Goal: Information Seeking & Learning: Learn about a topic

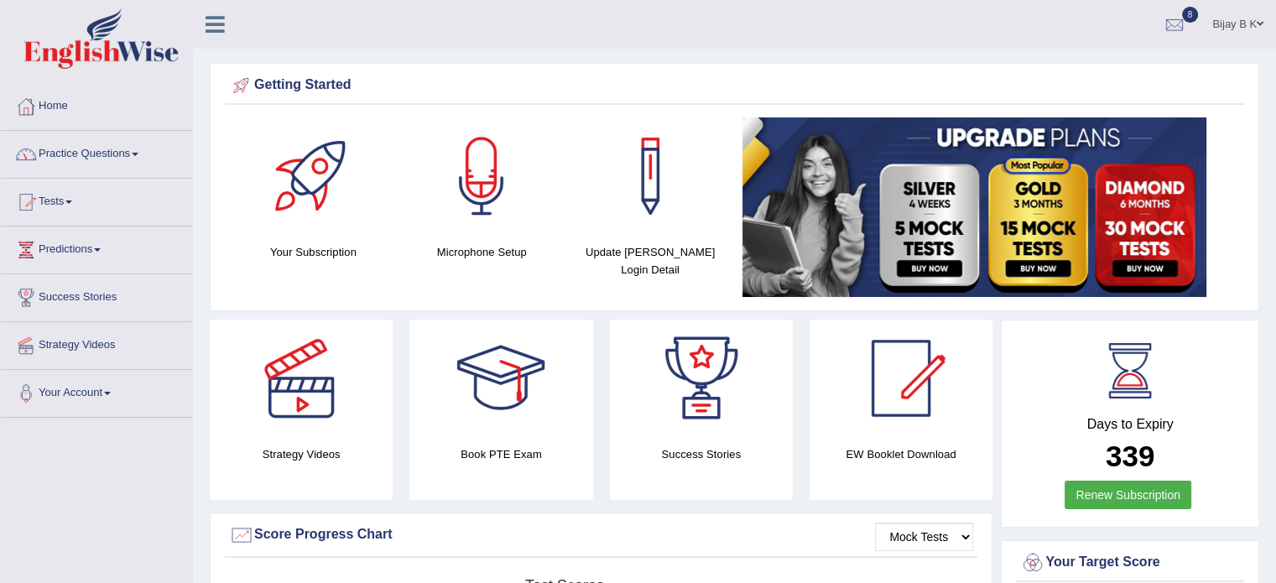
click at [74, 153] on link "Practice Questions" at bounding box center [96, 152] width 191 height 42
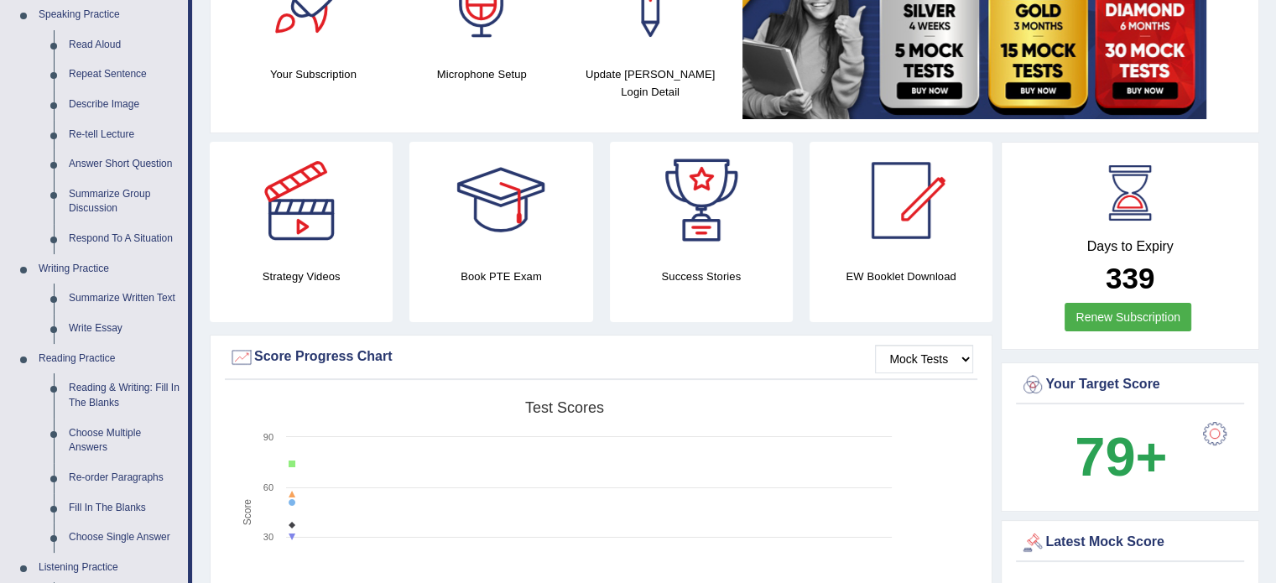
scroll to position [201, 0]
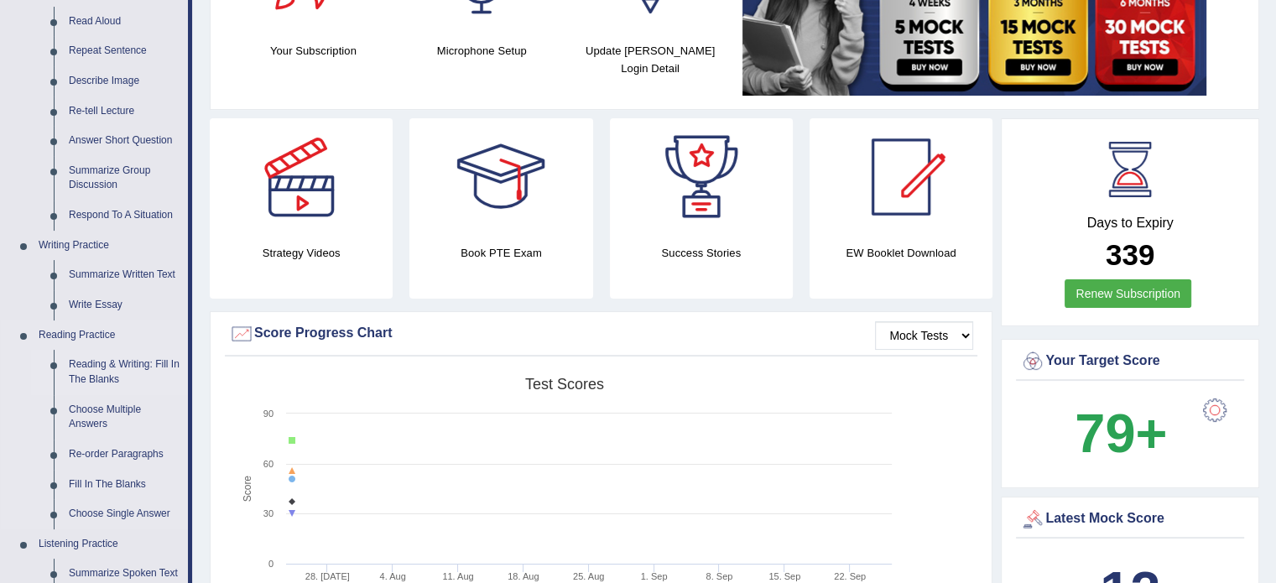
click at [111, 371] on link "Reading & Writing: Fill In The Blanks" at bounding box center [124, 372] width 127 height 44
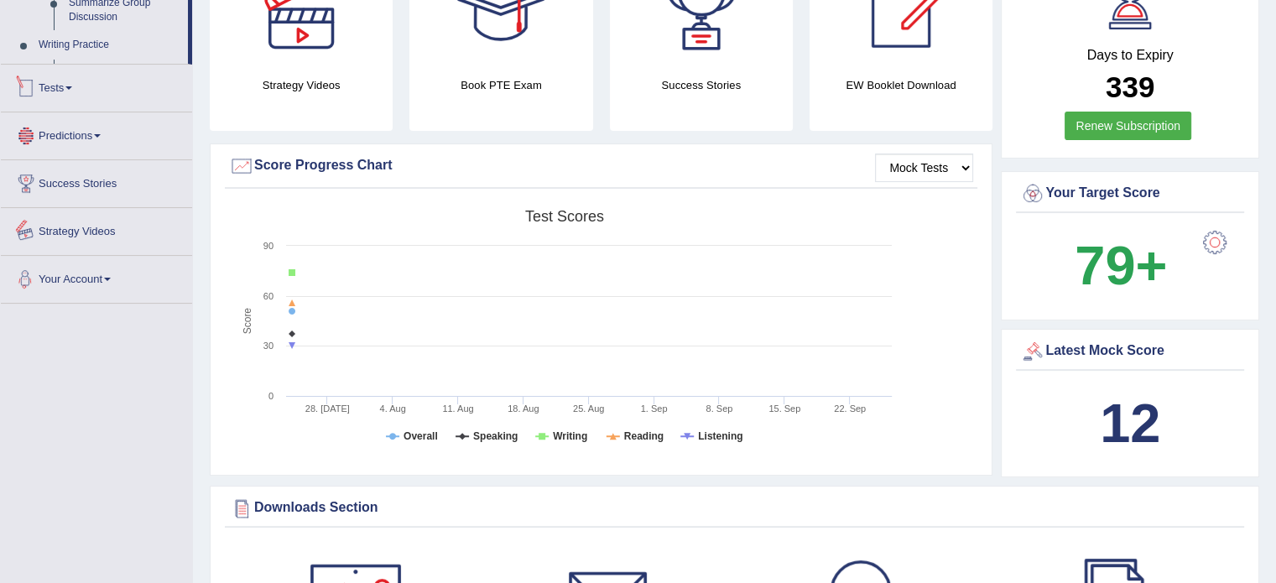
scroll to position [1094, 0]
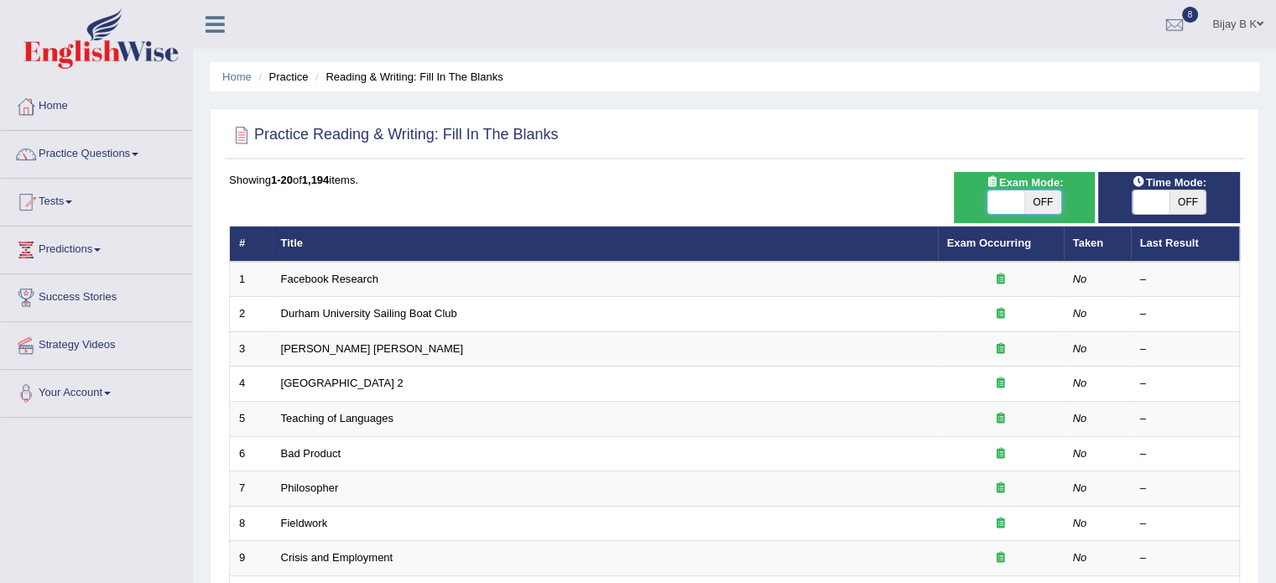
click at [1010, 201] on span at bounding box center [1006, 201] width 37 height 23
checkbox input "true"
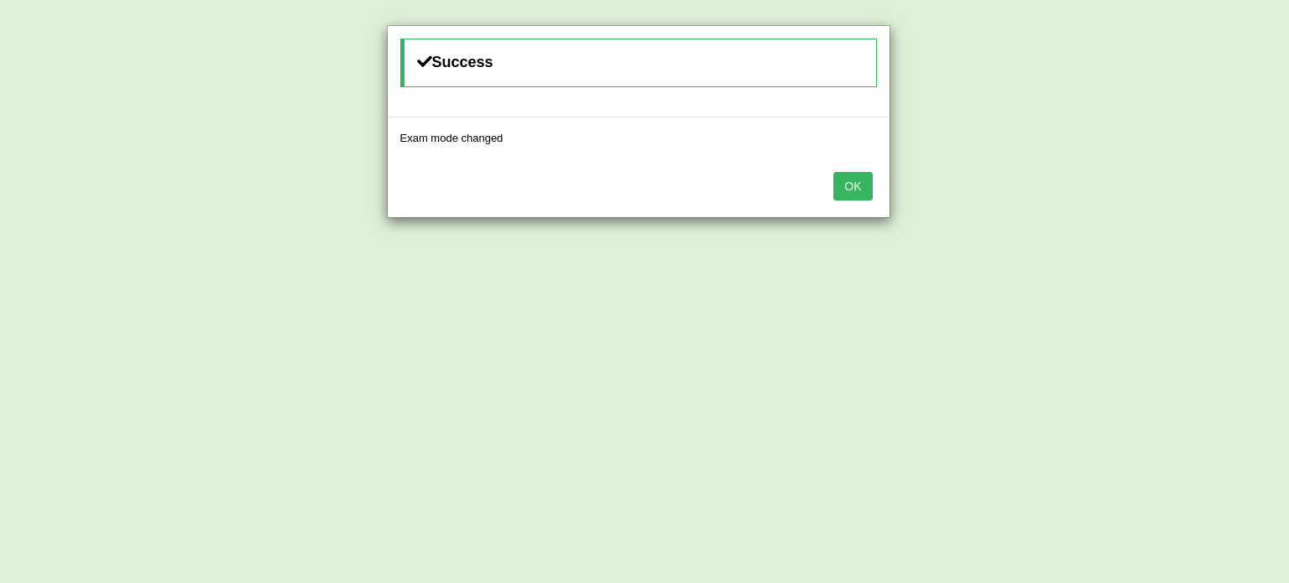
click at [859, 188] on button "OK" at bounding box center [852, 186] width 39 height 29
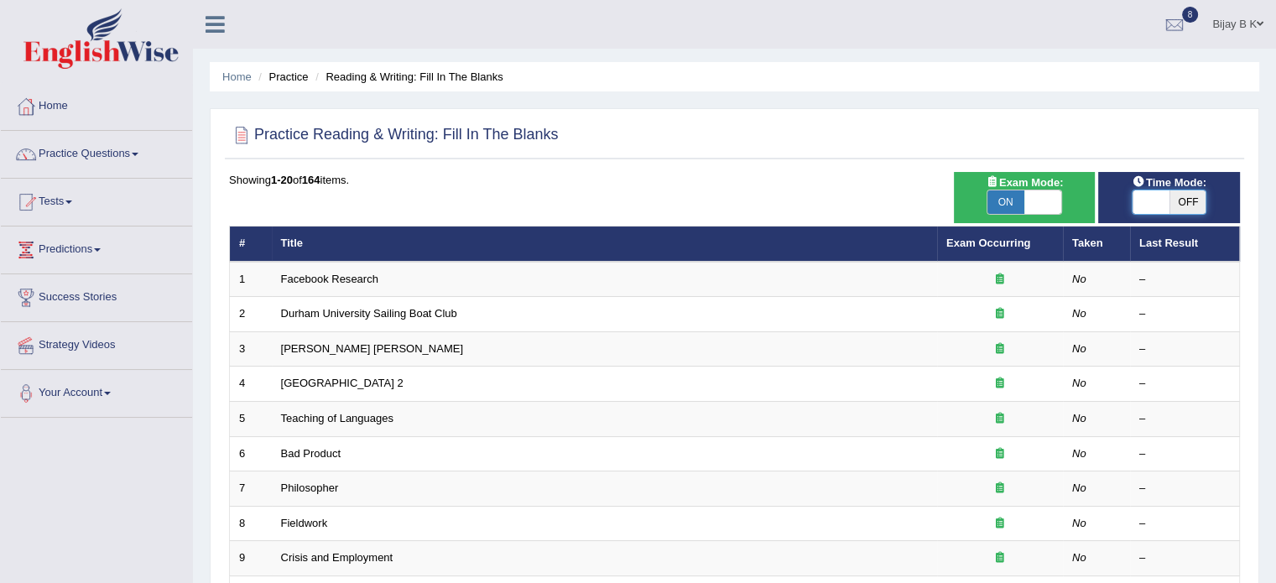
click at [1142, 201] on span at bounding box center [1151, 201] width 37 height 23
checkbox input "true"
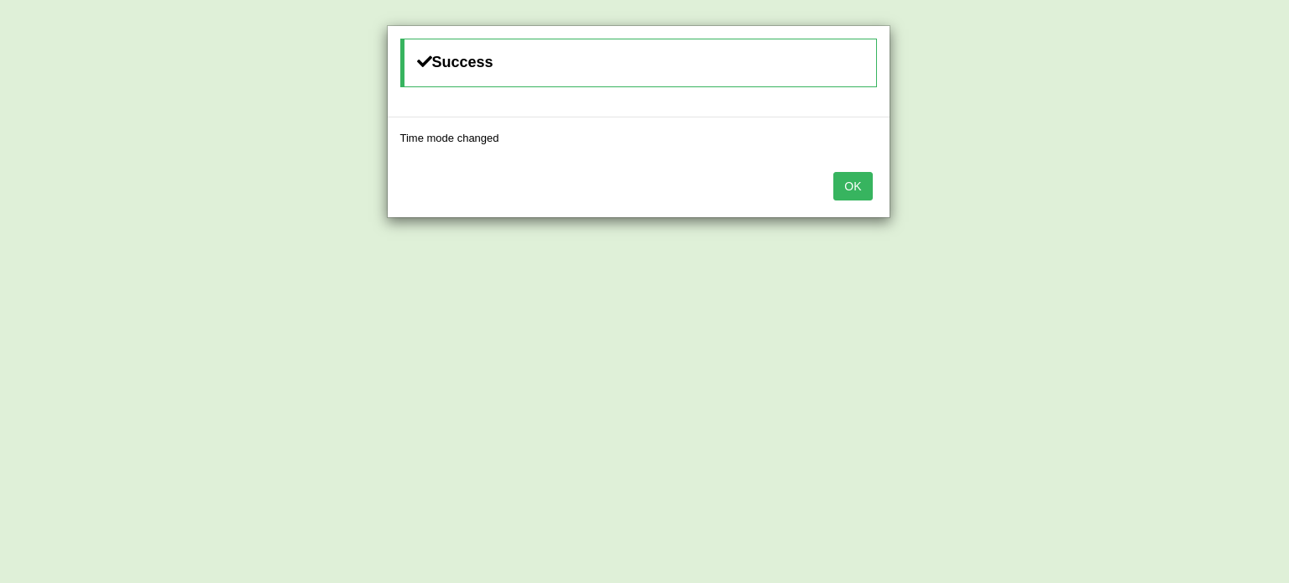
click at [848, 187] on button "OK" at bounding box center [852, 186] width 39 height 29
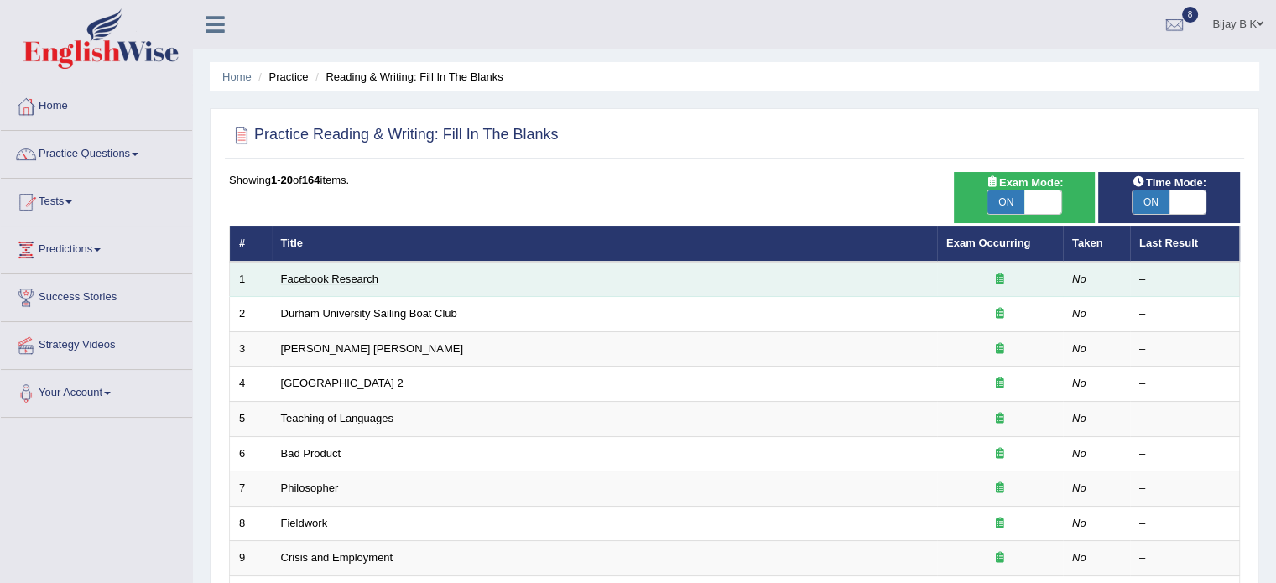
click at [321, 281] on link "Facebook Research" at bounding box center [329, 279] width 97 height 13
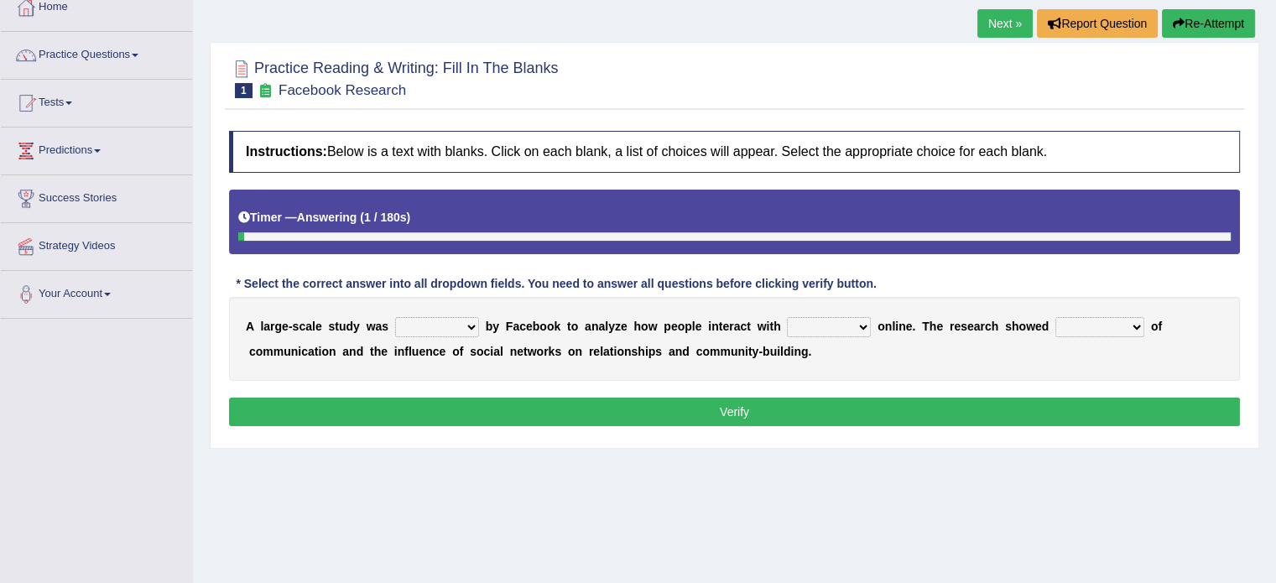
scroll to position [101, 0]
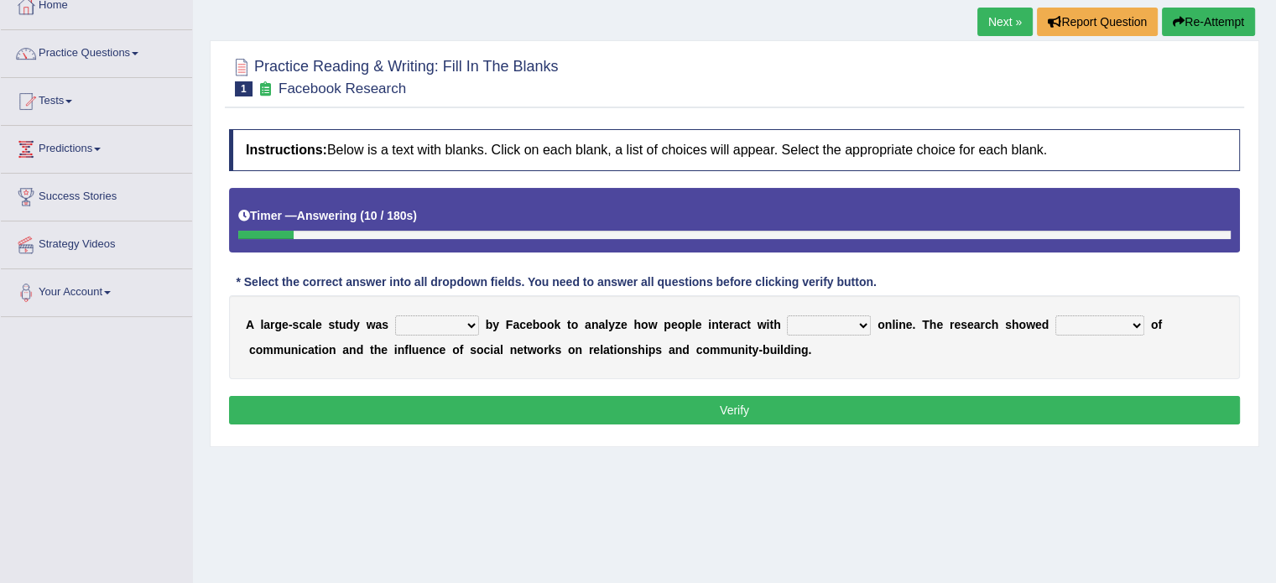
click at [456, 328] on select "surveyed had asked made" at bounding box center [437, 326] width 84 height 20
select select "surveyed"
click at [395, 316] on select "surveyed had asked made" at bounding box center [437, 326] width 84 height 20
click at [841, 316] on select "together all each other another" at bounding box center [829, 326] width 84 height 20
select select "each other"
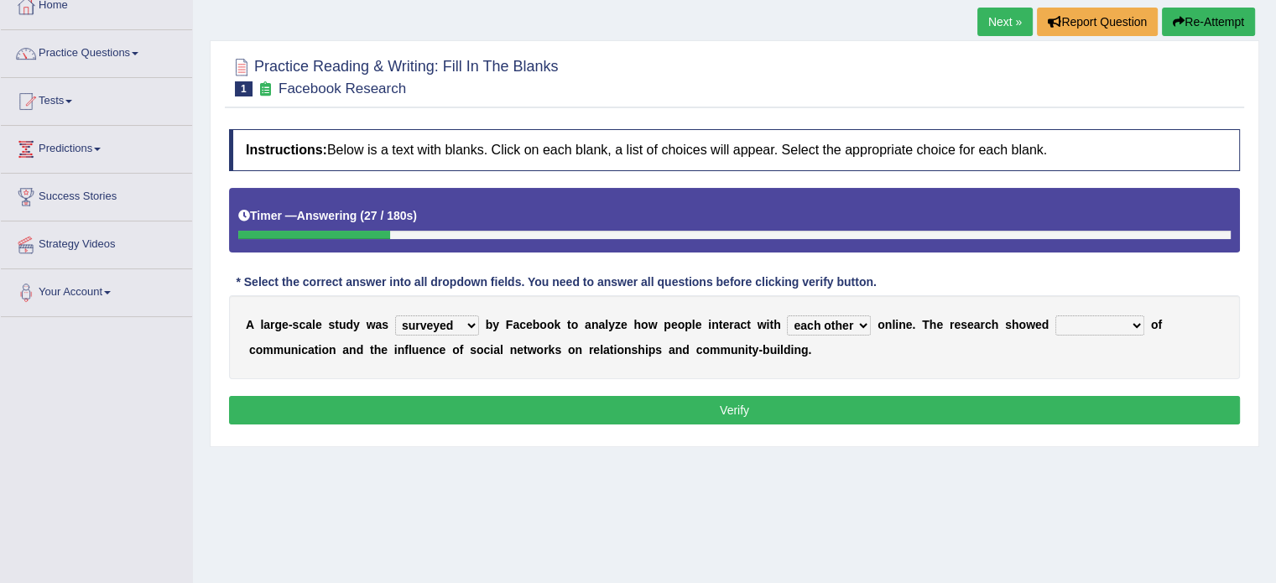
click at [787, 316] on select "together all each other another" at bounding box center [829, 326] width 84 height 20
click at [1101, 321] on select "advantages standards fellowships patterns" at bounding box center [1100, 326] width 89 height 20
select select "advantages"
click at [1056, 316] on select "advantages standards fellowships patterns" at bounding box center [1100, 326] width 89 height 20
click at [849, 411] on button "Verify" at bounding box center [734, 410] width 1011 height 29
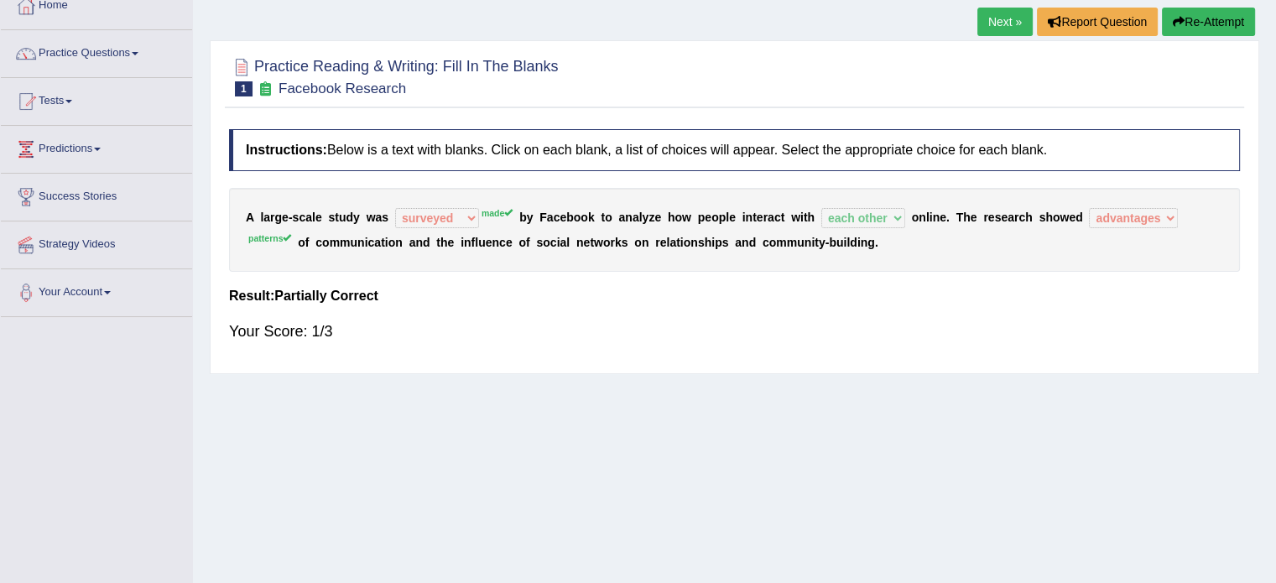
click at [1190, 33] on button "Re-Attempt" at bounding box center [1208, 22] width 93 height 29
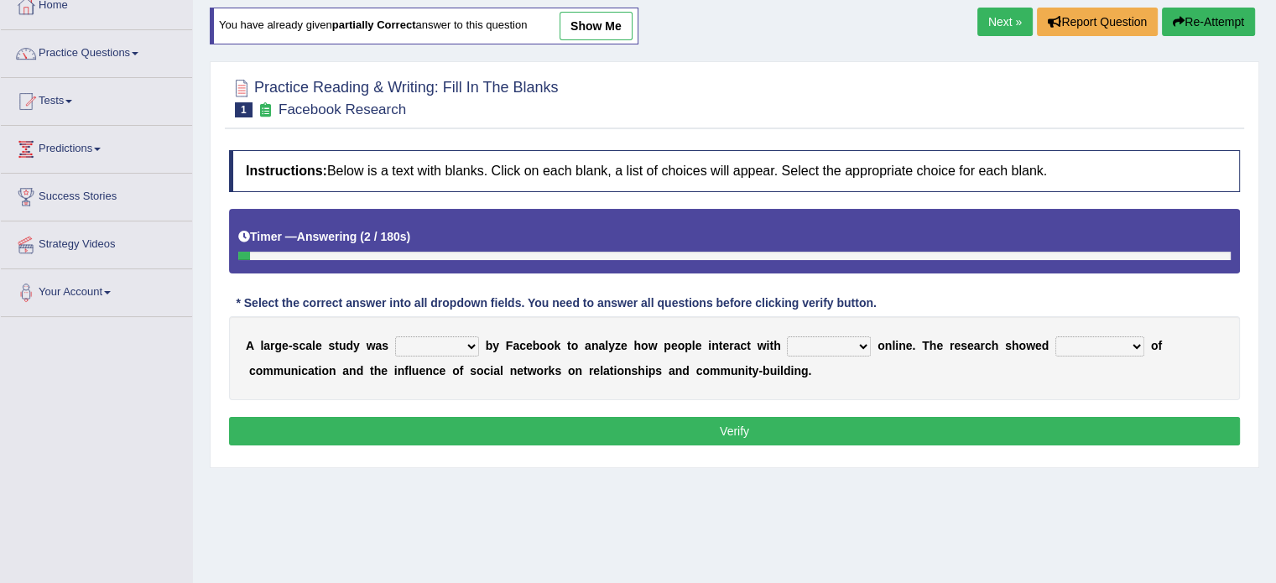
click at [429, 345] on select "surveyed had asked made" at bounding box center [437, 346] width 84 height 20
select select "made"
click at [395, 336] on select "surveyed had asked made" at bounding box center [437, 346] width 84 height 20
click at [819, 338] on select "together all each other another" at bounding box center [829, 346] width 84 height 20
select select "each other"
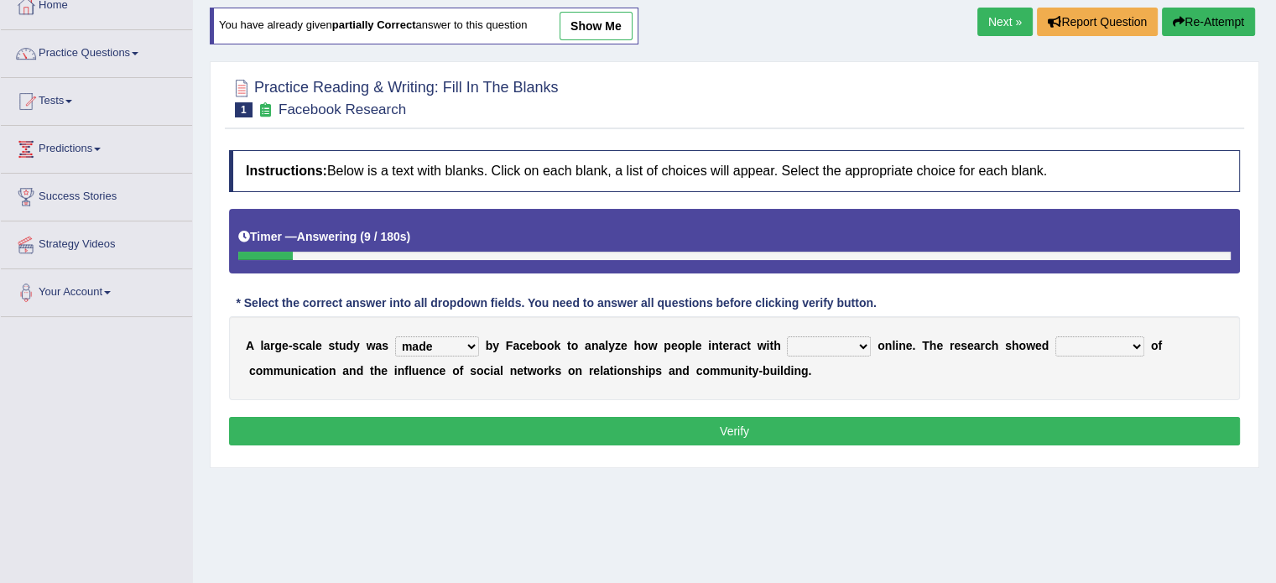
click at [787, 336] on select "together all each other another" at bounding box center [829, 346] width 84 height 20
click at [1067, 339] on select "advantages standards fellowships patterns" at bounding box center [1100, 346] width 89 height 20
select select "patterns"
click at [1056, 336] on select "advantages standards fellowships patterns" at bounding box center [1100, 346] width 89 height 20
click at [876, 422] on button "Verify" at bounding box center [734, 431] width 1011 height 29
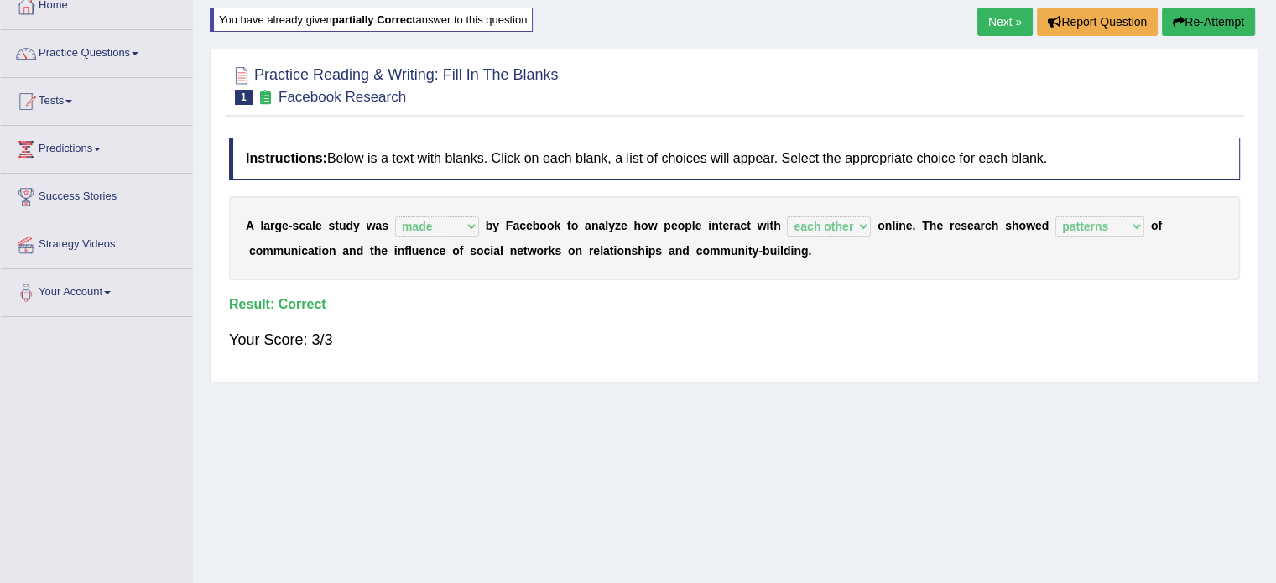
click at [982, 21] on link "Next »" at bounding box center [1005, 22] width 55 height 29
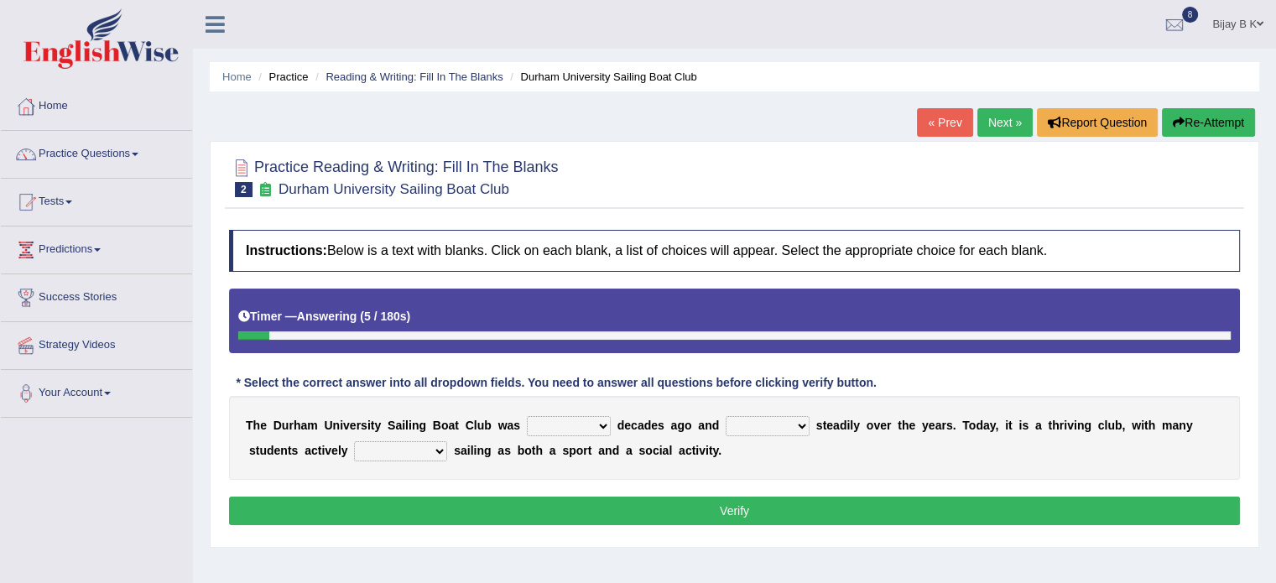
click at [1111, 94] on div "Home Practice Reading & Writing: Fill In The Blanks Durham University Sailing B…" at bounding box center [734, 419] width 1083 height 839
click at [555, 426] on select "found fund founded find" at bounding box center [569, 426] width 84 height 20
select select "founded"
click at [527, 416] on select "found fund founded find" at bounding box center [569, 426] width 84 height 20
click at [765, 416] on select "grow growing has grown grown" at bounding box center [768, 426] width 84 height 20
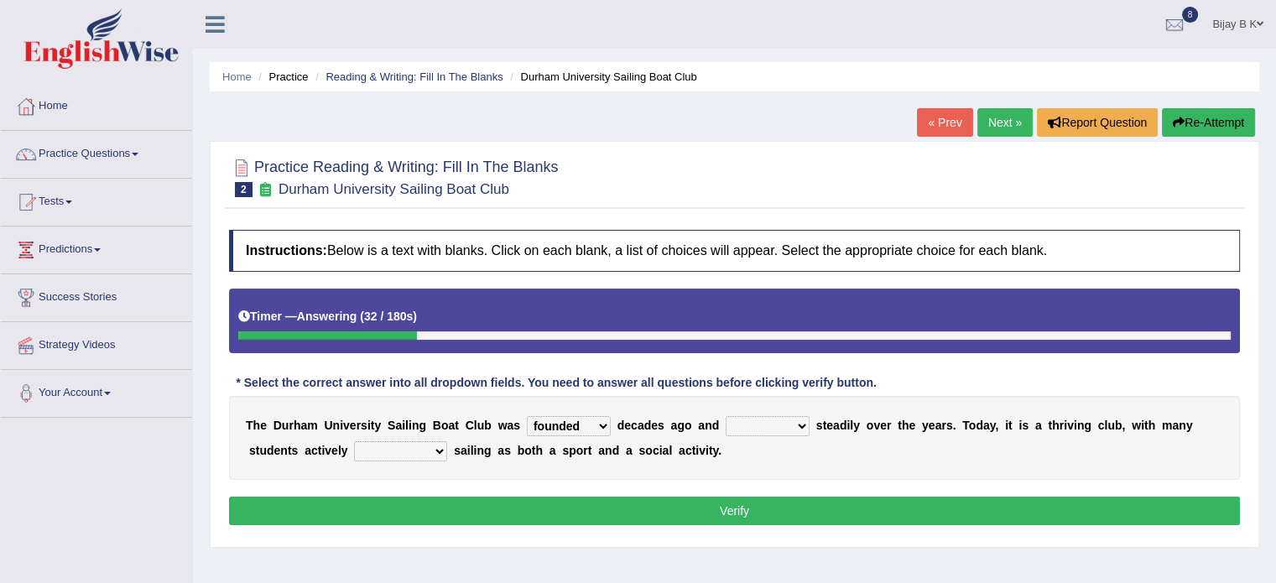
select select "has grown"
click at [726, 416] on select "grow growing has grown grown" at bounding box center [768, 426] width 84 height 20
click at [758, 420] on select "grow growing has grown grown" at bounding box center [768, 426] width 84 height 20
click at [726, 416] on select "grow growing has grown grown" at bounding box center [768, 426] width 84 height 20
click at [386, 446] on select "enjoy enjoyed are enjoying enjoying" at bounding box center [400, 451] width 93 height 20
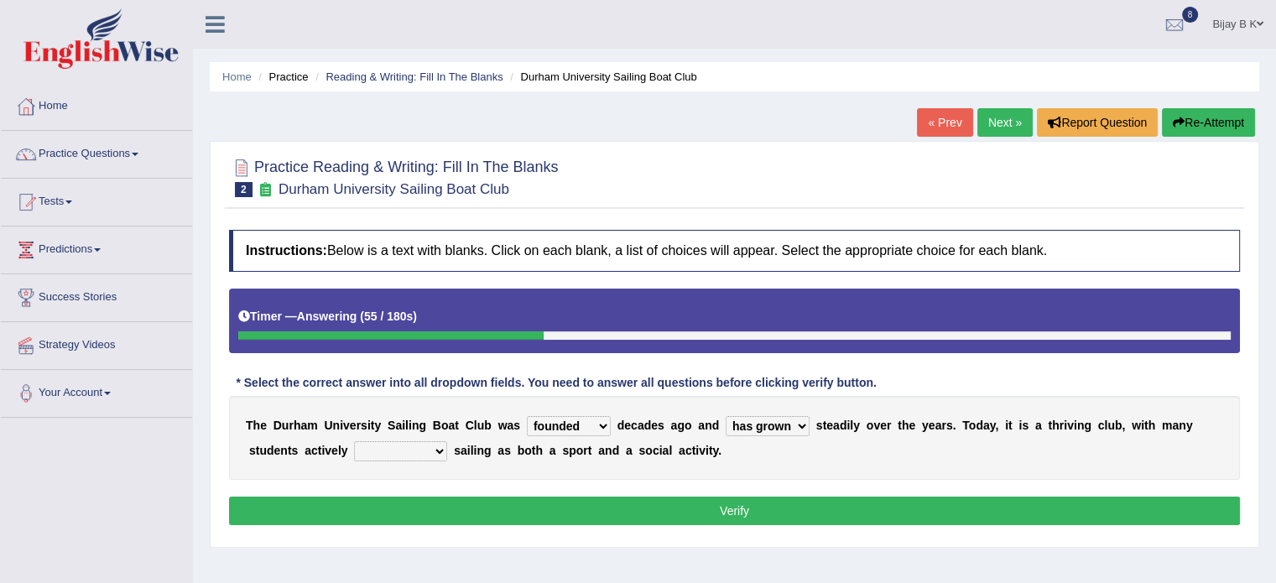
select select "enjoyed"
click at [354, 441] on select "enjoy enjoyed are enjoying enjoying" at bounding box center [400, 451] width 93 height 20
click at [389, 508] on button "Verify" at bounding box center [734, 511] width 1011 height 29
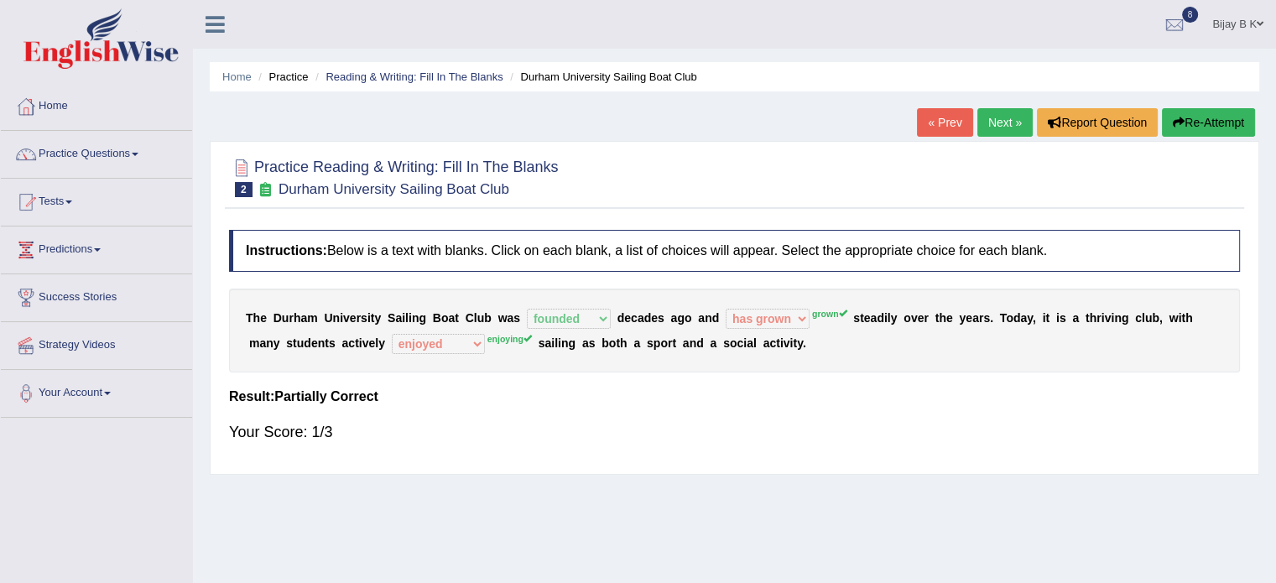
click at [1209, 131] on button "Re-Attempt" at bounding box center [1208, 122] width 93 height 29
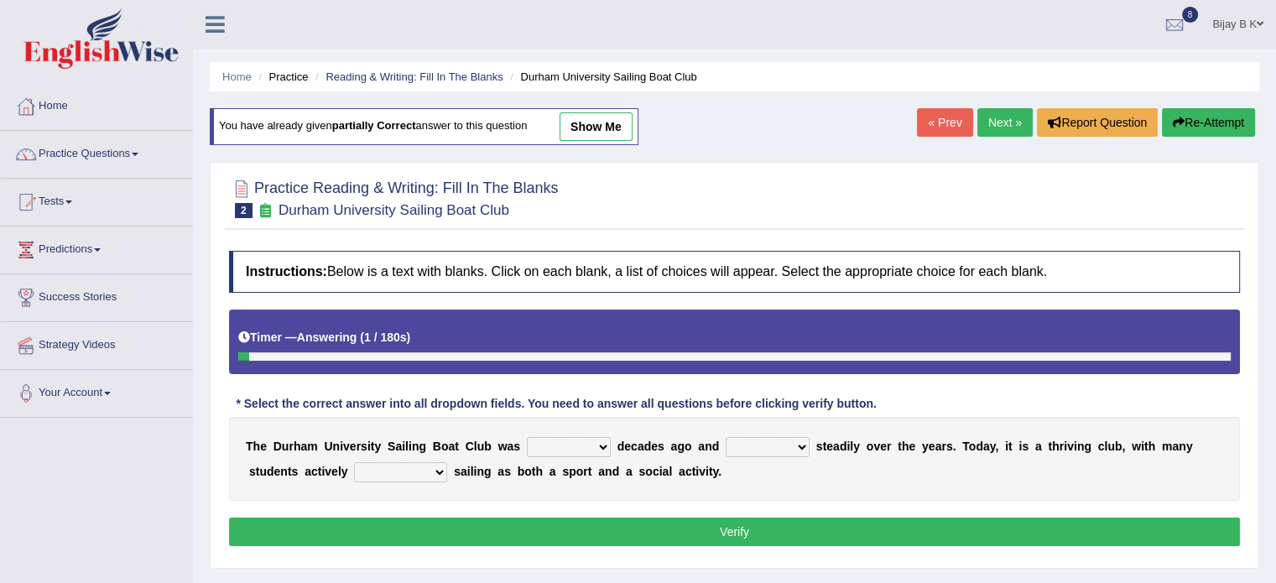
click at [577, 437] on select "found fund founded find" at bounding box center [569, 447] width 84 height 20
select select "founded"
click at [527, 437] on select "found fund founded find" at bounding box center [569, 447] width 84 height 20
click at [764, 441] on select "grow growing has grown grown" at bounding box center [768, 447] width 84 height 20
select select "grown"
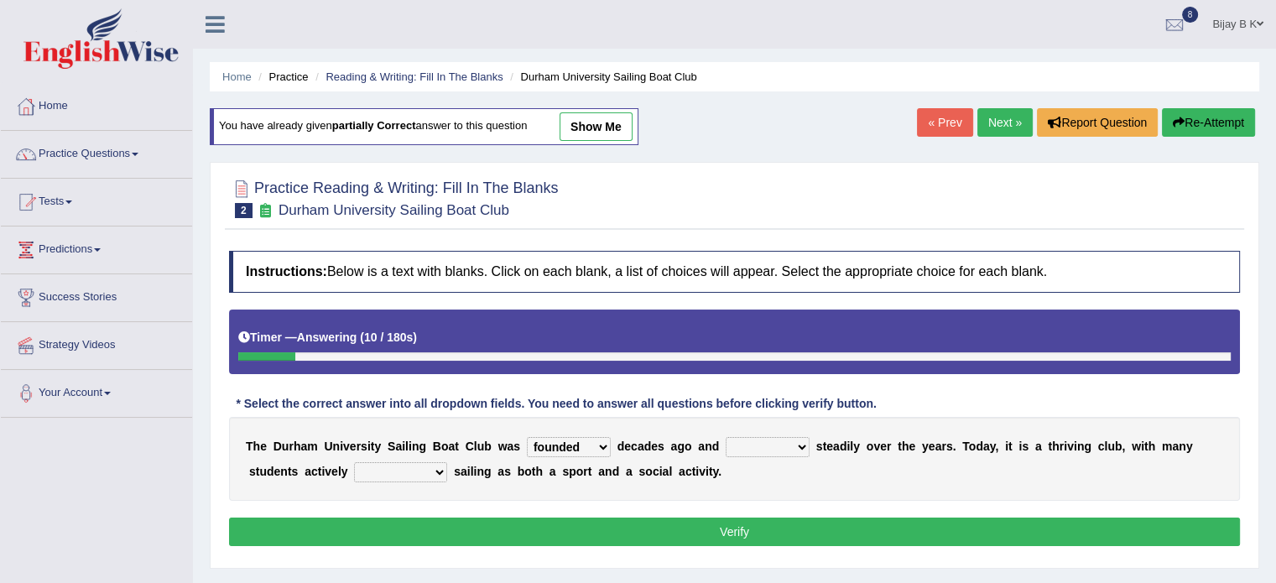
click at [726, 437] on select "grow growing has grown grown" at bounding box center [768, 447] width 84 height 20
click at [397, 469] on select "enjoy enjoyed are enjoying enjoying" at bounding box center [400, 472] width 93 height 20
select select "enjoying"
click at [354, 462] on select "enjoy enjoyed are enjoying enjoying" at bounding box center [400, 472] width 93 height 20
click at [432, 531] on button "Verify" at bounding box center [734, 532] width 1011 height 29
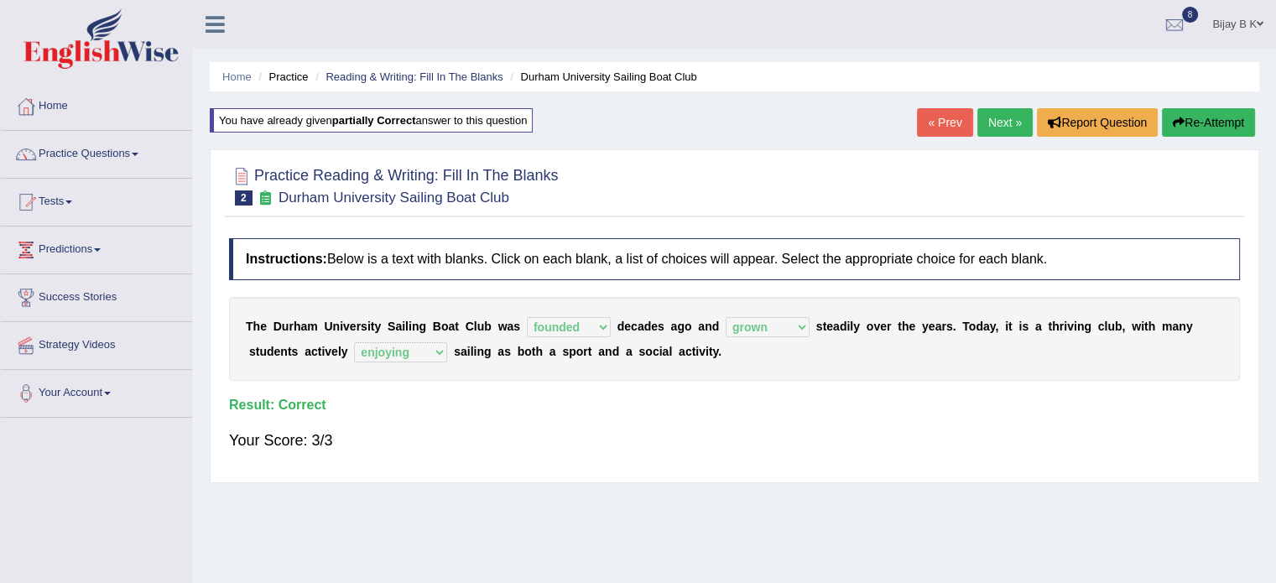
click at [990, 123] on link "Next »" at bounding box center [1005, 122] width 55 height 29
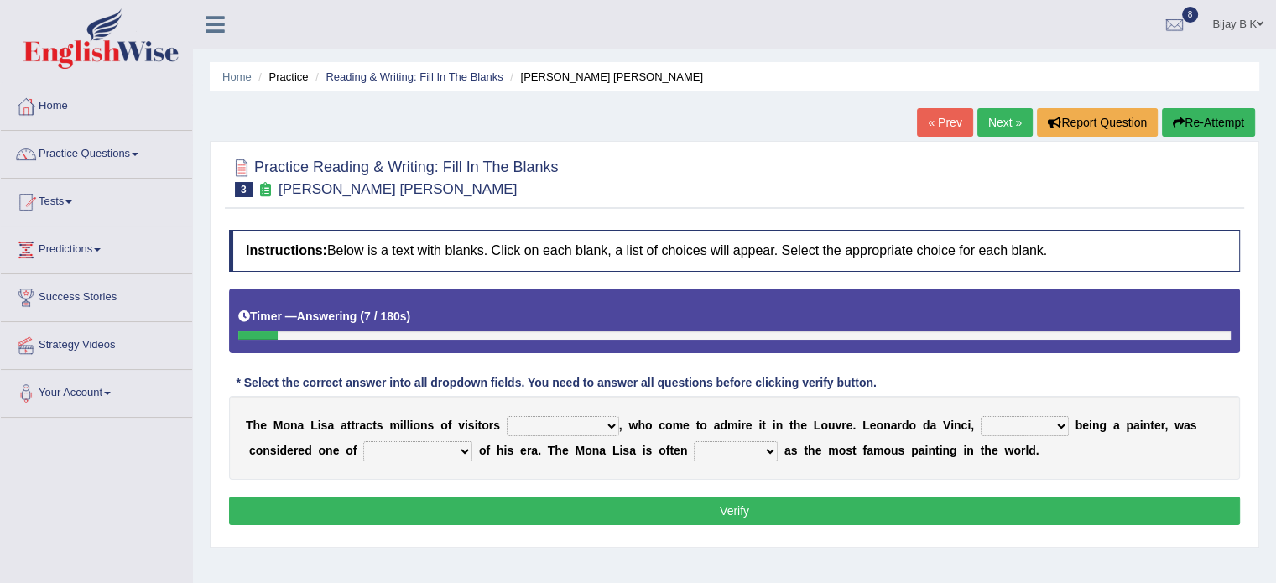
click at [573, 422] on select "around the year the all year all year round per year" at bounding box center [563, 426] width 112 height 20
select select "around the year"
click at [507, 416] on select "around the year the all year all year round per year" at bounding box center [563, 426] width 112 height 20
click at [1008, 422] on select "rather than as much as as well as as long as" at bounding box center [1025, 426] width 88 height 20
select select "rather than"
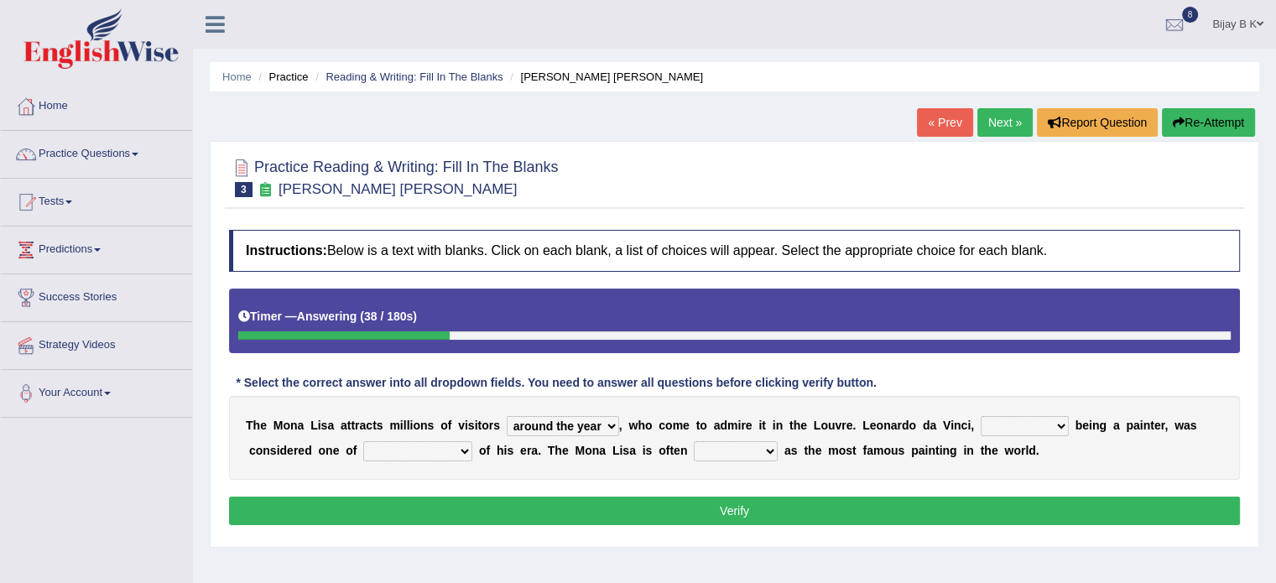
click at [981, 416] on select "rather than as much as as well as as long as" at bounding box center [1025, 426] width 88 height 20
click at [399, 454] on select "better artists artist the better artist the best artists" at bounding box center [417, 451] width 109 height 20
select select "the best artists"
click at [363, 441] on select "better artists artist the better artist the best artists" at bounding box center [417, 451] width 109 height 20
click at [704, 448] on select "classified suggested predicted described" at bounding box center [736, 451] width 84 height 20
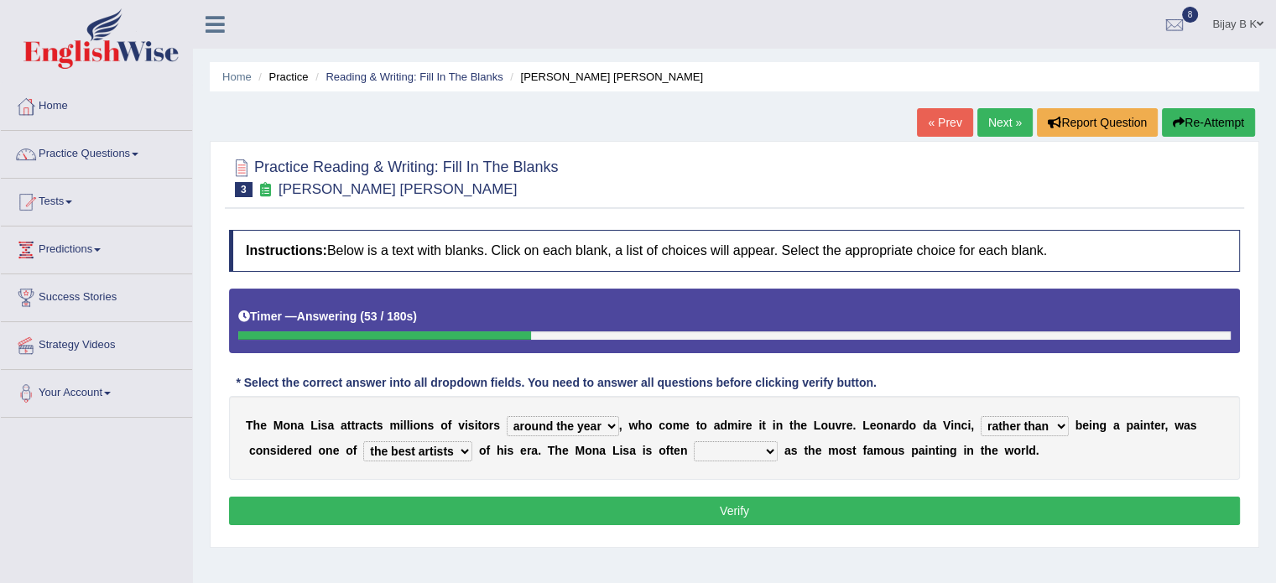
select select "classified"
click at [694, 441] on select "classified suggested predicted described" at bounding box center [736, 451] width 84 height 20
click at [646, 512] on button "Verify" at bounding box center [734, 511] width 1011 height 29
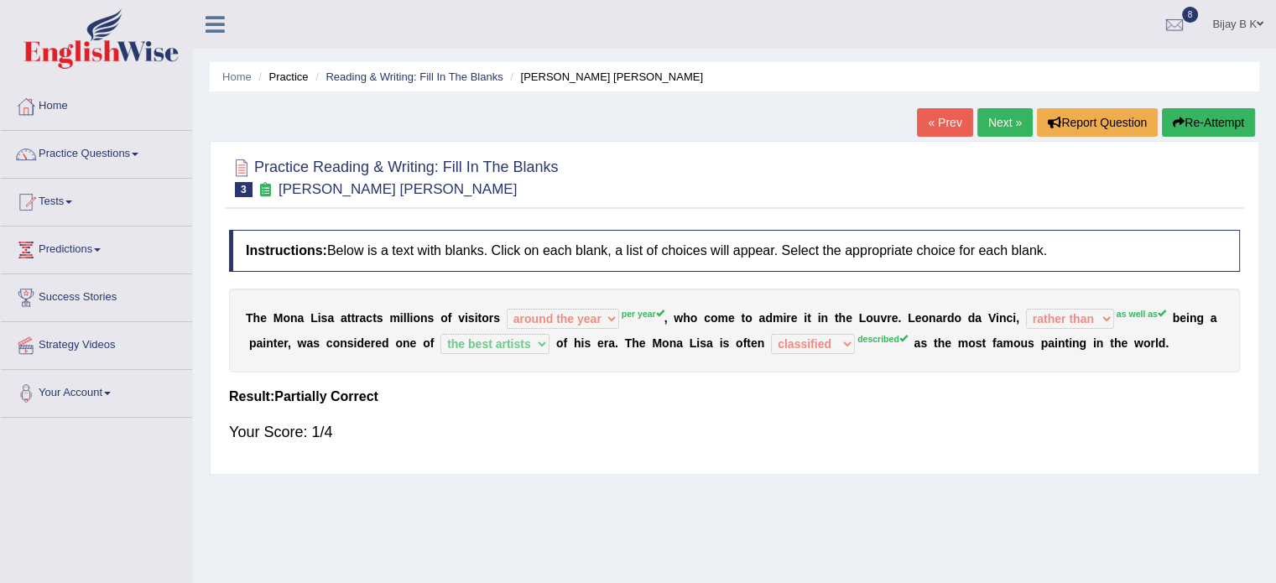
click at [1197, 111] on button "Re-Attempt" at bounding box center [1208, 122] width 93 height 29
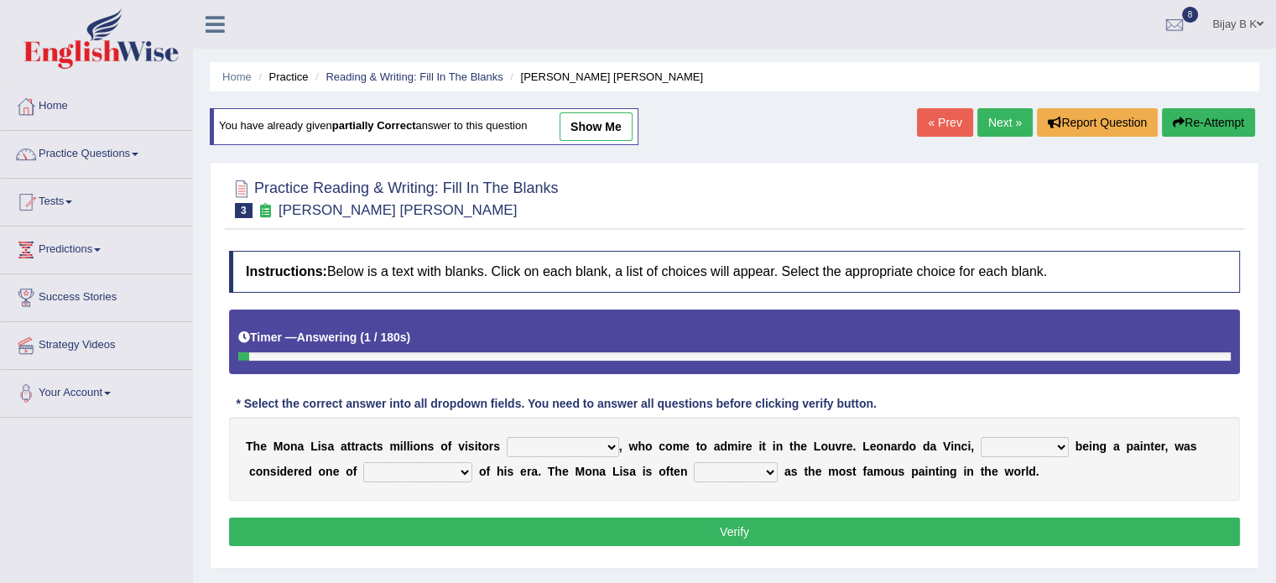
click at [564, 449] on select "around the year the all year all year round per year" at bounding box center [563, 447] width 112 height 20
click at [461, 539] on button "Verify" at bounding box center [734, 532] width 1011 height 29
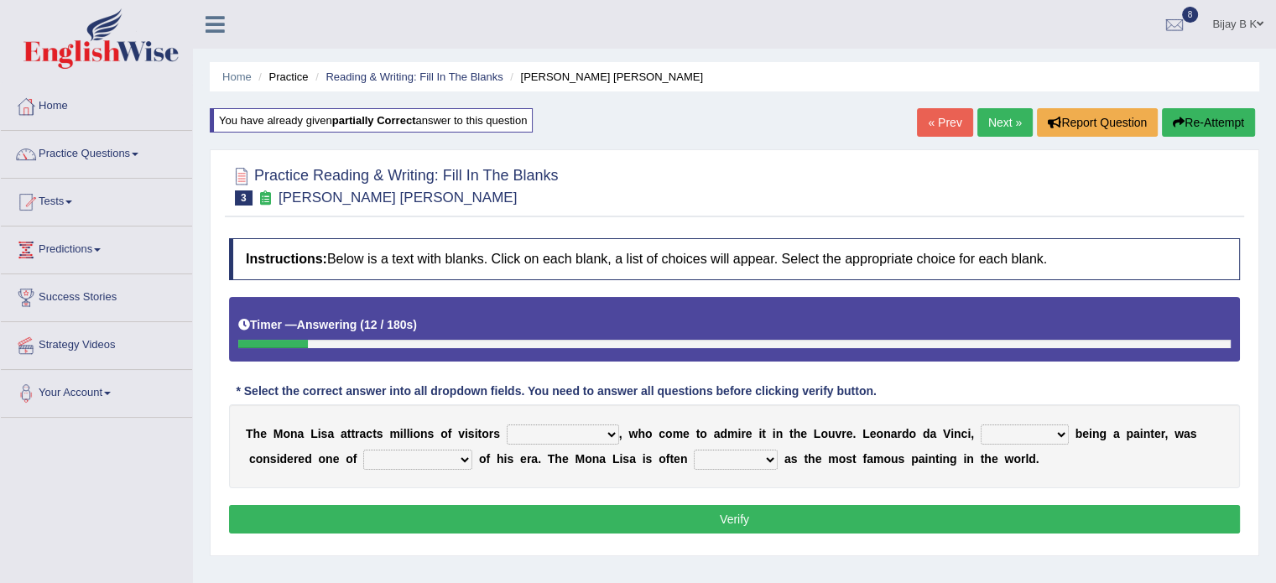
click at [529, 433] on select "around the year the all year all year round per year" at bounding box center [563, 435] width 112 height 20
select select "the all year"
click at [507, 425] on select "around the year the all year all year round per year" at bounding box center [563, 435] width 112 height 20
click at [1037, 434] on select "rather than as much as as well as as long as" at bounding box center [1025, 435] width 88 height 20
select select "as well as"
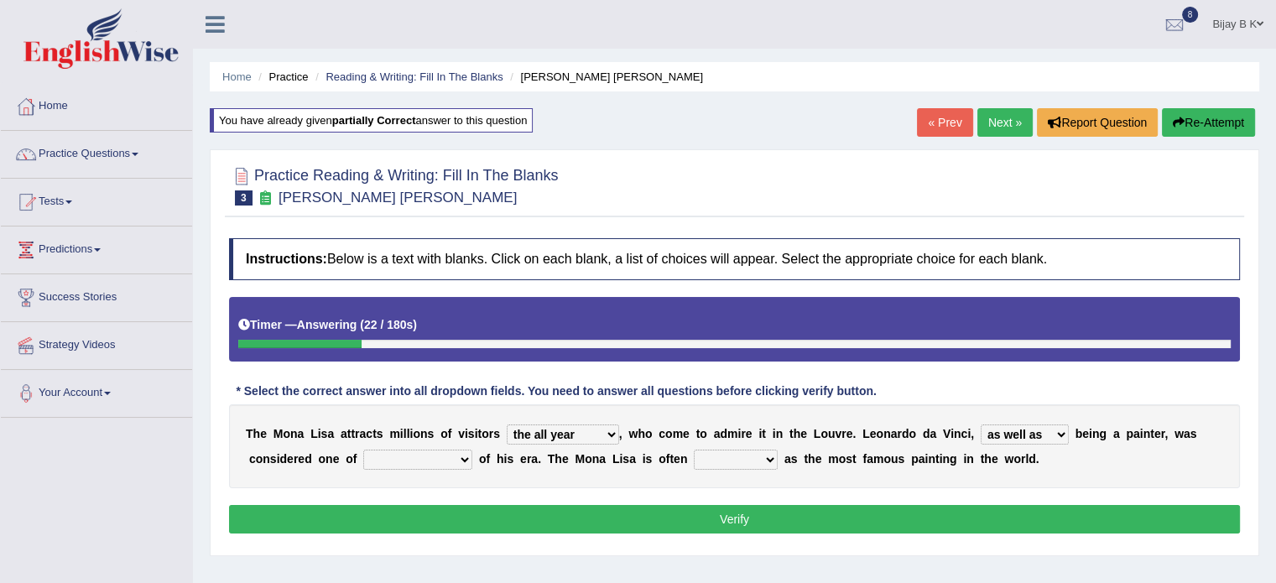
click at [981, 425] on select "rather than as much as as well as as long as" at bounding box center [1025, 435] width 88 height 20
click at [399, 453] on select "better artists artist the better artist the best artists" at bounding box center [417, 460] width 109 height 20
select select "the best artists"
click at [363, 450] on select "better artists artist the better artist the best artists" at bounding box center [417, 460] width 109 height 20
click at [707, 456] on select "classified suggested predicted described" at bounding box center [736, 460] width 84 height 20
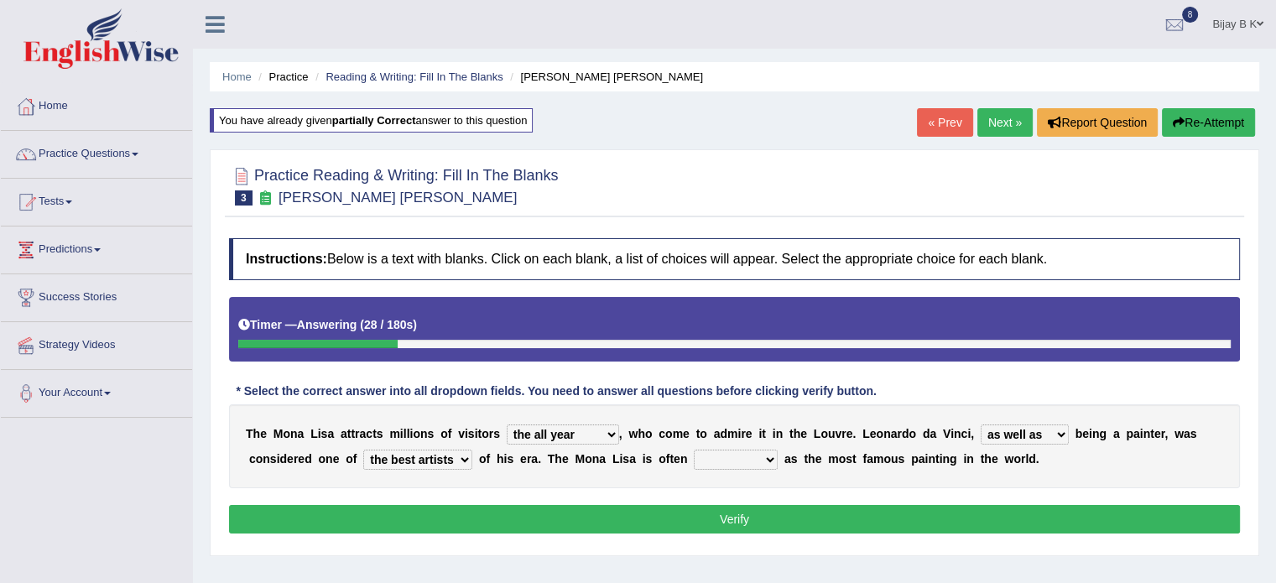
select select "described"
click at [694, 450] on select "classified suggested predicted described" at bounding box center [736, 460] width 84 height 20
click at [713, 524] on button "Verify" at bounding box center [734, 519] width 1011 height 29
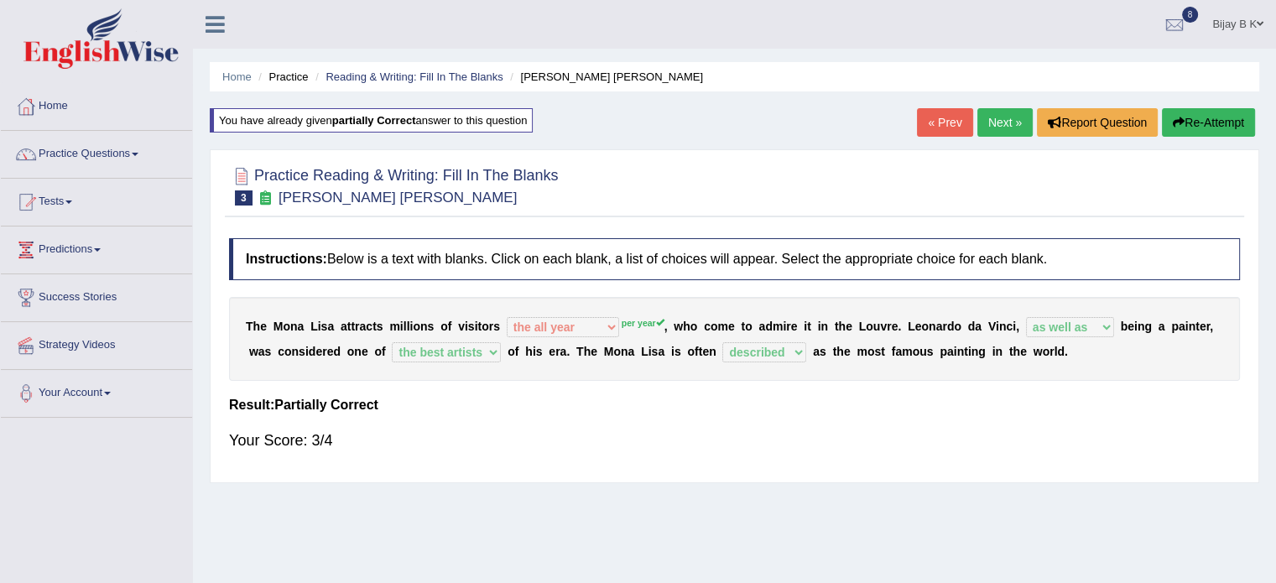
click at [1175, 113] on button "Re-Attempt" at bounding box center [1208, 122] width 93 height 29
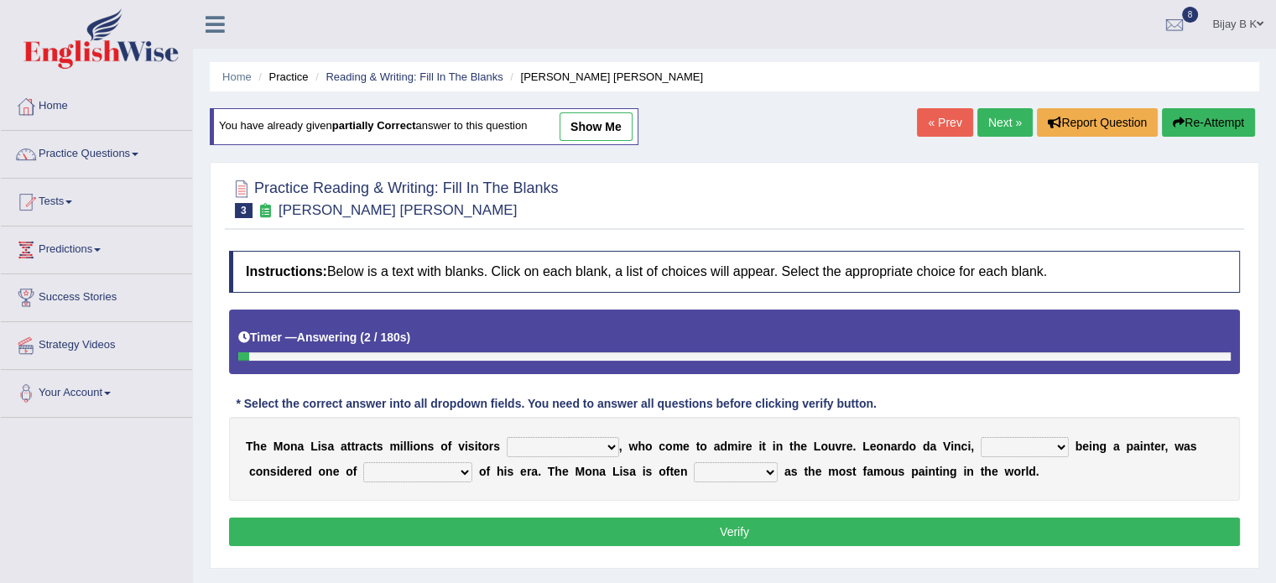
click at [536, 446] on select "around the year the all year all year round per year" at bounding box center [563, 447] width 112 height 20
select select "per year"
click at [507, 437] on select "around the year the all year all year round per year" at bounding box center [563, 447] width 112 height 20
click at [1020, 447] on select "rather than as much as as well as as long as" at bounding box center [1025, 447] width 88 height 20
select select "as well as"
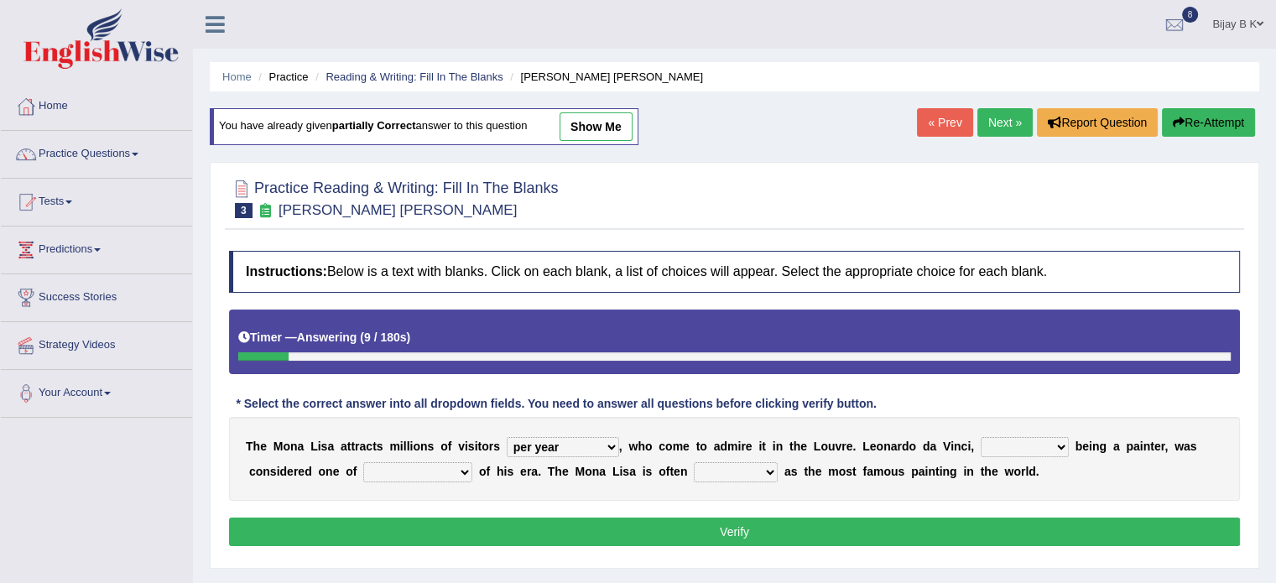
click at [981, 437] on select "rather than as much as as well as as long as" at bounding box center [1025, 447] width 88 height 20
click at [378, 463] on select "better artists artist the better artist the best artists" at bounding box center [417, 472] width 109 height 20
select select "the best artists"
click at [363, 462] on select "better artists artist the better artist the best artists" at bounding box center [417, 472] width 109 height 20
click at [748, 475] on select "classified suggested predicted described" at bounding box center [736, 472] width 84 height 20
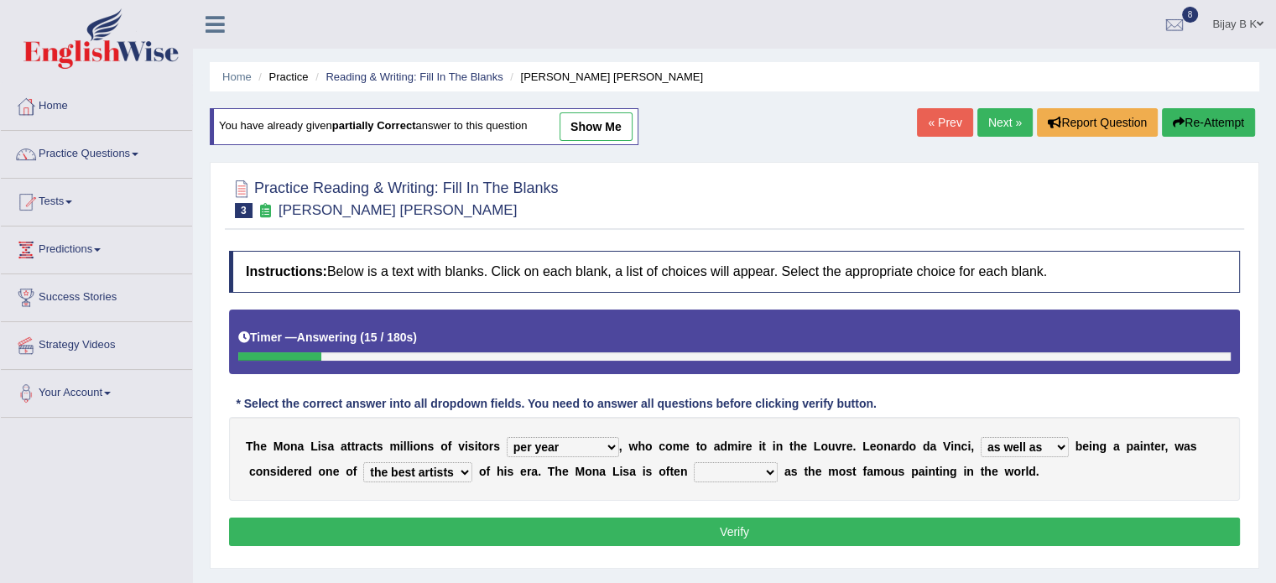
select select "described"
click at [694, 462] on select "classified suggested predicted described" at bounding box center [736, 472] width 84 height 20
click at [707, 528] on button "Verify" at bounding box center [734, 532] width 1011 height 29
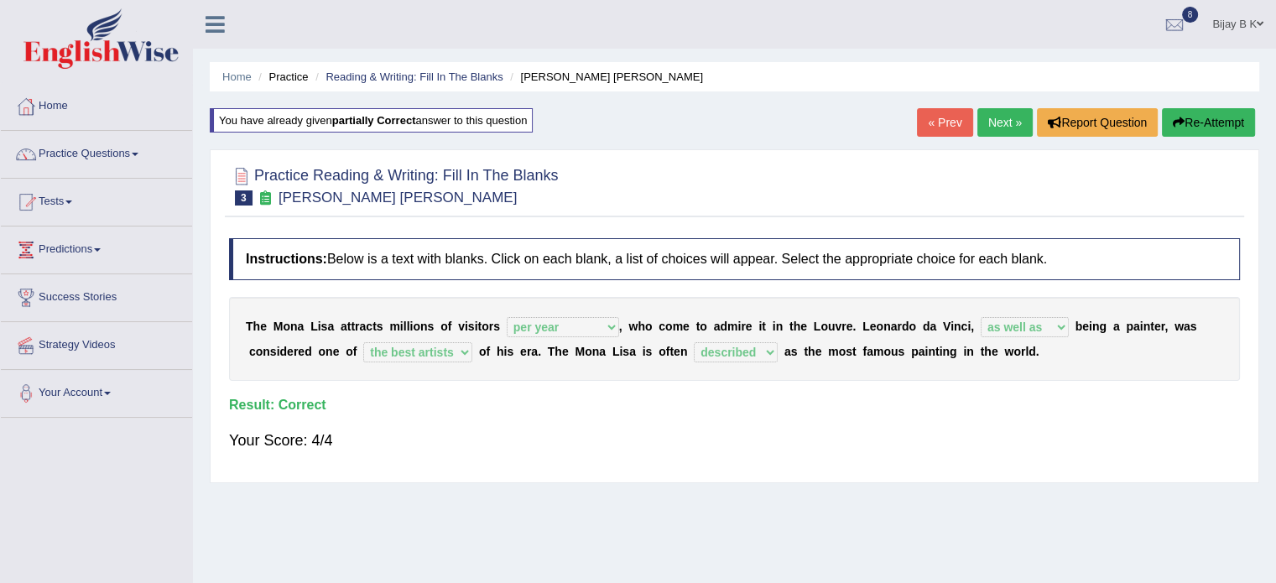
click at [990, 124] on link "Next »" at bounding box center [1005, 122] width 55 height 29
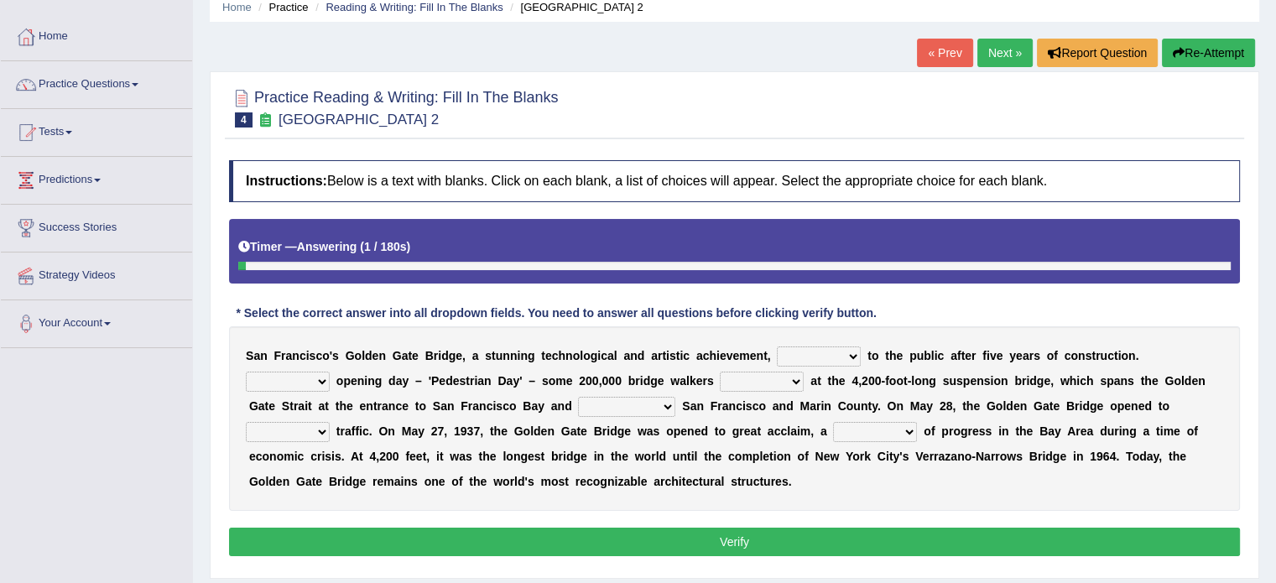
scroll to position [101, 0]
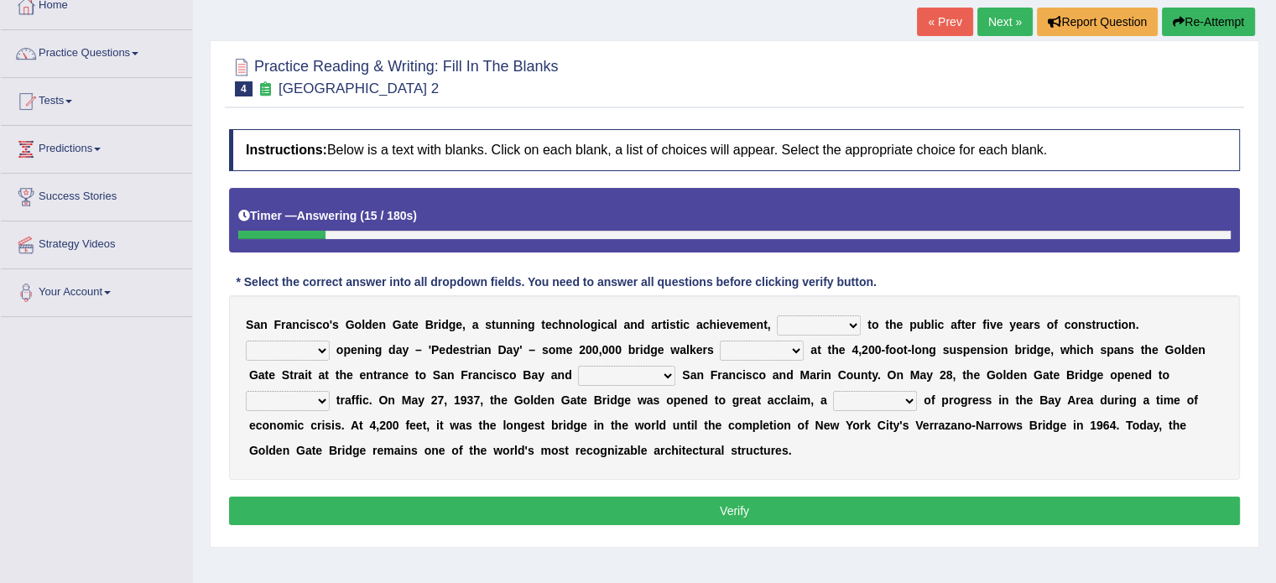
click at [832, 327] on select "opens closes appears equals" at bounding box center [819, 326] width 84 height 20
select select "opens"
click at [777, 316] on select "opens closes appears equals" at bounding box center [819, 326] width 84 height 20
click at [302, 351] on select "On During Since When" at bounding box center [288, 351] width 84 height 20
select select "On"
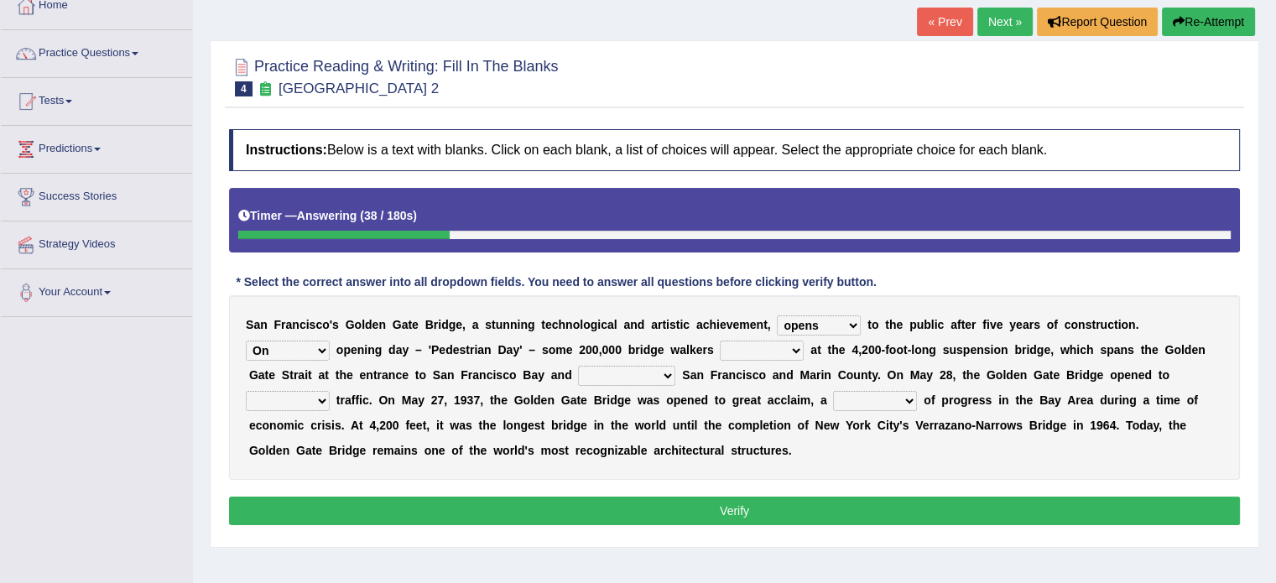
click at [246, 341] on select "On During Since When" at bounding box center [288, 351] width 84 height 20
click at [764, 347] on select "stationed looked marveled laughed" at bounding box center [762, 351] width 84 height 20
click at [675, 375] on b at bounding box center [678, 374] width 7 height 13
click at [742, 345] on select "stationed looked marveled laughed" at bounding box center [762, 351] width 84 height 20
select select "stationed"
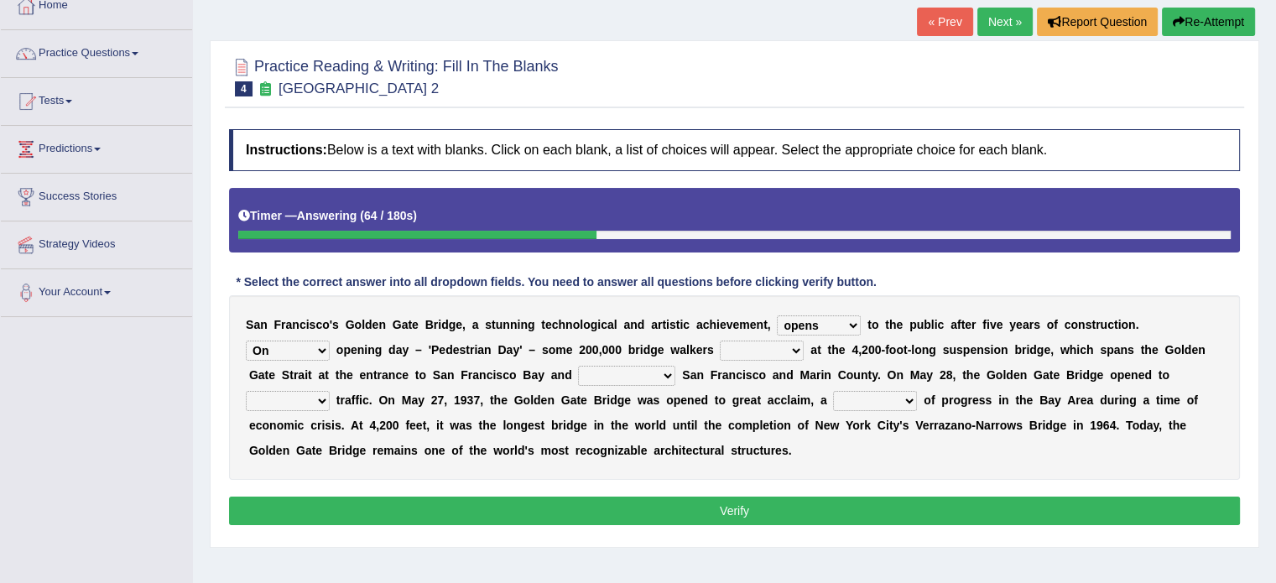
click at [720, 341] on select "stationed looked marveled laughed" at bounding box center [762, 351] width 84 height 20
click at [642, 379] on select "separates connects channels differentiates" at bounding box center [626, 376] width 97 height 20
select select "connects"
click at [578, 366] on select "separates connects channels differentiates" at bounding box center [626, 376] width 97 height 20
click at [868, 392] on select "denial symbol technique yield" at bounding box center [875, 401] width 84 height 20
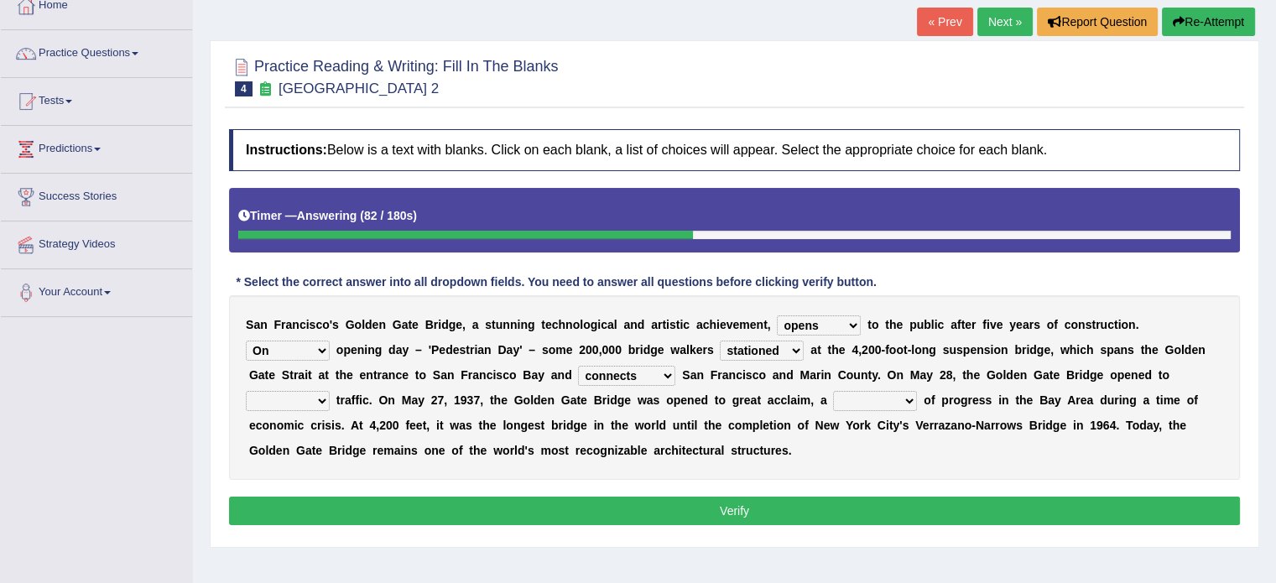
select select "symbol"
click at [833, 391] on select "denial symbol technique yield" at bounding box center [875, 401] width 84 height 20
click at [302, 395] on select "aquatic vehicular airborne watertight" at bounding box center [288, 401] width 84 height 20
select select "aquatic"
click at [246, 391] on select "aquatic vehicular airborne watertight" at bounding box center [288, 401] width 84 height 20
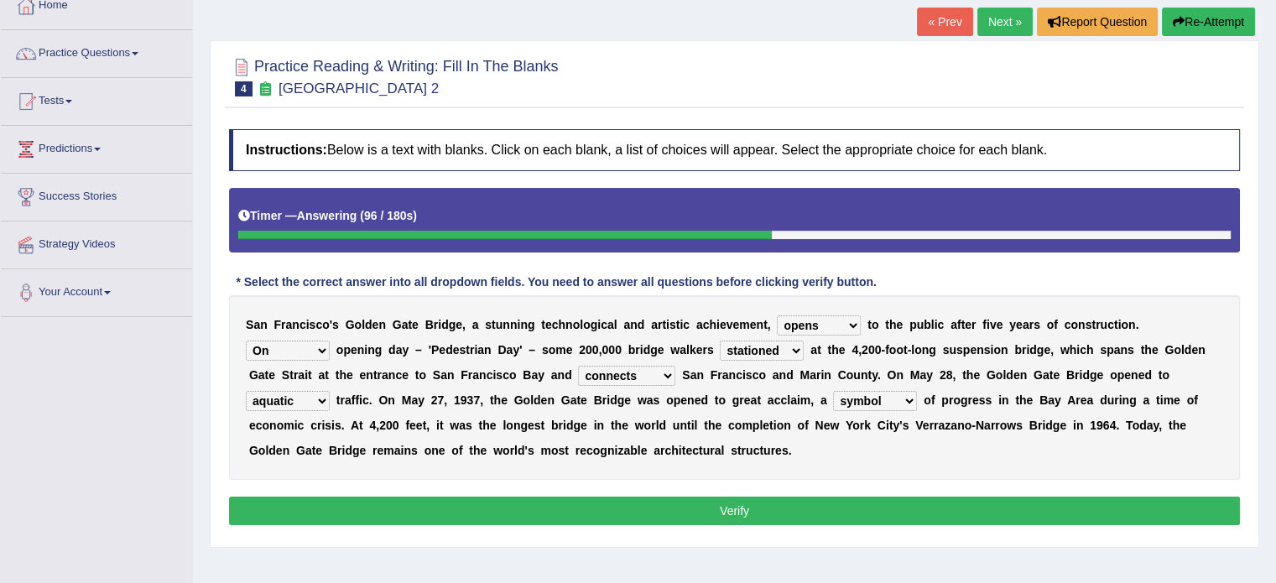
click at [373, 503] on button "Verify" at bounding box center [734, 511] width 1011 height 29
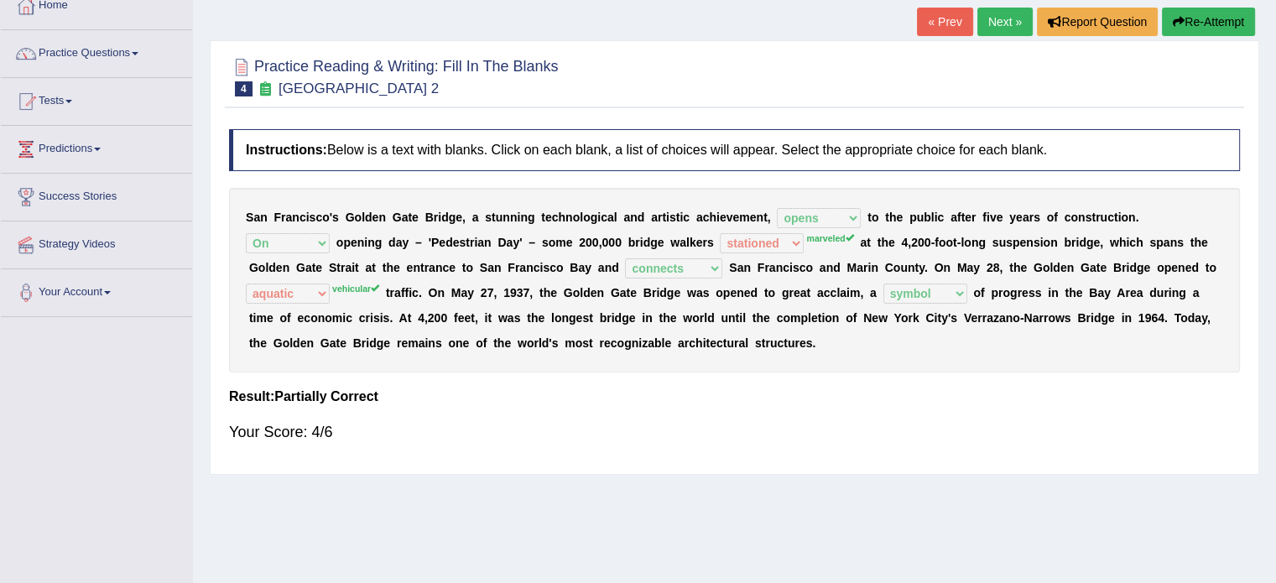
click at [1197, 18] on button "Re-Attempt" at bounding box center [1208, 22] width 93 height 29
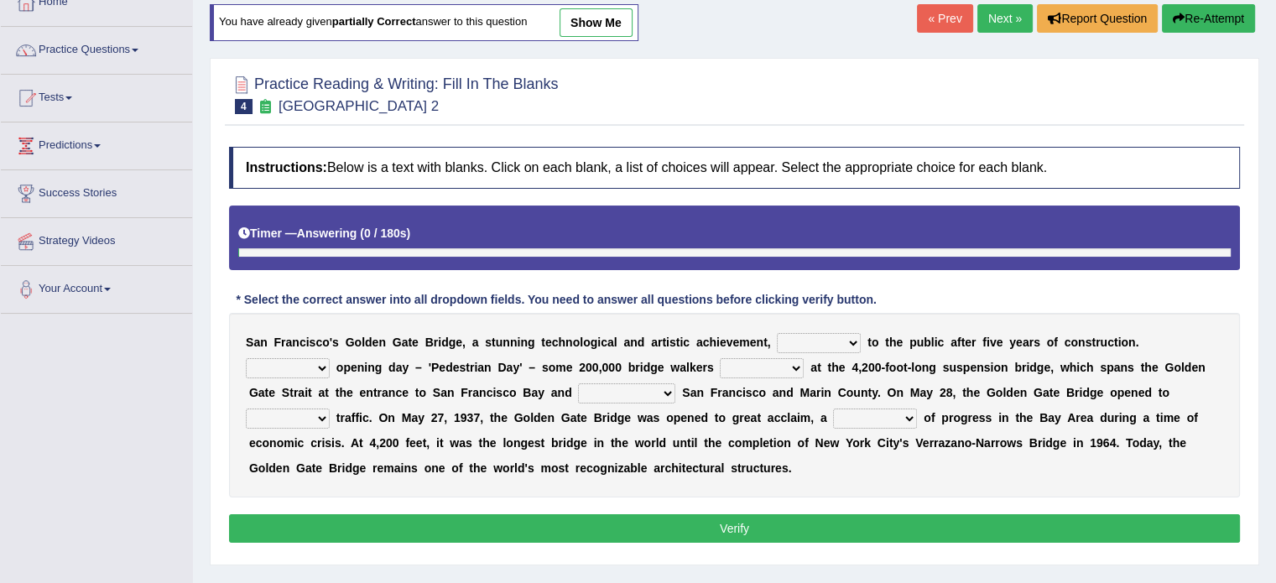
scroll to position [101, 0]
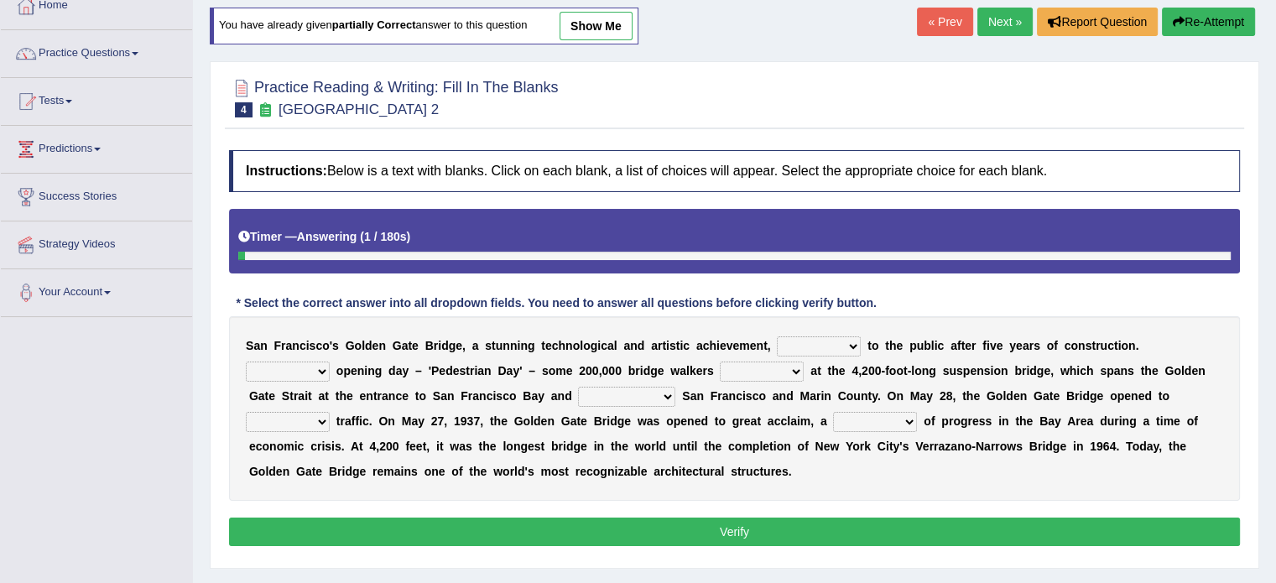
click at [782, 345] on select "opens closes appears equals" at bounding box center [819, 346] width 84 height 20
select select "opens"
click at [777, 336] on select "opens closes appears equals" at bounding box center [819, 346] width 84 height 20
click at [305, 368] on select "On During Since When" at bounding box center [288, 372] width 84 height 20
select select "On"
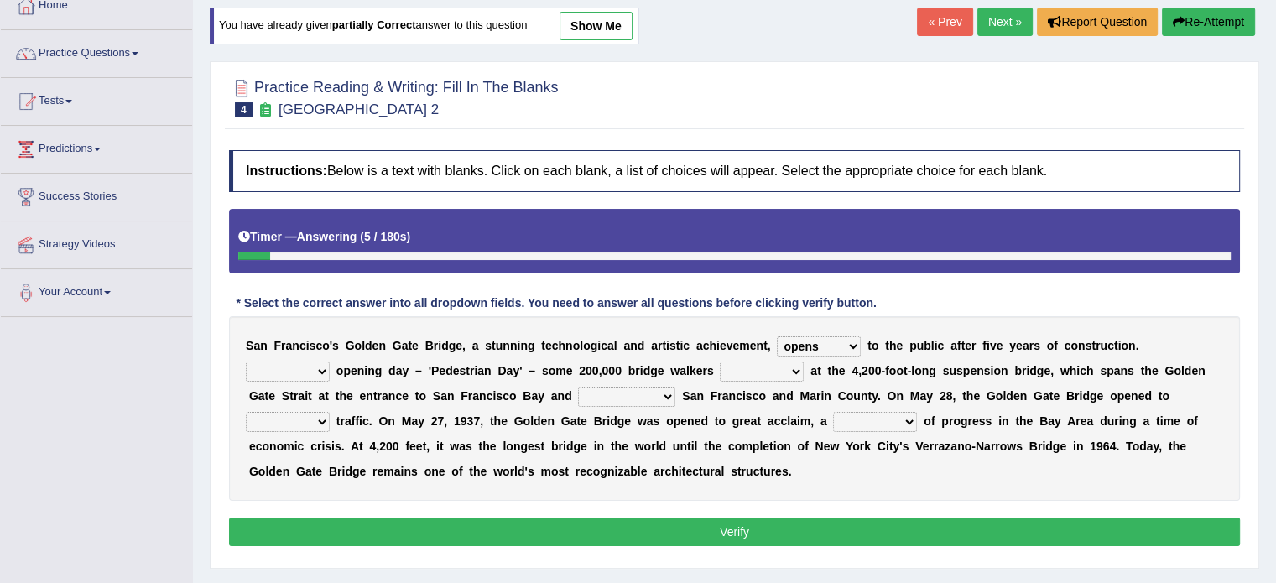
click at [246, 362] on select "On During Since When" at bounding box center [288, 372] width 84 height 20
click at [764, 369] on select "stationed looked marveled laughed" at bounding box center [762, 372] width 84 height 20
select select "marveled"
click at [720, 362] on select "stationed looked marveled laughed" at bounding box center [762, 372] width 84 height 20
click at [627, 389] on select "separates connects channels differentiates" at bounding box center [626, 397] width 97 height 20
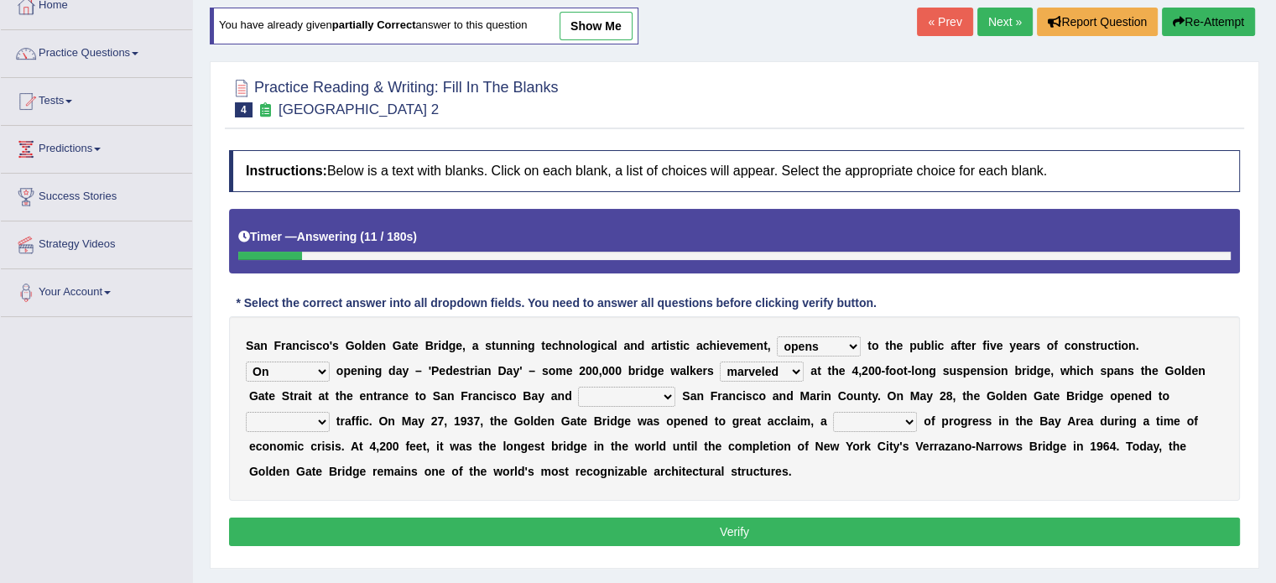
select select "connects"
click at [578, 387] on select "separates connects channels differentiates" at bounding box center [626, 397] width 97 height 20
click at [876, 422] on select "denial symbol technique yield" at bounding box center [875, 422] width 84 height 20
select select "symbol"
click at [833, 412] on select "denial symbol technique yield" at bounding box center [875, 422] width 84 height 20
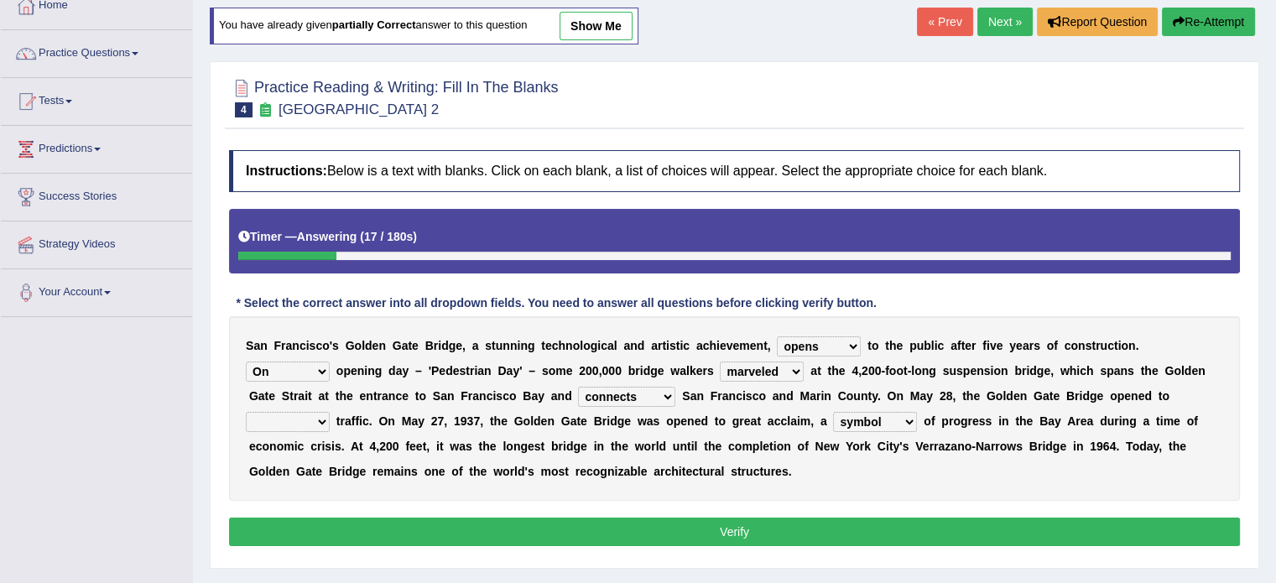
click at [300, 425] on select "aquatic vehicular airborne watertight" at bounding box center [288, 422] width 84 height 20
select select "vehicular"
click at [246, 412] on select "aquatic vehicular airborne watertight" at bounding box center [288, 422] width 84 height 20
click at [406, 545] on div "Instructions: Below is a text with blanks. Click on each blank, a list of choic…" at bounding box center [735, 351] width 1020 height 418
click at [406, 536] on button "Verify" at bounding box center [734, 532] width 1011 height 29
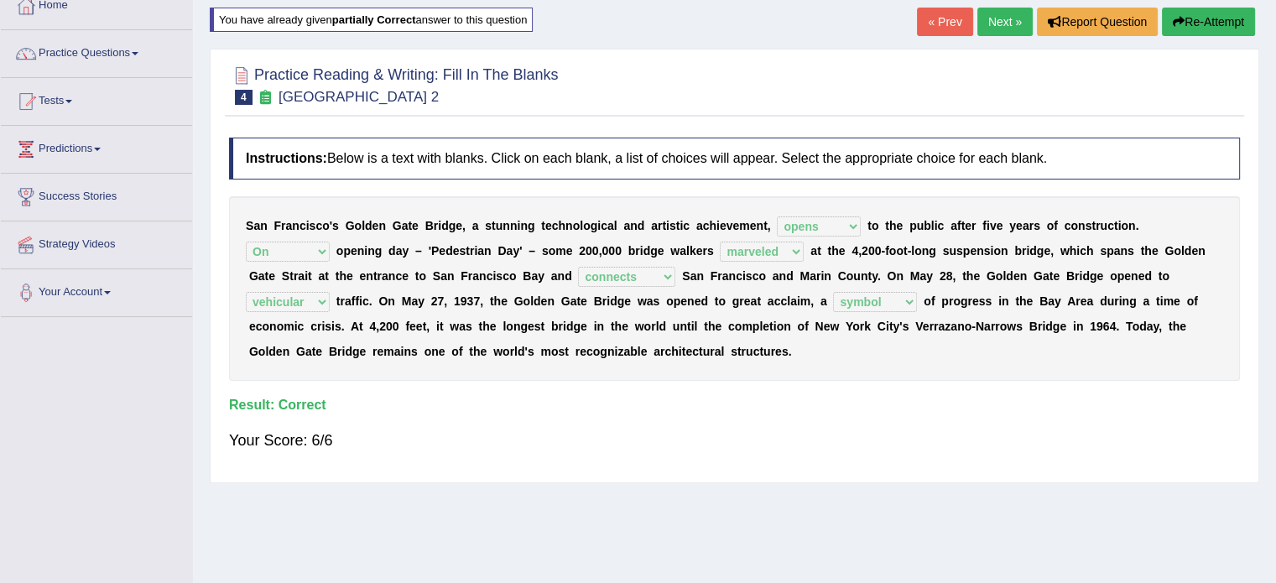
click at [983, 28] on link "Next »" at bounding box center [1005, 22] width 55 height 29
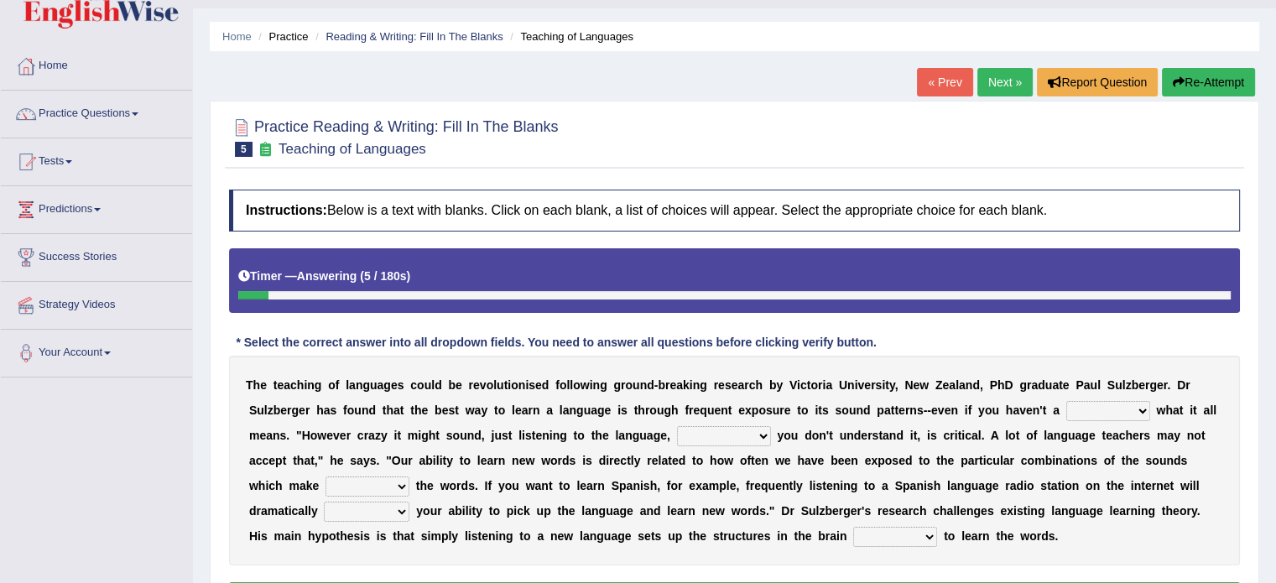
scroll to position [67, 0]
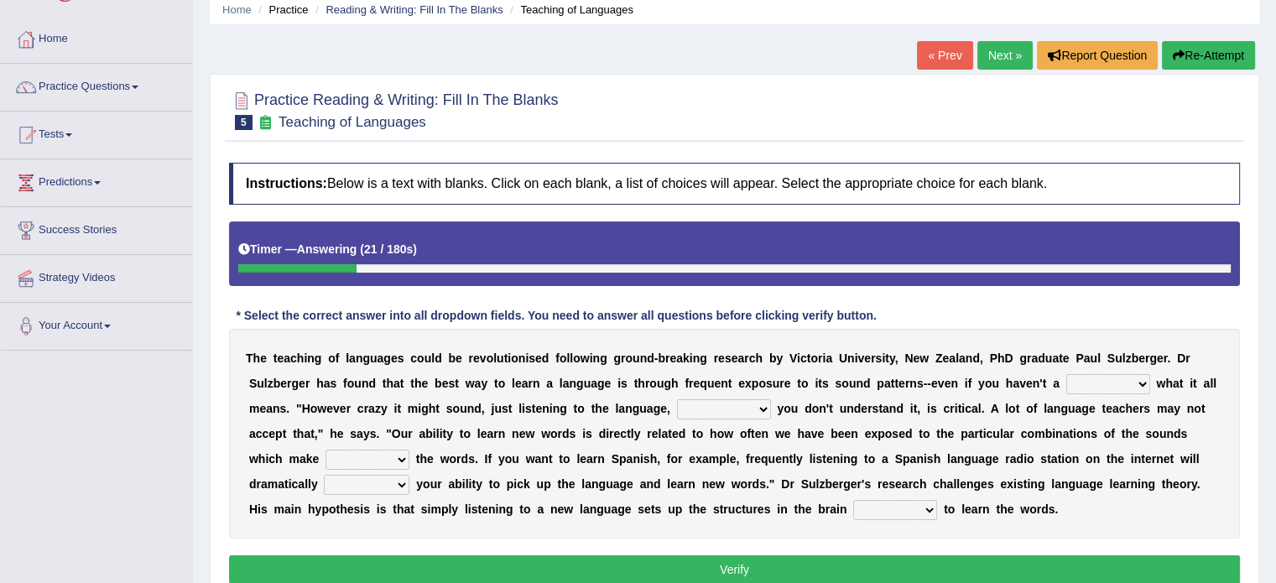
click at [1111, 374] on select "dew claw clue due" at bounding box center [1109, 384] width 84 height 20
select select "clue"
click at [1067, 374] on select "dew claw clue due" at bounding box center [1109, 384] width 84 height 20
click at [723, 412] on select "but also all together even though if so" at bounding box center [724, 409] width 94 height 20
select select "even though"
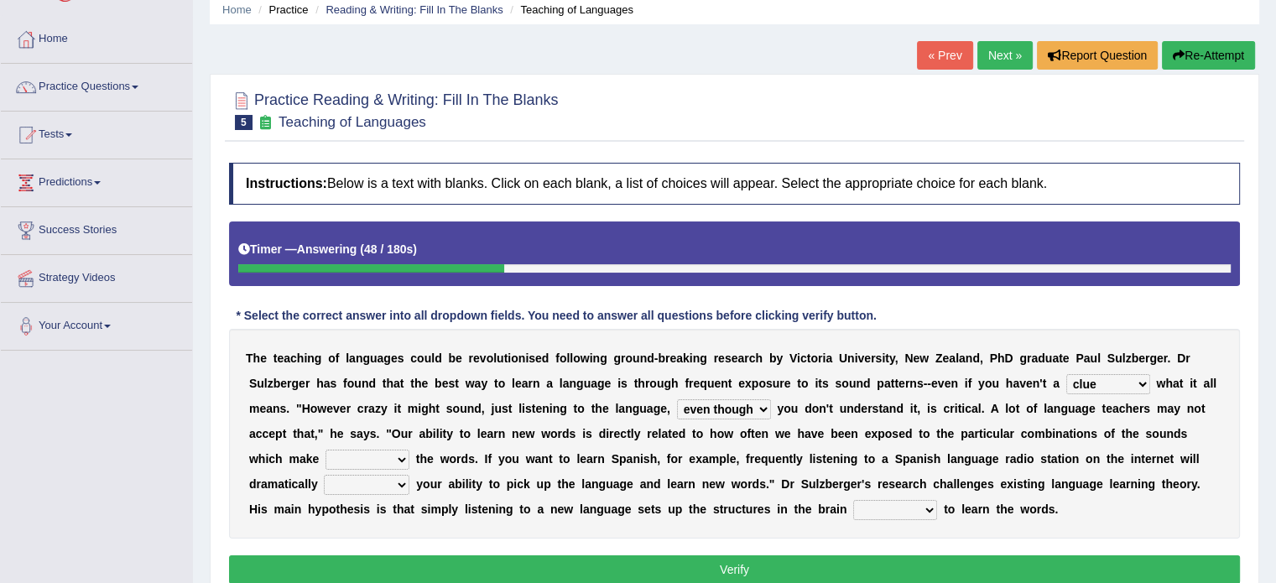
click at [677, 399] on select "but also all together even though if so" at bounding box center [724, 409] width 94 height 20
click at [362, 459] on select "down up of on" at bounding box center [368, 460] width 84 height 20
click at [497, 478] on b "o" at bounding box center [497, 483] width 8 height 13
click at [360, 457] on select "down up of on" at bounding box center [368, 460] width 84 height 20
select select "up"
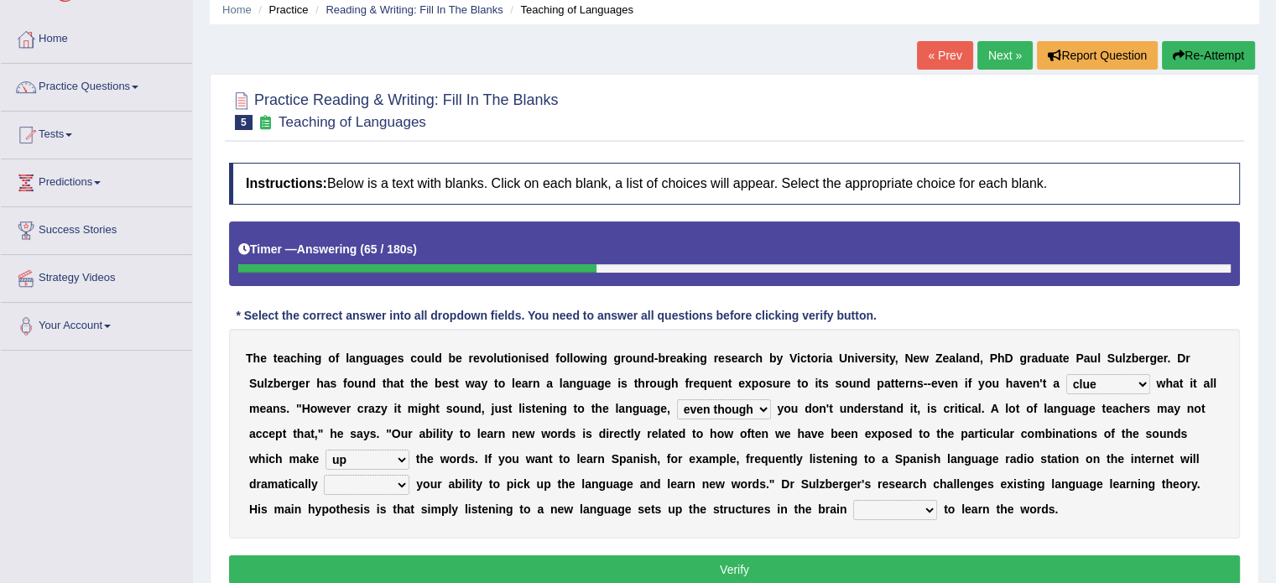
click at [326, 450] on select "down up of on" at bounding box center [368, 460] width 84 height 20
click at [366, 489] on select "evaluate exaggerate describe boost" at bounding box center [367, 485] width 86 height 20
select select "boost"
click at [324, 475] on select "evaluate exaggerate describe boost" at bounding box center [367, 485] width 86 height 20
click at [910, 506] on select "requiring required directed to require" at bounding box center [895, 510] width 84 height 20
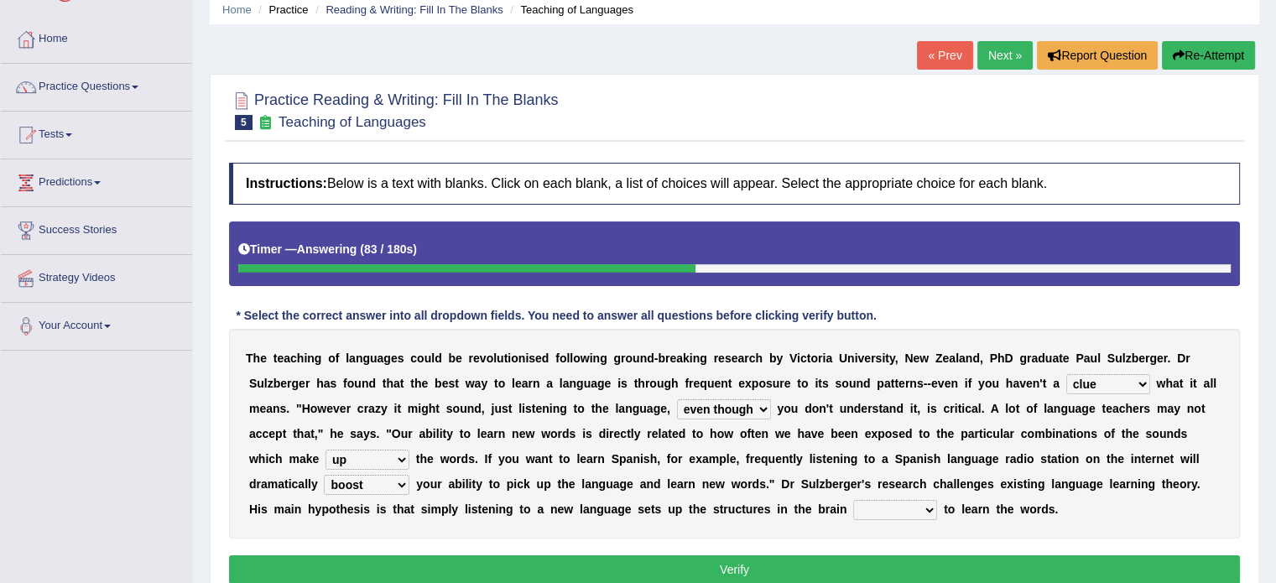
select select "requiring"
click at [853, 500] on select "requiring required directed to require" at bounding box center [895, 510] width 84 height 20
click at [820, 570] on button "Verify" at bounding box center [734, 569] width 1011 height 29
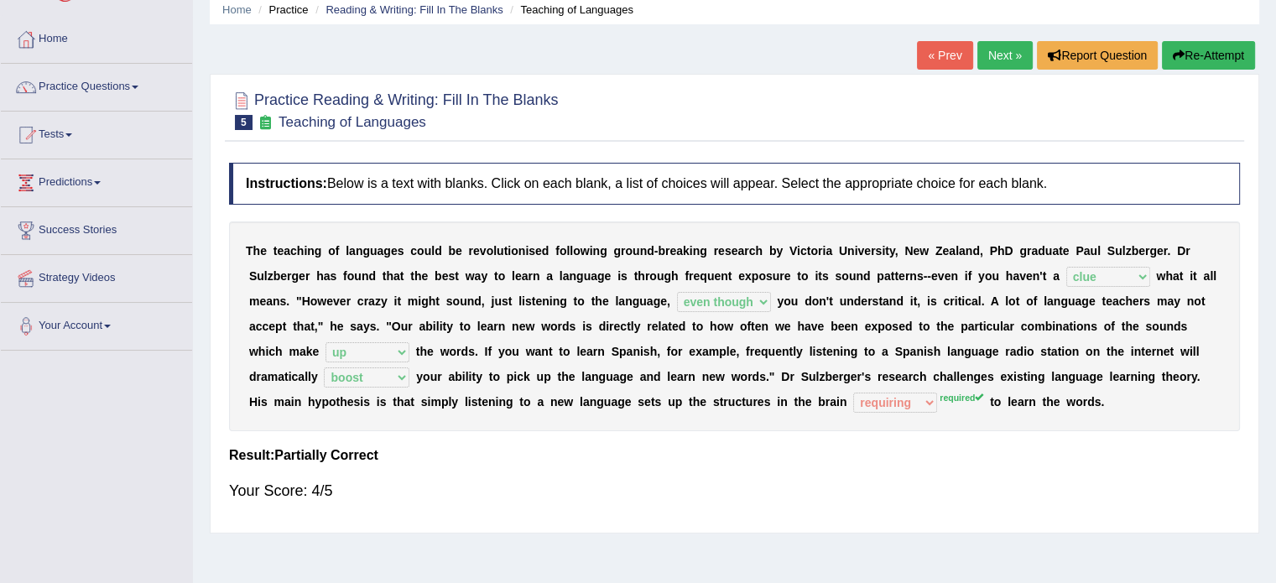
click at [1190, 52] on button "Re-Attempt" at bounding box center [1208, 55] width 93 height 29
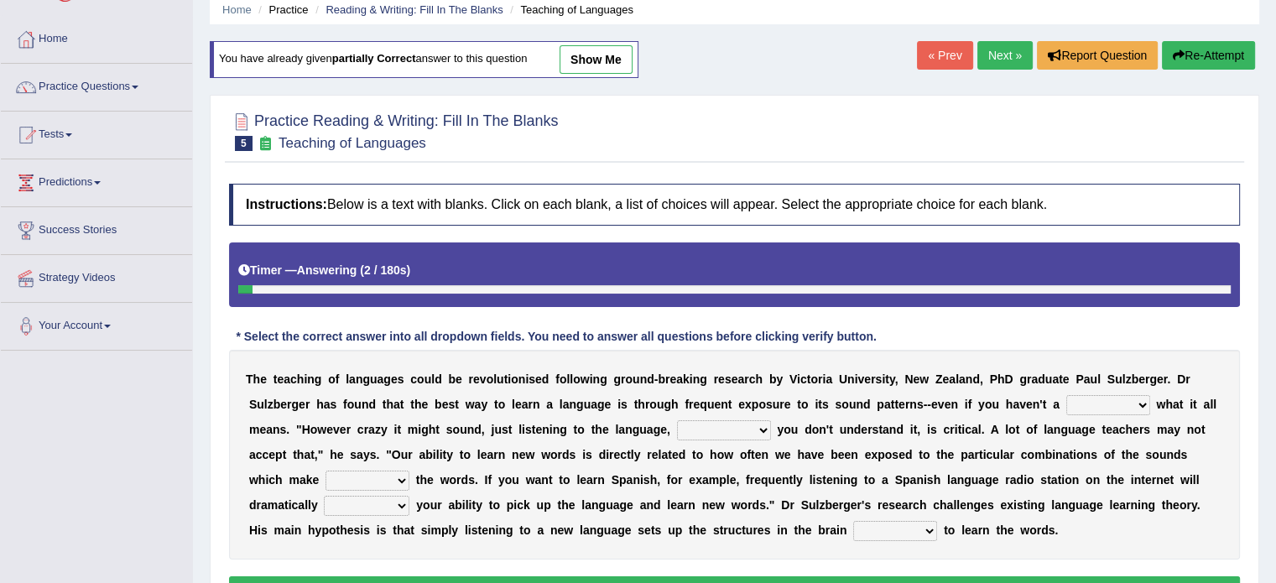
click at [1108, 408] on select "dew claw clue due" at bounding box center [1109, 405] width 84 height 20
select select "clue"
click at [1067, 395] on select "dew claw clue due" at bounding box center [1109, 405] width 84 height 20
click at [727, 413] on div "T h e t e a c h i n g o f l a n g u a g e s c o u l d b e r e v o l u t i o n i…" at bounding box center [734, 455] width 1011 height 210
click at [726, 422] on select "but also all together even though if so" at bounding box center [724, 430] width 94 height 20
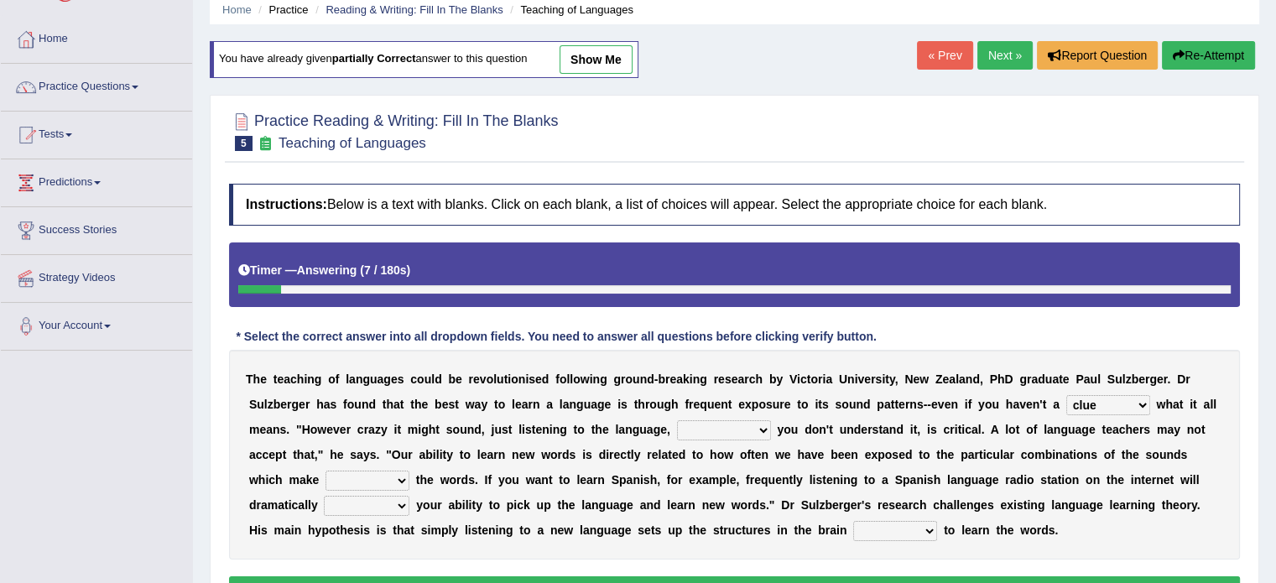
select select "even though"
click at [677, 420] on select "but also all together even though if so" at bounding box center [724, 430] width 94 height 20
click at [335, 479] on select "down up of on" at bounding box center [368, 481] width 84 height 20
select select "up"
click at [326, 471] on select "down up of on" at bounding box center [368, 481] width 84 height 20
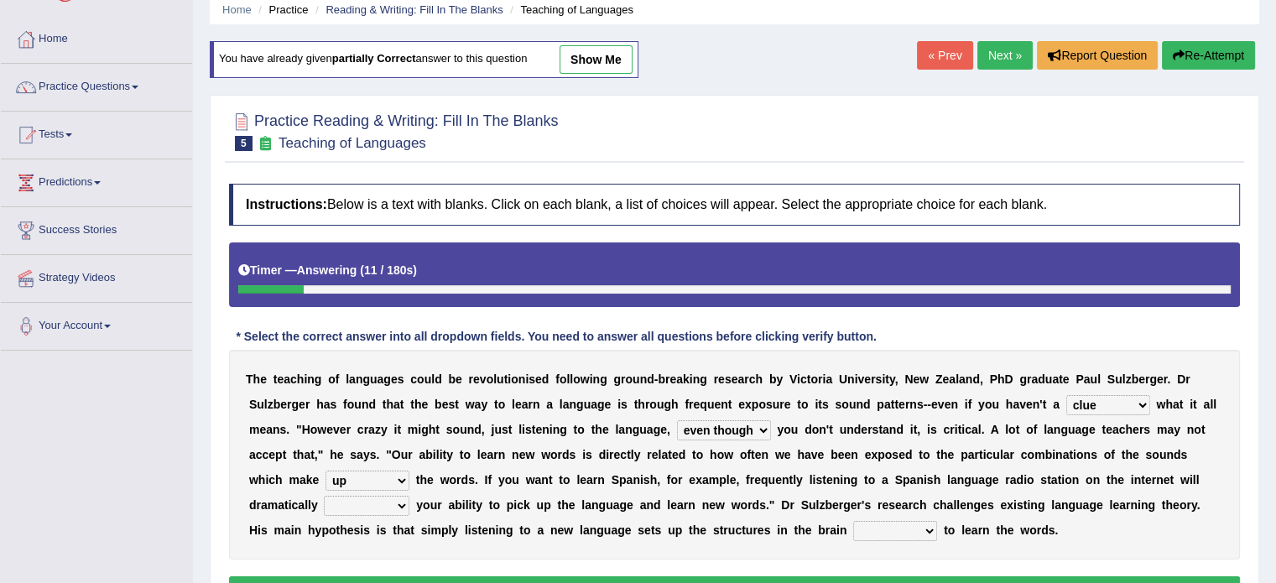
click at [370, 510] on select "evaluate exaggerate describe boost" at bounding box center [367, 506] width 86 height 20
select select "boost"
click at [324, 496] on select "evaluate exaggerate describe boost" at bounding box center [367, 506] width 86 height 20
click at [873, 535] on select "requiring required directed to require" at bounding box center [895, 531] width 84 height 20
select select "required"
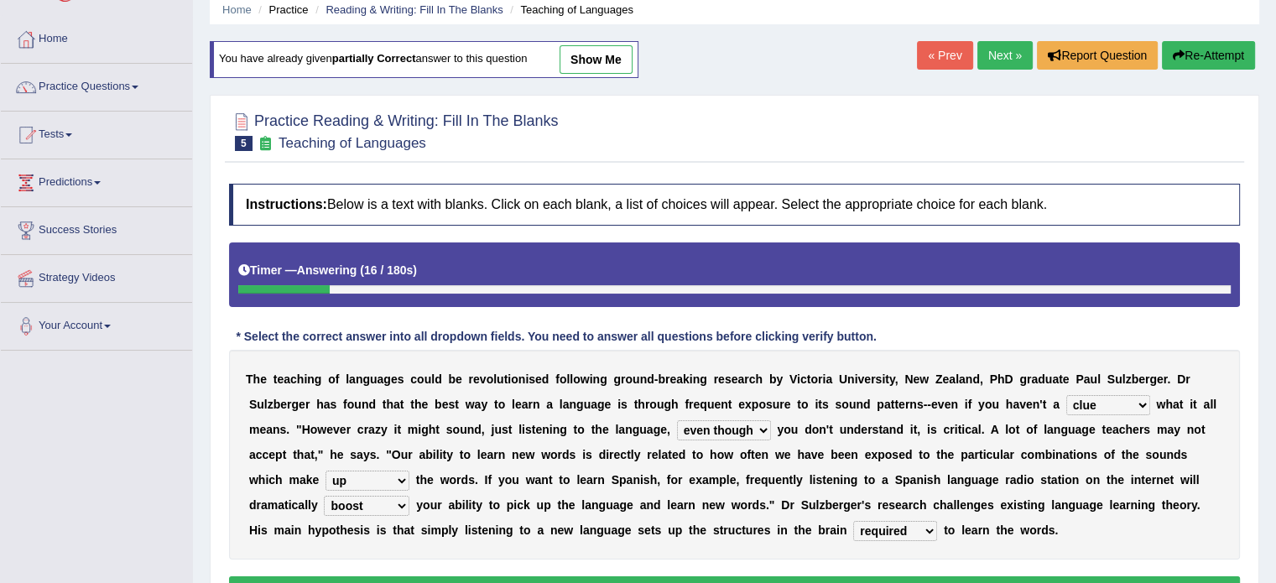
click at [853, 521] on select "requiring required directed to require" at bounding box center [895, 531] width 84 height 20
click at [764, 579] on button "Verify" at bounding box center [734, 590] width 1011 height 29
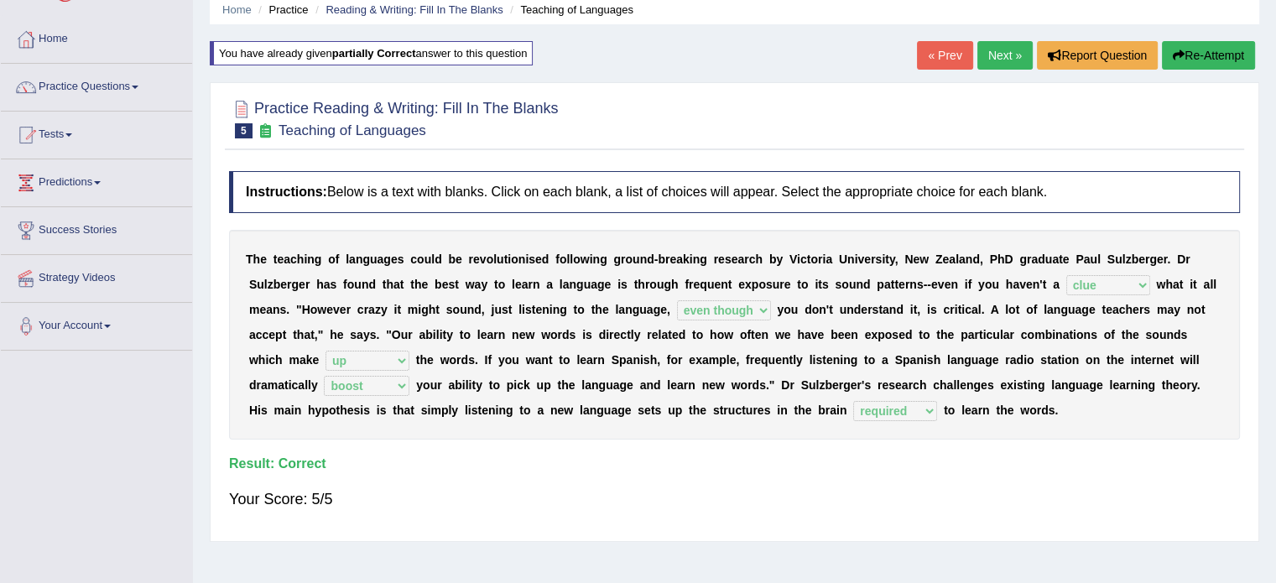
click at [1193, 55] on button "Re-Attempt" at bounding box center [1208, 55] width 93 height 29
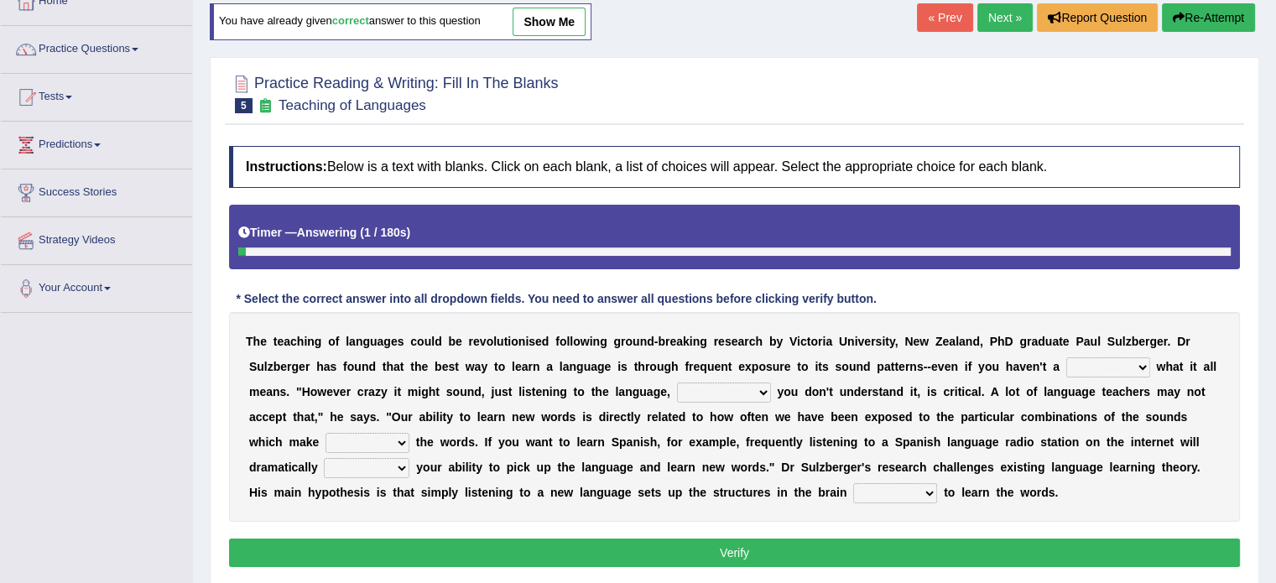
scroll to position [134, 0]
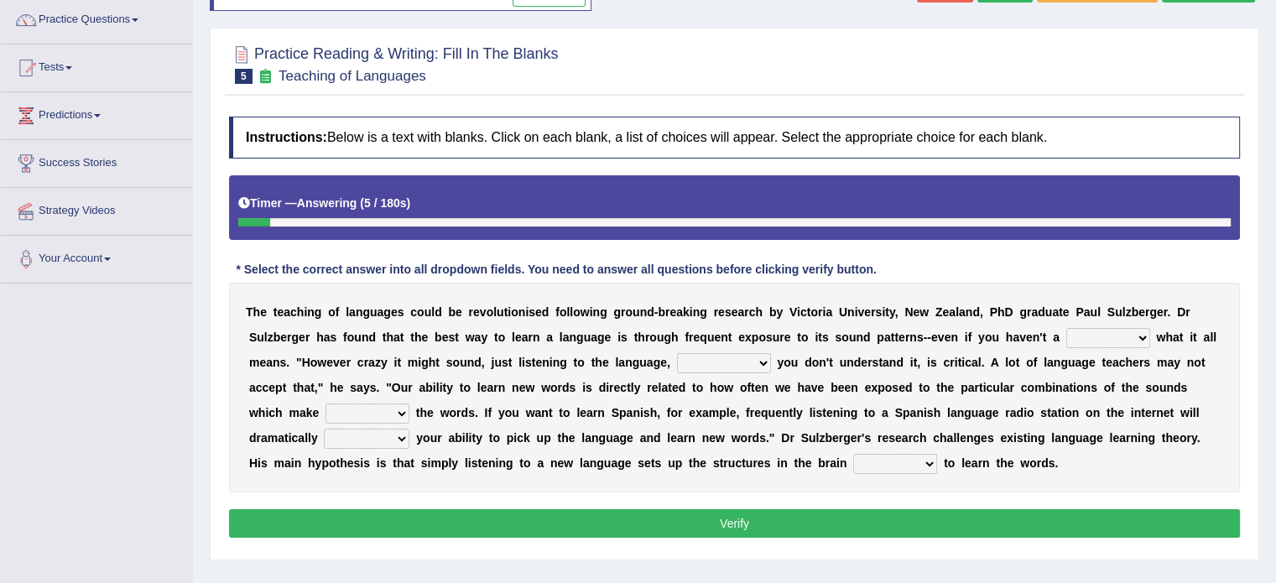
click at [1074, 331] on select "dew claw clue due" at bounding box center [1109, 338] width 84 height 20
click at [1021, 76] on div at bounding box center [734, 63] width 1011 height 51
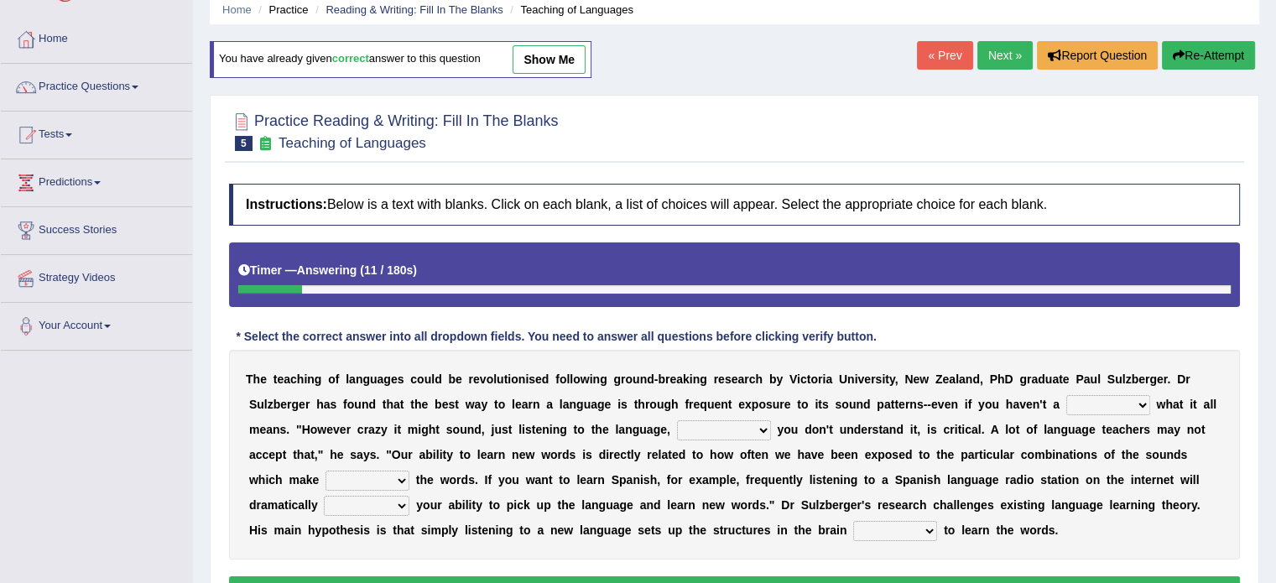
scroll to position [67, 0]
click at [997, 62] on link "Next »" at bounding box center [1005, 55] width 55 height 29
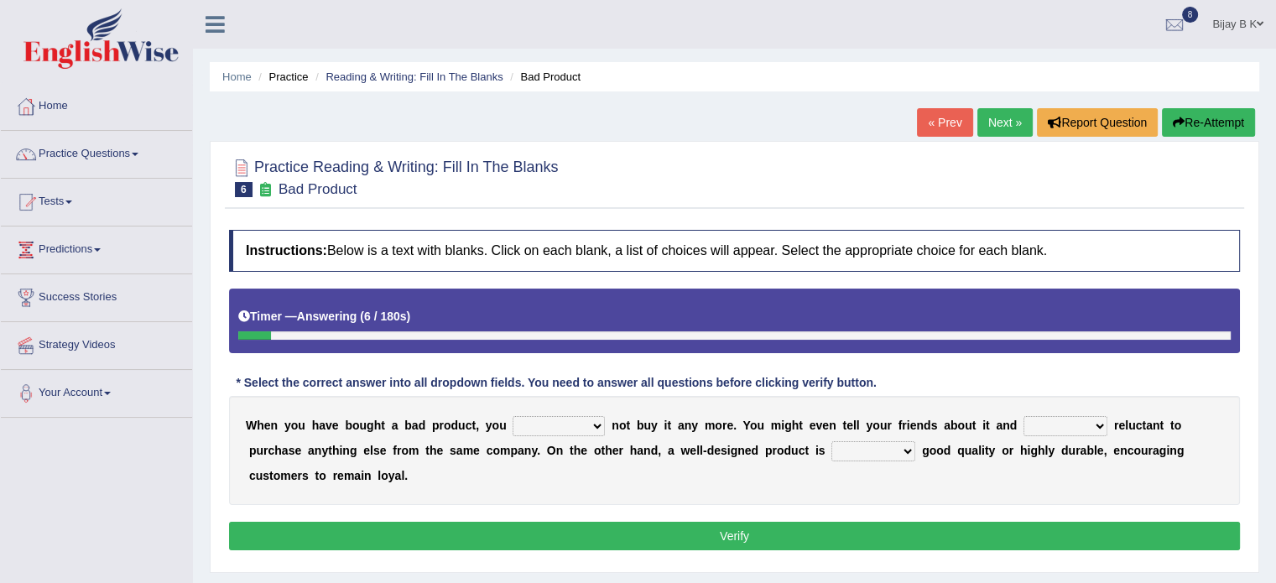
click at [577, 422] on select "would have should have should" at bounding box center [559, 426] width 92 height 20
select select "would"
click at [513, 416] on select "would have should have should" at bounding box center [559, 426] width 92 height 20
click at [1067, 429] on select "is are be being" at bounding box center [1066, 426] width 84 height 20
select select "is"
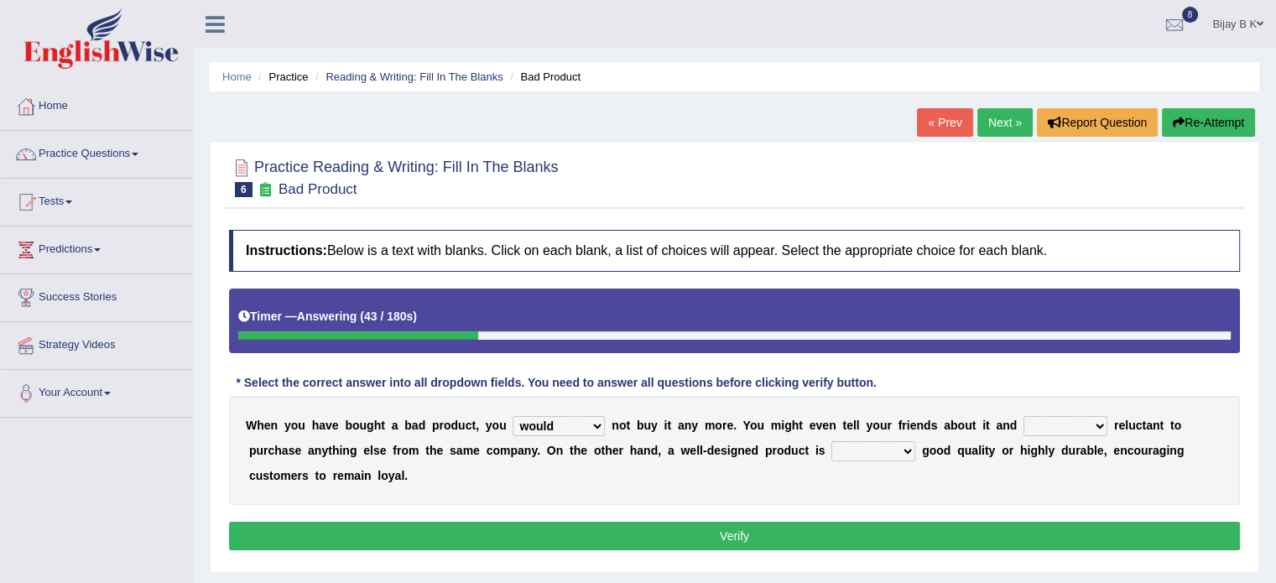
click at [1024, 416] on select "is are be being" at bounding box center [1066, 426] width 84 height 20
click at [879, 449] on select "both also neither either" at bounding box center [874, 451] width 84 height 20
select select "either"
click at [832, 441] on select "both also neither either" at bounding box center [874, 451] width 84 height 20
click at [836, 539] on button "Verify" at bounding box center [734, 536] width 1011 height 29
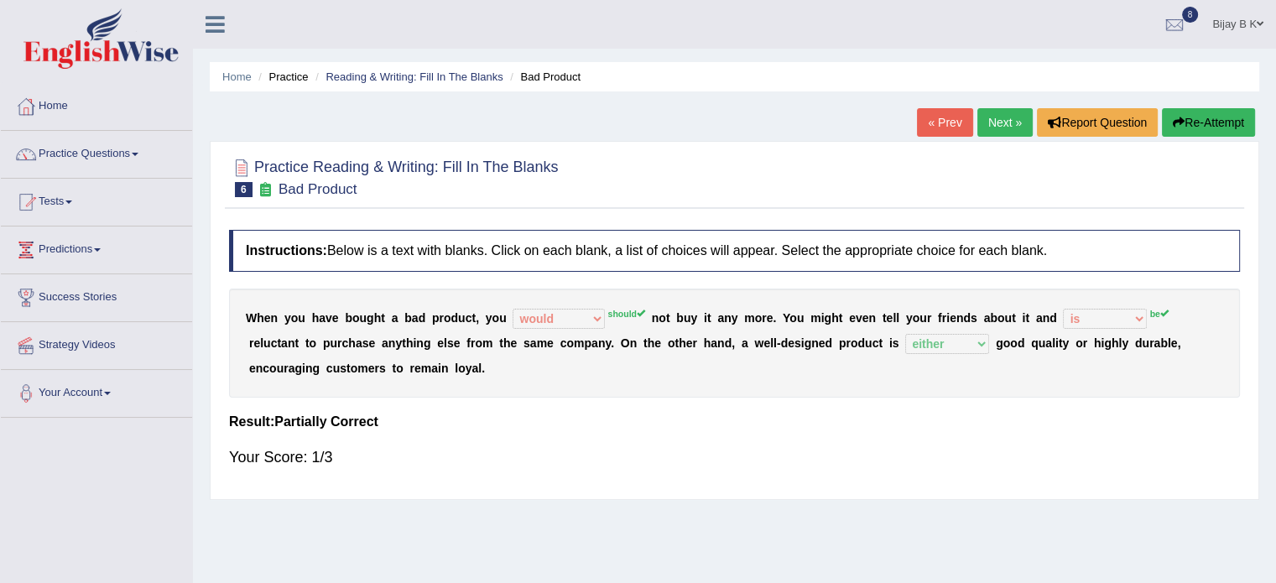
click at [1195, 123] on button "Re-Attempt" at bounding box center [1208, 122] width 93 height 29
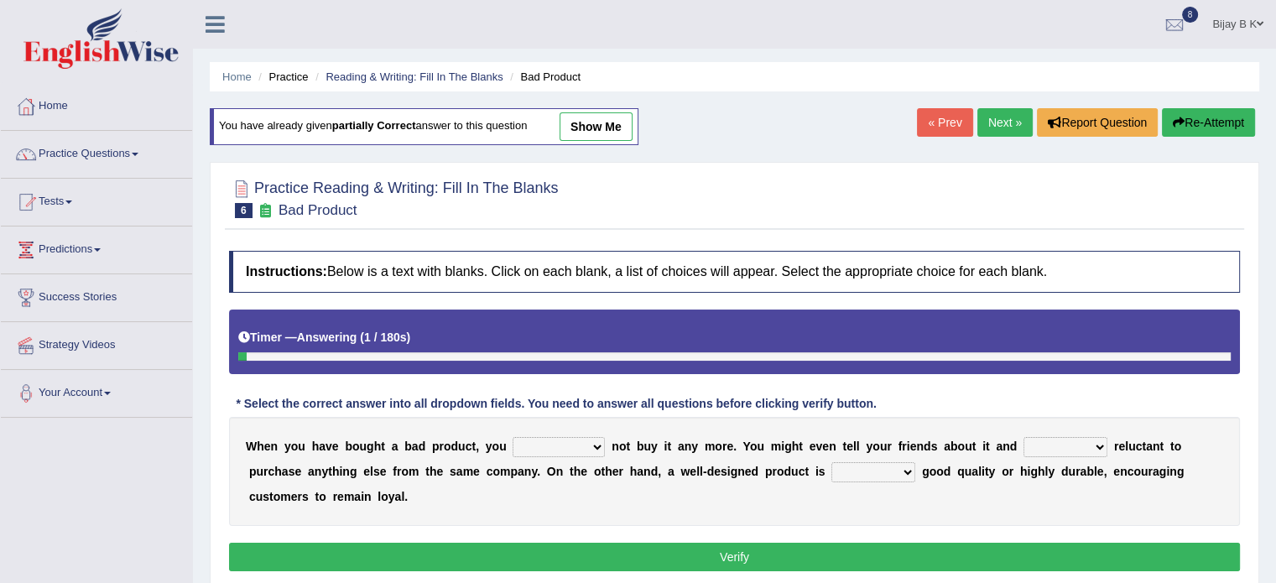
click at [549, 437] on select "would have should have should" at bounding box center [559, 447] width 92 height 20
select select "should"
click at [513, 437] on select "would have should have should" at bounding box center [559, 447] width 92 height 20
click at [1057, 446] on select "is are be being" at bounding box center [1066, 447] width 84 height 20
select select "be"
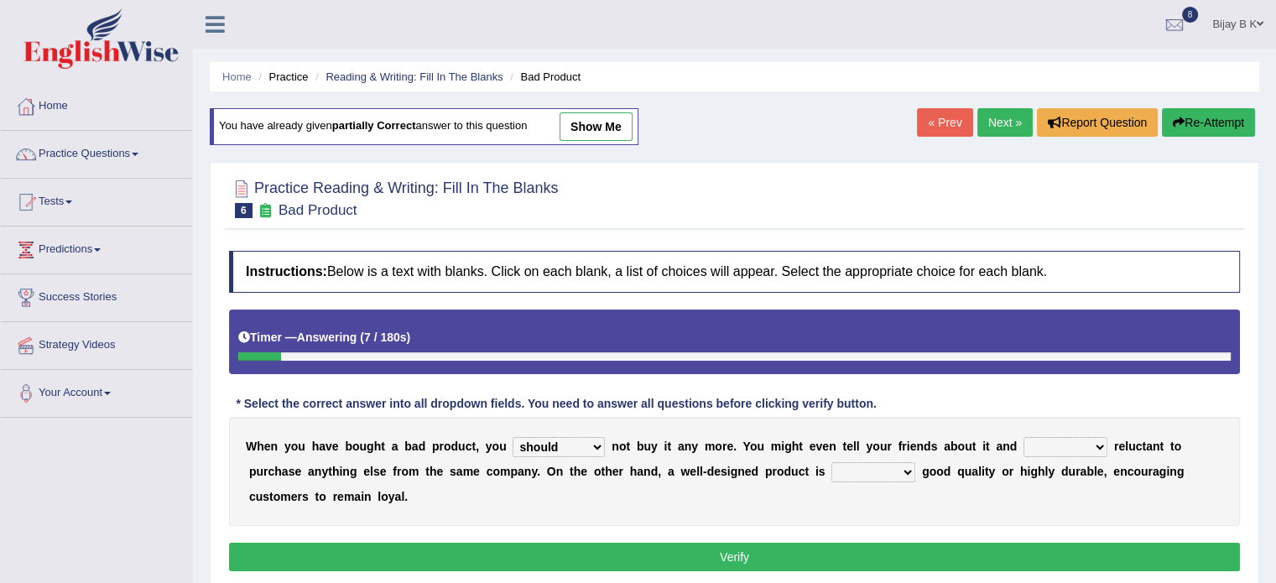
click at [1024, 437] on select "is are be being" at bounding box center [1066, 447] width 84 height 20
click at [863, 467] on select "both also neither either" at bounding box center [874, 472] width 84 height 20
select select "either"
click at [832, 462] on select "both also neither either" at bounding box center [874, 472] width 84 height 20
click at [739, 566] on button "Verify" at bounding box center [734, 557] width 1011 height 29
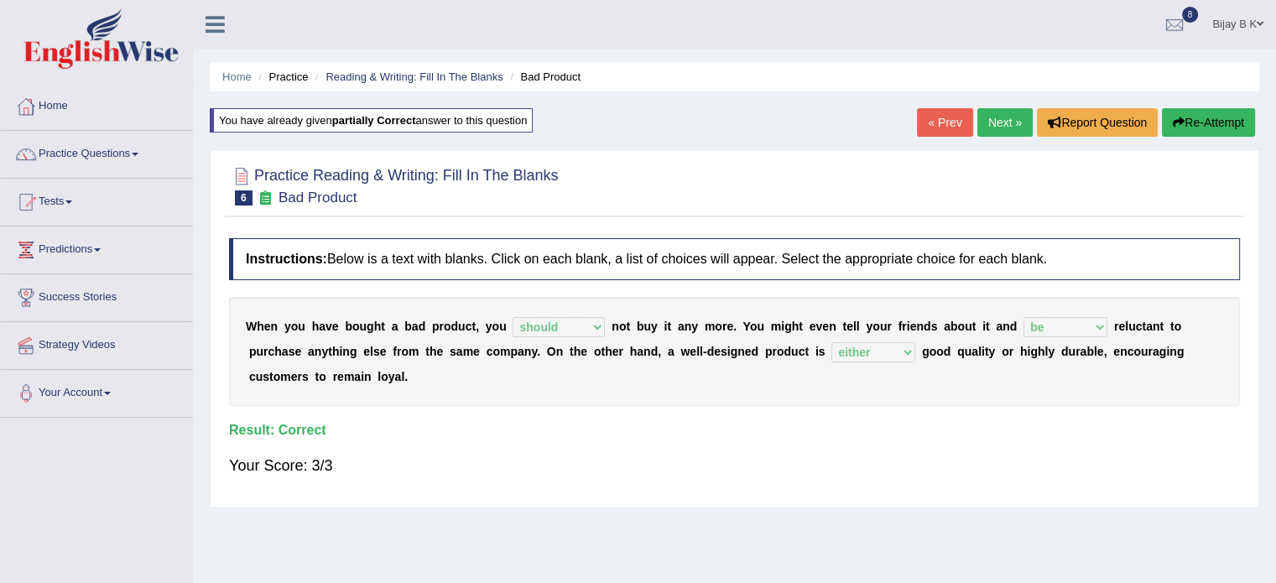
click at [1011, 117] on link "Next »" at bounding box center [1005, 122] width 55 height 29
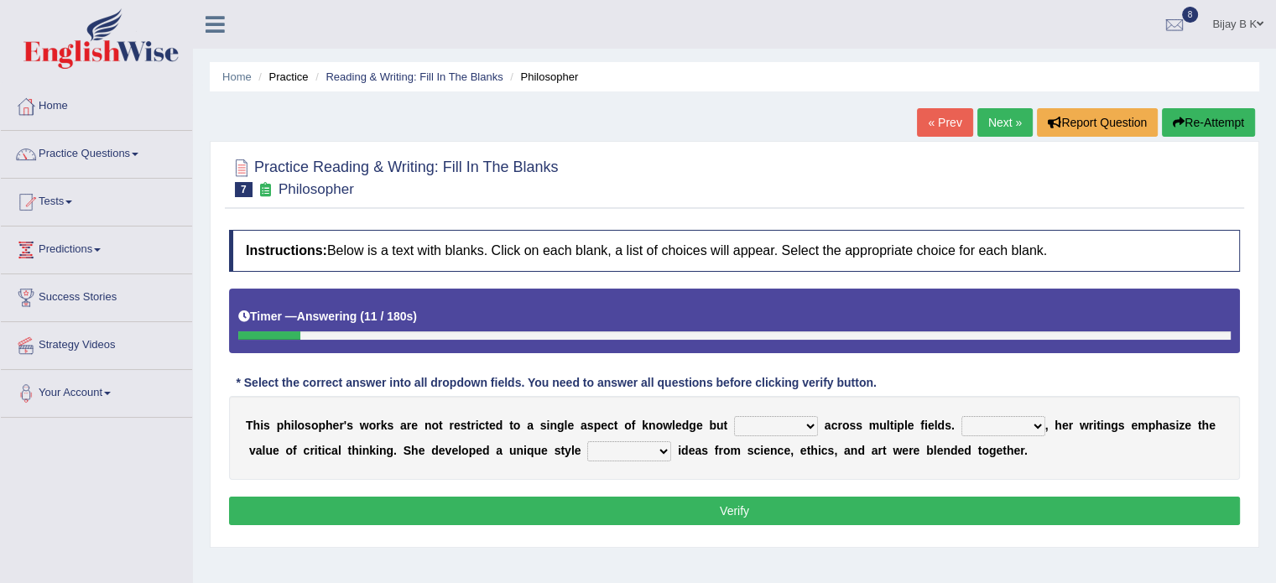
click at [751, 432] on select "constrain contain assemble extend" at bounding box center [776, 426] width 84 height 20
click at [758, 421] on select "constrain contain assemble extend" at bounding box center [776, 426] width 84 height 20
select select "extend"
click at [734, 416] on select "constrain contain assemble extend" at bounding box center [776, 426] width 84 height 20
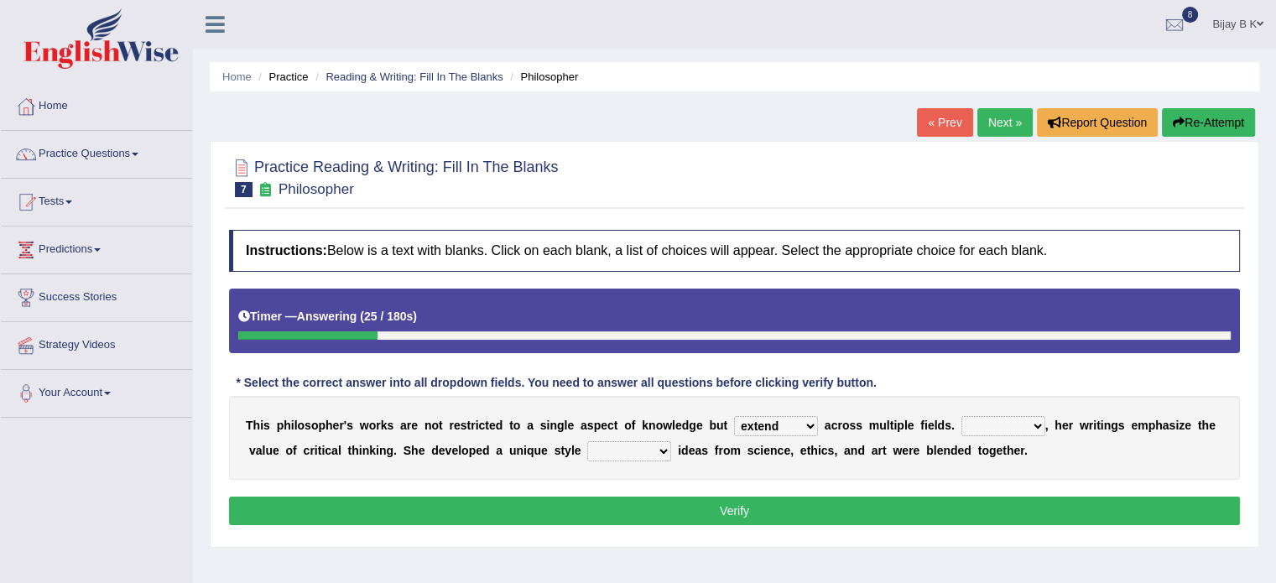
click at [968, 433] on select "Rather So Moreover Likely" at bounding box center [1004, 426] width 84 height 20
click at [1072, 477] on div "T h i s p h i l o s o p h e r ' s w o r k s a r e n o t r e s t r i c t e d t o…" at bounding box center [734, 438] width 1011 height 84
click at [1014, 427] on select "Rather So Moreover Likely" at bounding box center [1004, 426] width 84 height 20
click at [1114, 477] on div "T h i s p h i l o s o p h e r ' s w o r k s a r e n o t r e s t r i c t e d t o…" at bounding box center [734, 438] width 1011 height 84
click at [619, 458] on select "in that that which in which" at bounding box center [629, 451] width 84 height 20
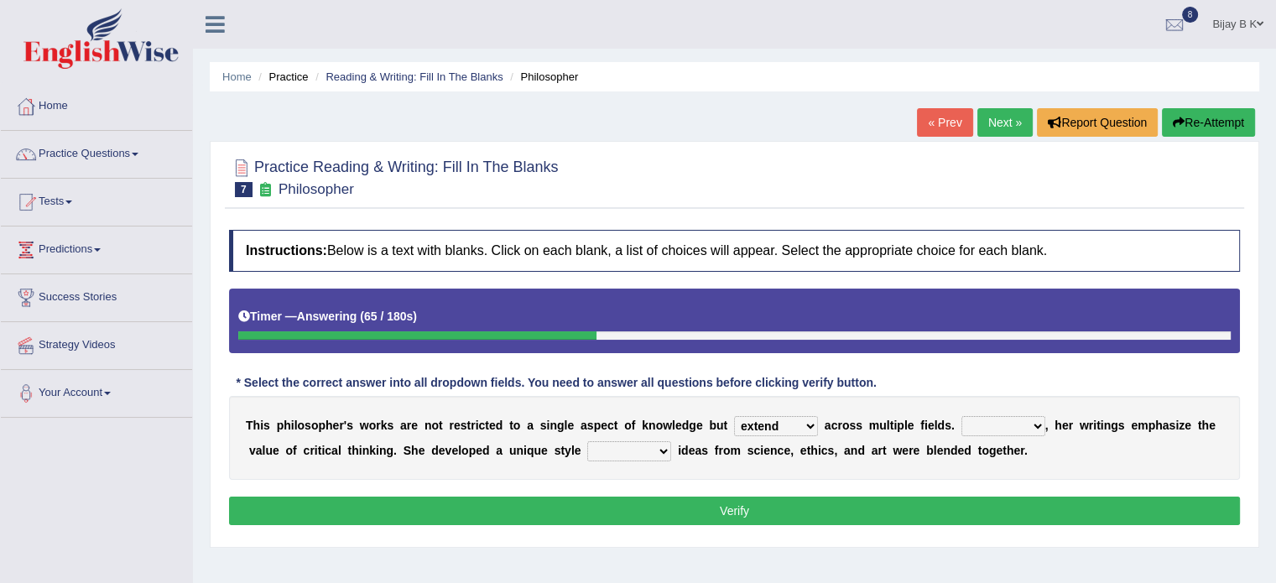
select select "in which"
click at [587, 441] on select "in that that which in which" at bounding box center [629, 451] width 84 height 20
click at [1000, 428] on select "Rather So Moreover Likely" at bounding box center [1004, 426] width 84 height 20
select select "So"
click at [962, 416] on select "Rather So Moreover Likely" at bounding box center [1004, 426] width 84 height 20
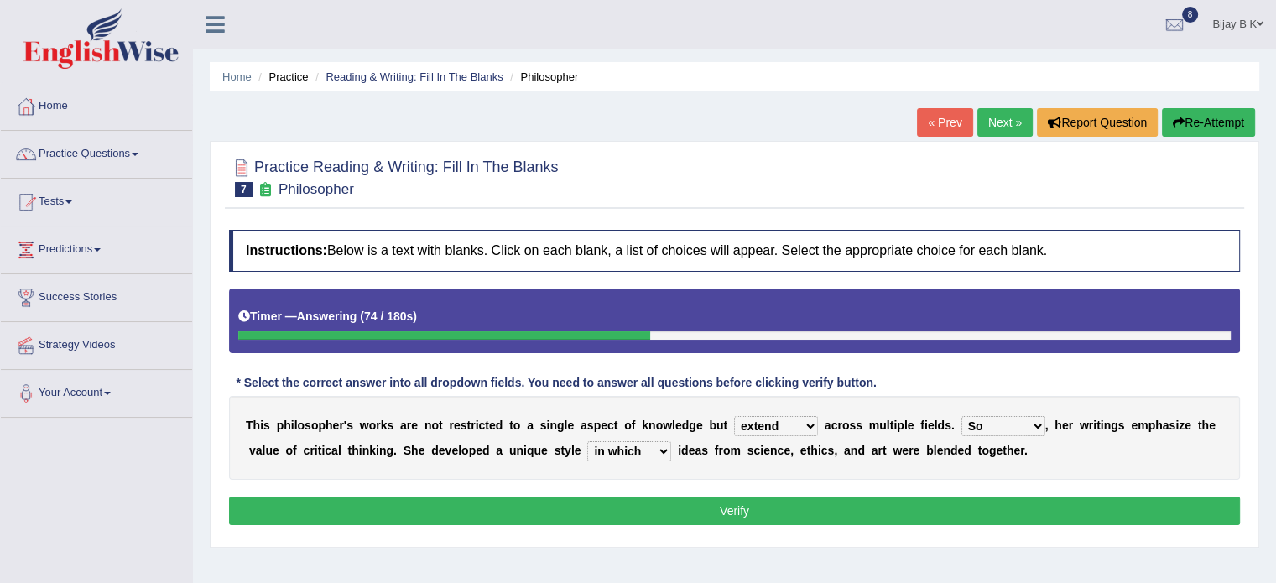
click at [928, 498] on button "Verify" at bounding box center [734, 511] width 1011 height 29
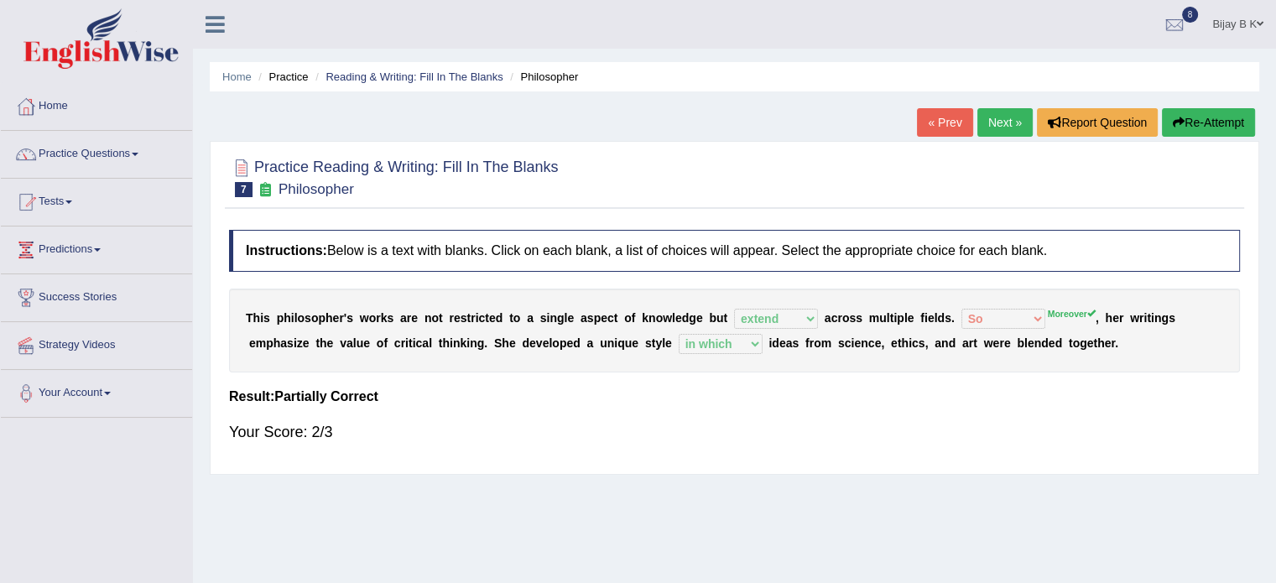
click at [928, 498] on div "Home Practice Reading & Writing: Fill In The Blanks Philosopher « Prev Next » R…" at bounding box center [734, 419] width 1083 height 839
click at [1193, 128] on button "Re-Attempt" at bounding box center [1208, 122] width 93 height 29
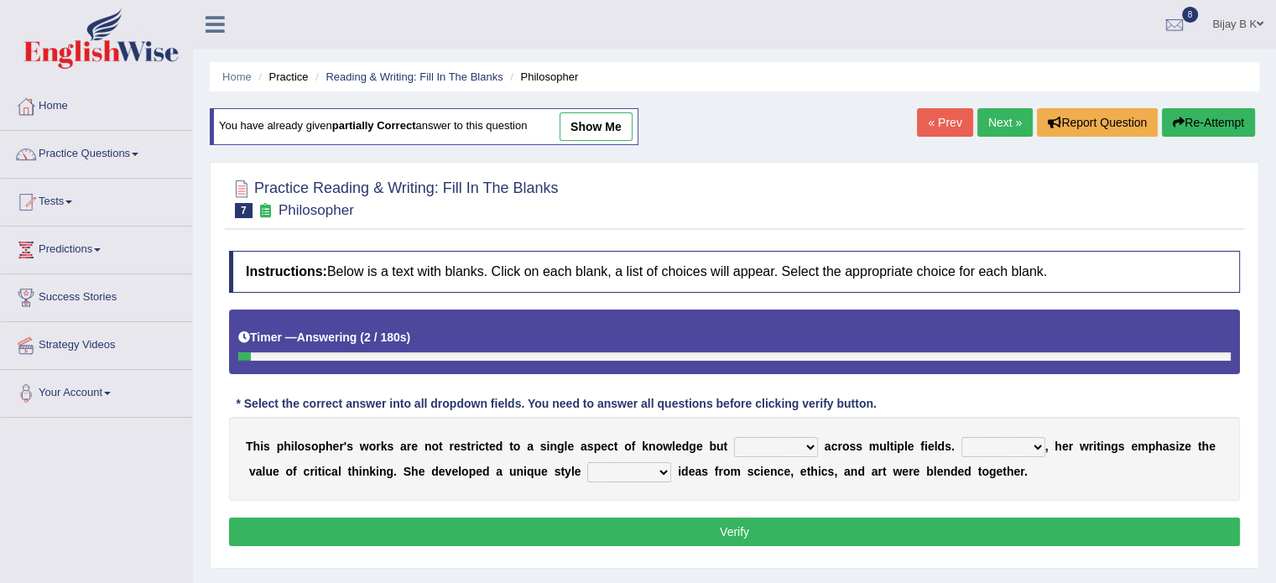
click at [749, 455] on div "T h i s p h i l o s o p h e r ' s w o r k s a r e n o t r e s t r i c t e d t o…" at bounding box center [734, 459] width 1011 height 84
click at [757, 444] on select "constrain contain assemble extend" at bounding box center [776, 447] width 84 height 20
select select "extend"
click at [734, 437] on select "constrain contain assemble extend" at bounding box center [776, 447] width 84 height 20
click at [1000, 452] on select "Rather So Moreover Likely" at bounding box center [1004, 447] width 84 height 20
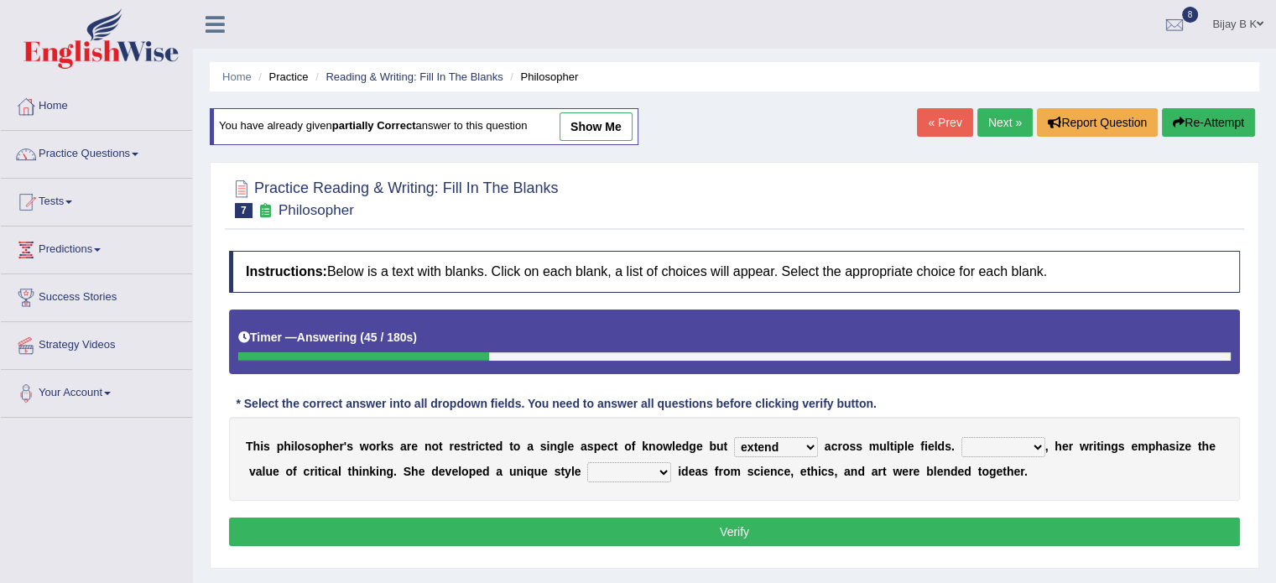
select select "Moreover"
click at [962, 437] on select "Rather So Moreover Likely" at bounding box center [1004, 447] width 84 height 20
click at [621, 476] on select "in that that which in which" at bounding box center [629, 472] width 84 height 20
select select "in which"
click at [587, 462] on select "in that that which in which" at bounding box center [629, 472] width 84 height 20
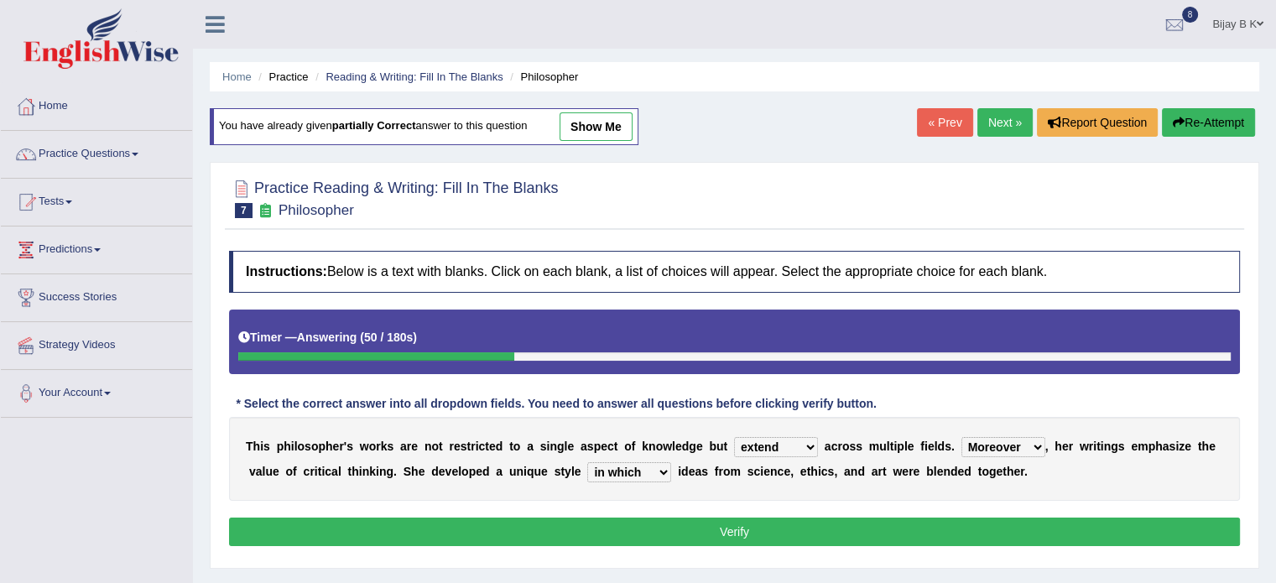
click at [620, 518] on button "Verify" at bounding box center [734, 532] width 1011 height 29
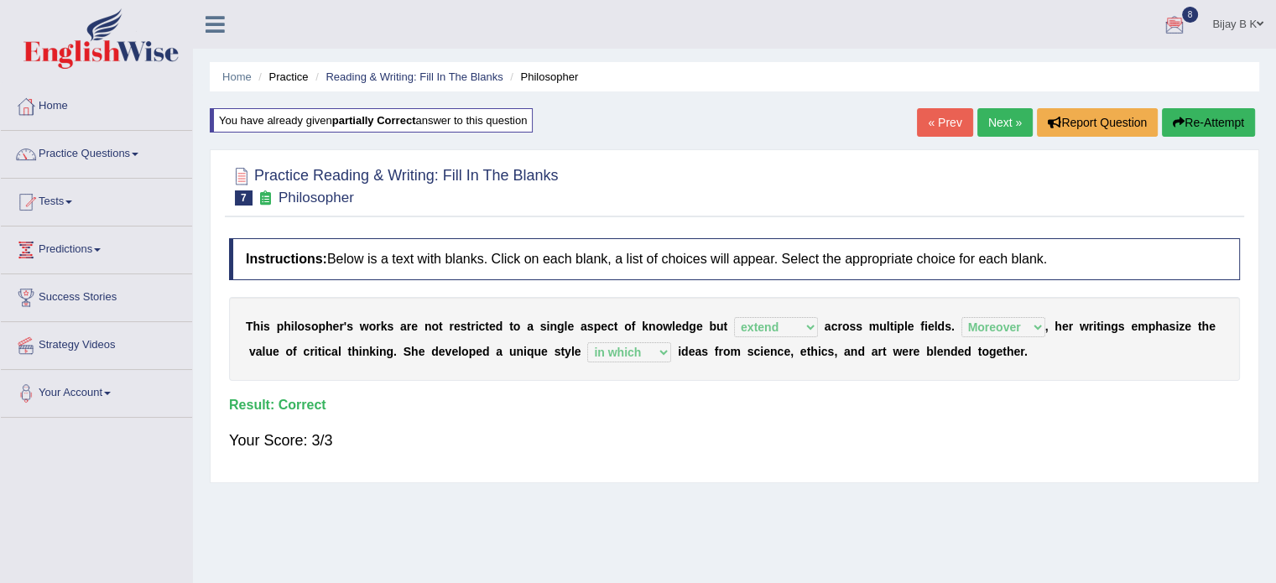
click at [1205, 122] on button "Re-Attempt" at bounding box center [1208, 122] width 93 height 29
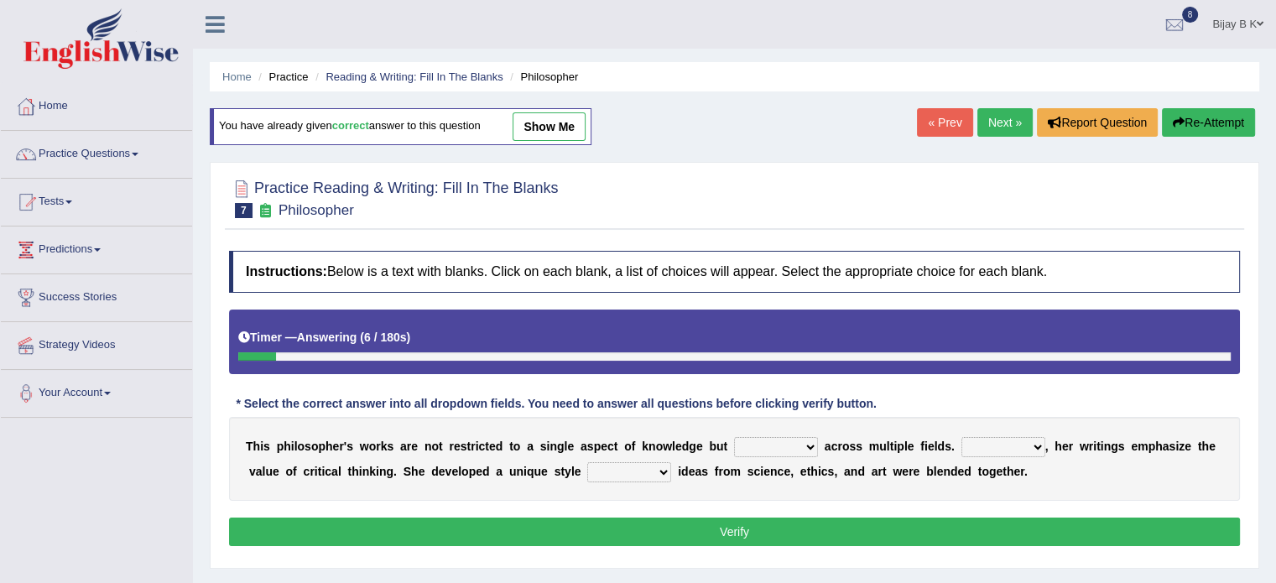
click at [996, 108] on link "Next »" at bounding box center [1005, 122] width 55 height 29
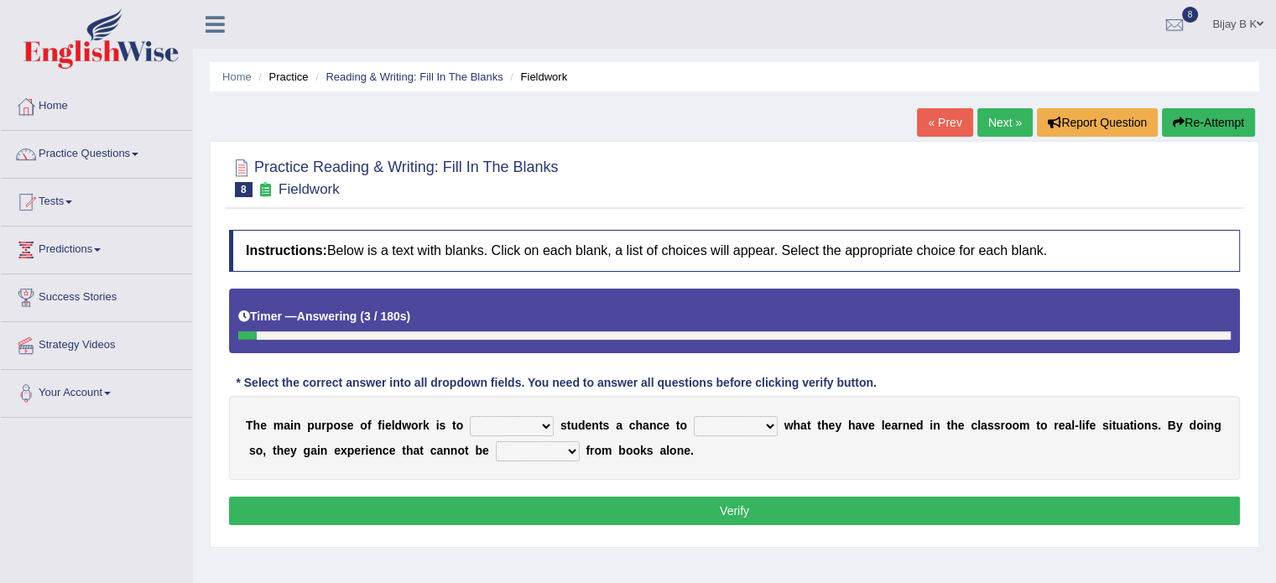
click at [547, 422] on select "resemble stow rave offer" at bounding box center [512, 426] width 84 height 20
select select "resemble"
click at [470, 416] on select "resemble stow rave offer" at bounding box center [512, 426] width 84 height 20
click at [722, 429] on select "compare align apply dismount" at bounding box center [736, 426] width 84 height 20
select select "align"
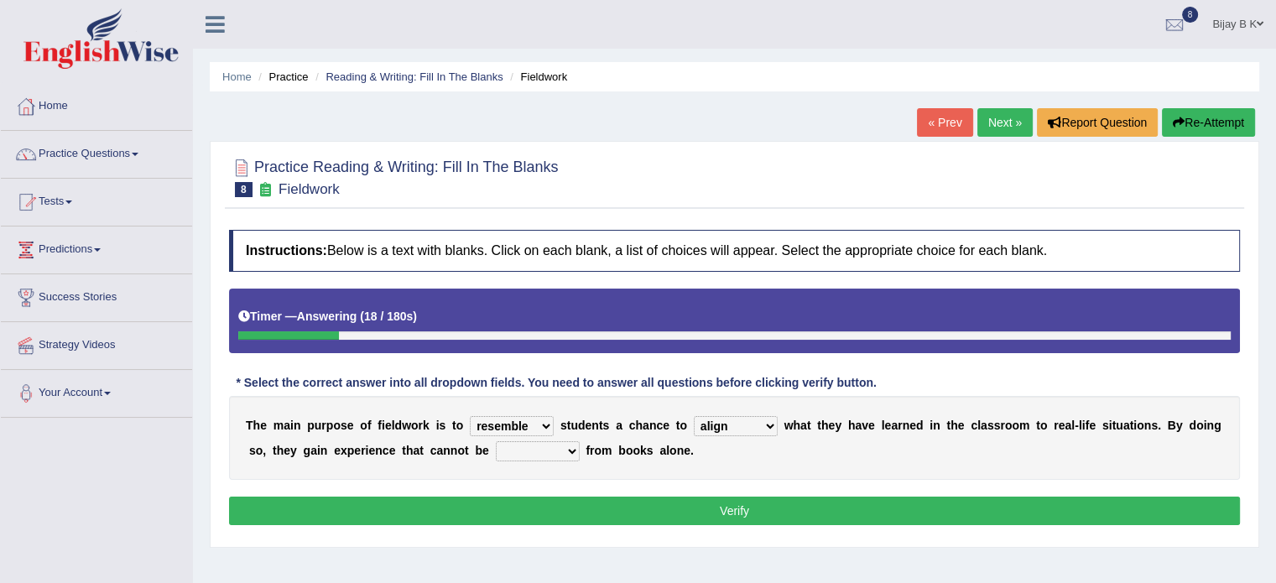
click at [694, 416] on select "compare align apply dismount" at bounding box center [736, 426] width 84 height 20
click at [512, 441] on select "originated prepared obtained touted" at bounding box center [538, 451] width 84 height 20
select select "obtained"
click at [496, 441] on select "originated prepared obtained touted" at bounding box center [538, 451] width 84 height 20
click at [729, 429] on select "compare align apply dismount" at bounding box center [736, 426] width 84 height 20
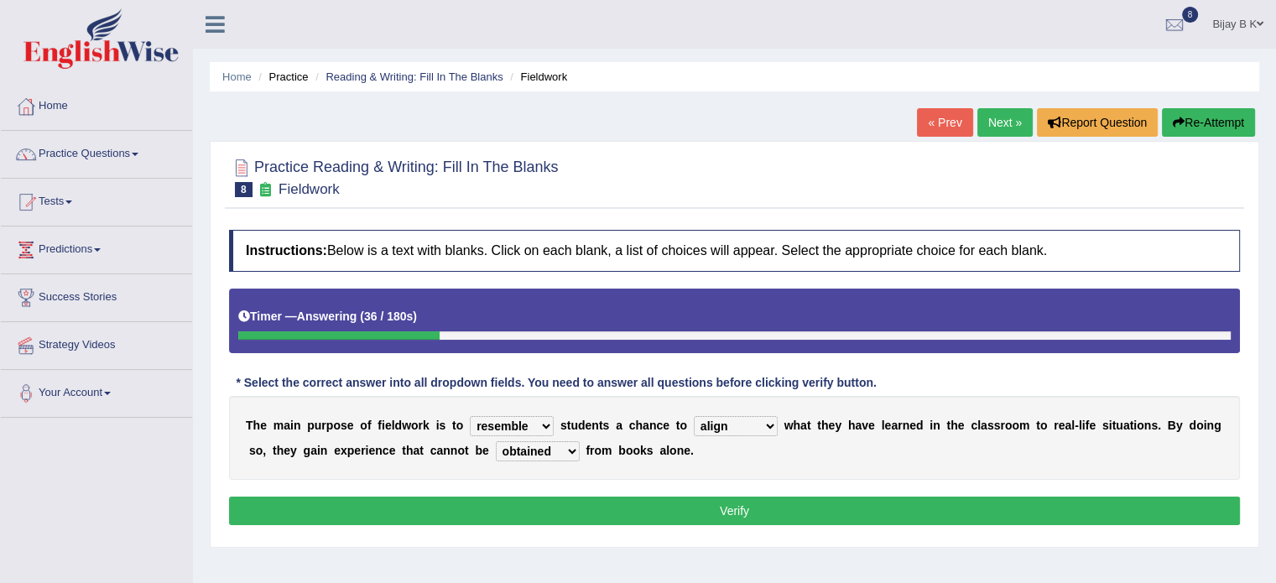
select select "apply"
click at [694, 416] on select "compare align apply dismount" at bounding box center [736, 426] width 84 height 20
click at [651, 508] on button "Verify" at bounding box center [734, 511] width 1011 height 29
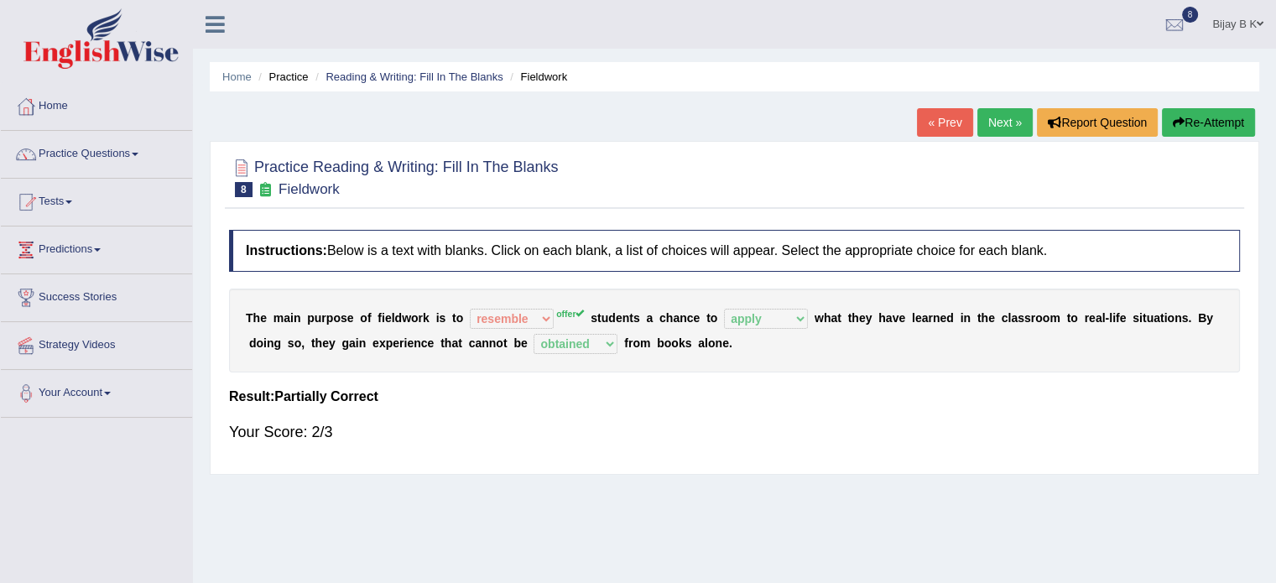
click at [1178, 130] on button "Re-Attempt" at bounding box center [1208, 122] width 93 height 29
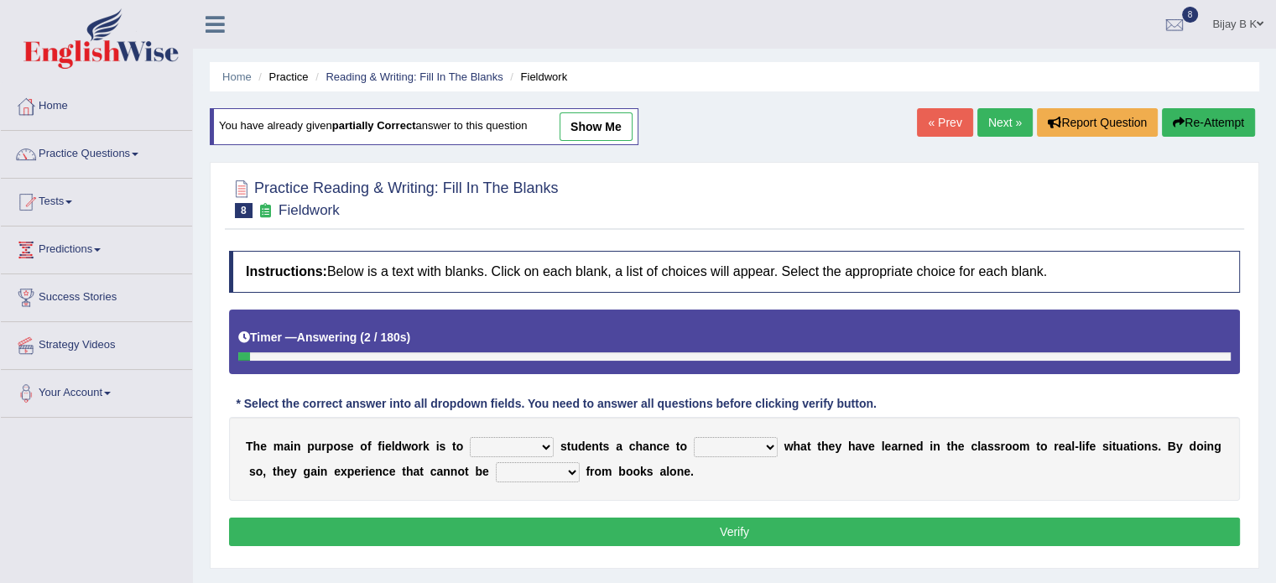
click at [517, 437] on select "resemble stow rave offer" at bounding box center [512, 447] width 84 height 20
select select "offer"
click at [470, 437] on select "resemble stow rave offer" at bounding box center [512, 447] width 84 height 20
click at [718, 446] on select "compare align apply dismount" at bounding box center [736, 447] width 84 height 20
select select "apply"
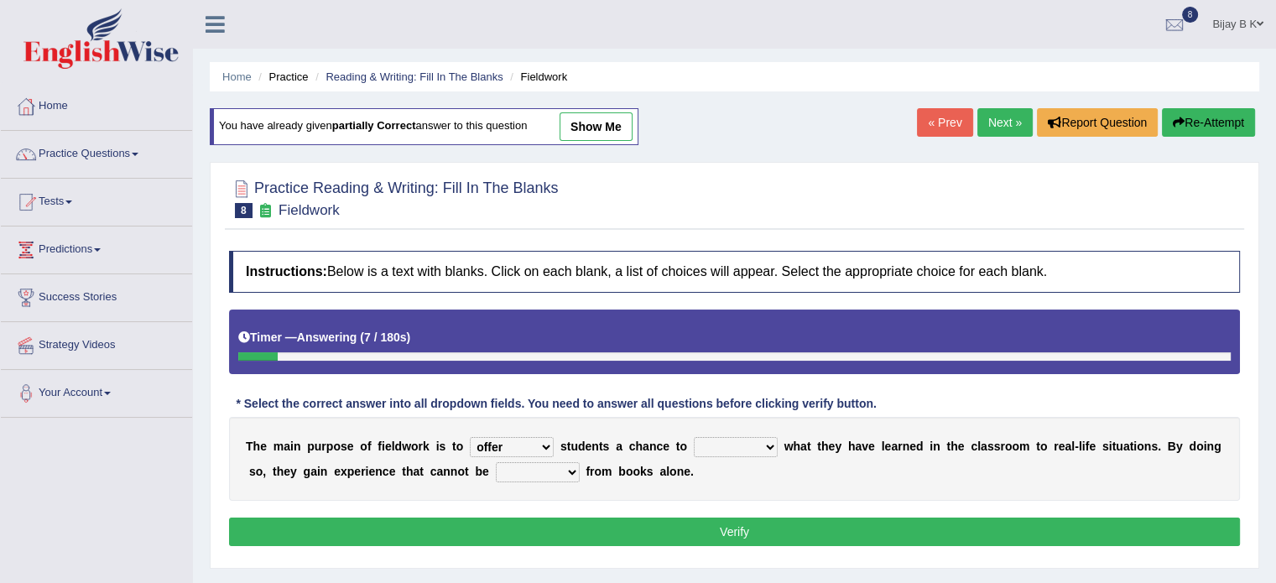
click at [694, 437] on select "compare align apply dismount" at bounding box center [736, 447] width 84 height 20
click at [529, 462] on select "originated prepared obtained touted" at bounding box center [538, 472] width 84 height 20
select select "obtained"
click at [496, 462] on select "originated prepared obtained touted" at bounding box center [538, 472] width 84 height 20
click at [562, 533] on button "Verify" at bounding box center [734, 532] width 1011 height 29
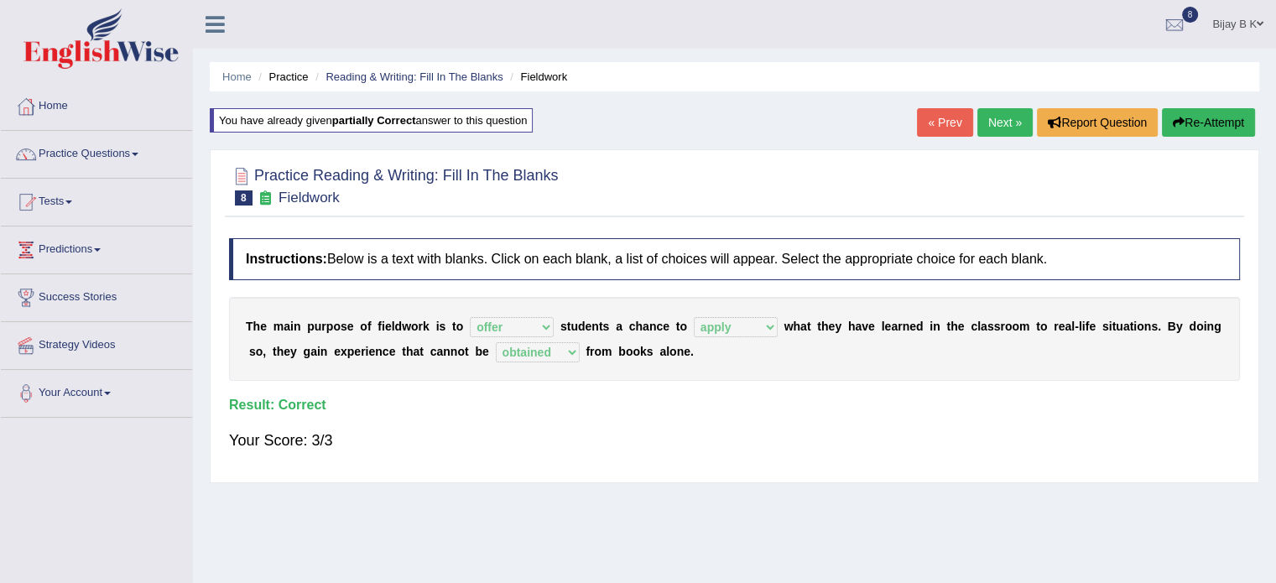
click at [995, 115] on link "Next »" at bounding box center [1005, 122] width 55 height 29
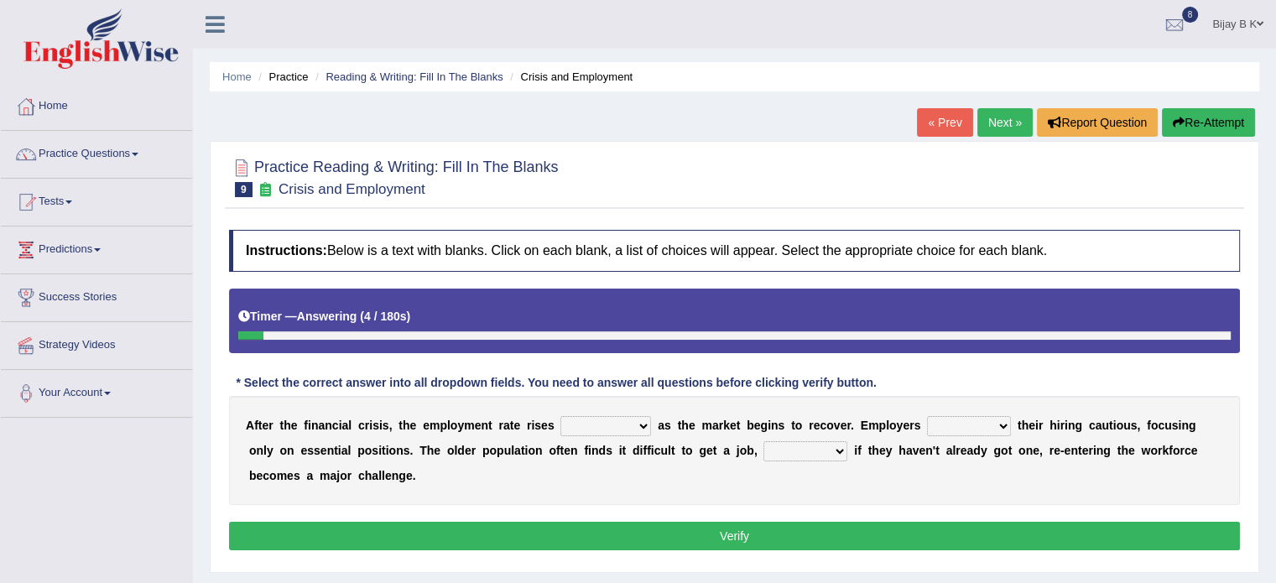
click at [597, 424] on select "normally conversely strenuously sharply" at bounding box center [606, 426] width 91 height 20
select select "sharply"
click at [561, 416] on select "normally conversely strenuously sharply" at bounding box center [606, 426] width 91 height 20
click at [971, 423] on select "keeping kept keep are kept" at bounding box center [969, 426] width 84 height 20
select select "kept"
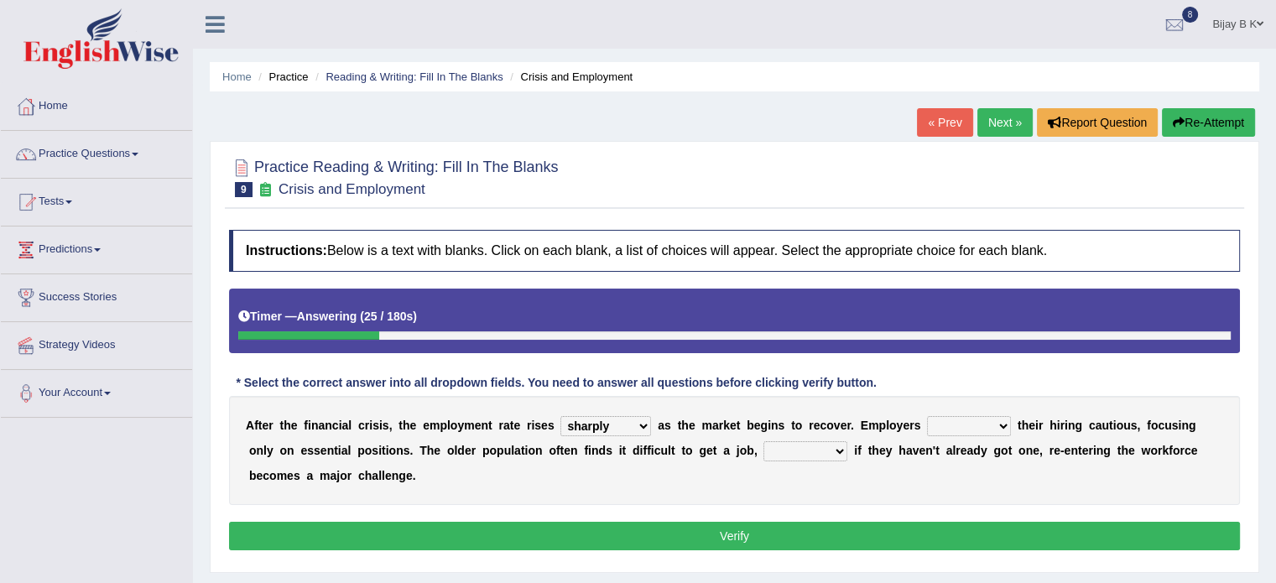
click at [927, 416] on select "keeping kept keep are kept" at bounding box center [969, 426] width 84 height 20
click at [788, 456] on select "although while then because" at bounding box center [806, 451] width 84 height 20
click at [764, 441] on select "although while then because" at bounding box center [806, 451] width 84 height 20
click at [804, 453] on select "although while then because" at bounding box center [806, 451] width 84 height 20
select select "while"
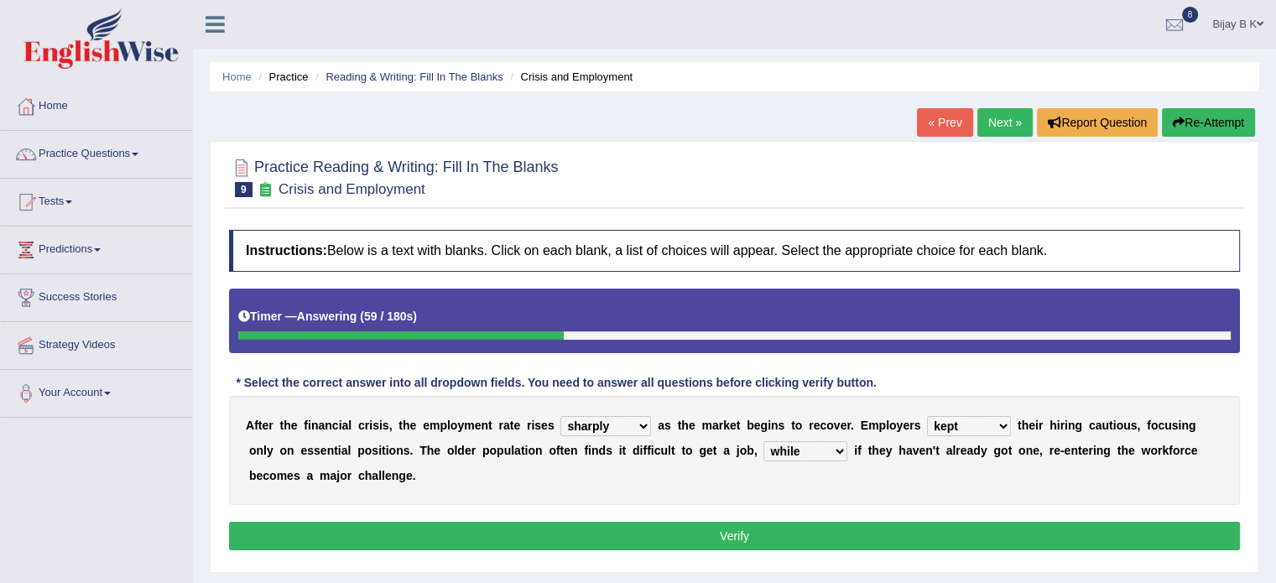
click at [764, 441] on select "although while then because" at bounding box center [806, 451] width 84 height 20
click at [785, 535] on button "Verify" at bounding box center [734, 536] width 1011 height 29
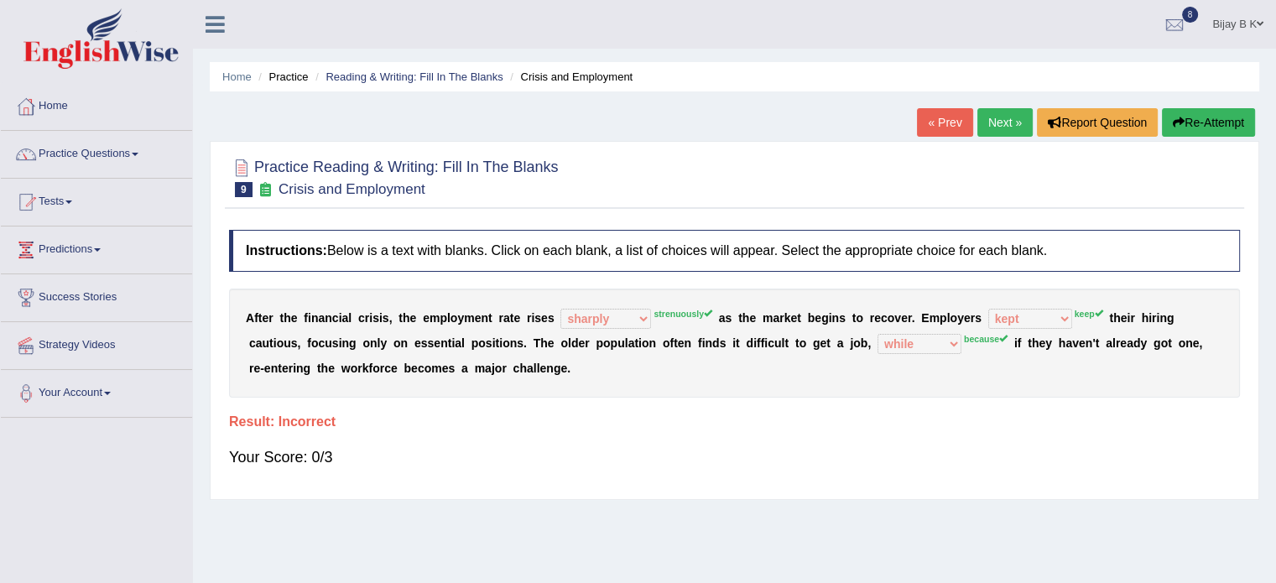
click at [1220, 128] on button "Re-Attempt" at bounding box center [1208, 122] width 93 height 29
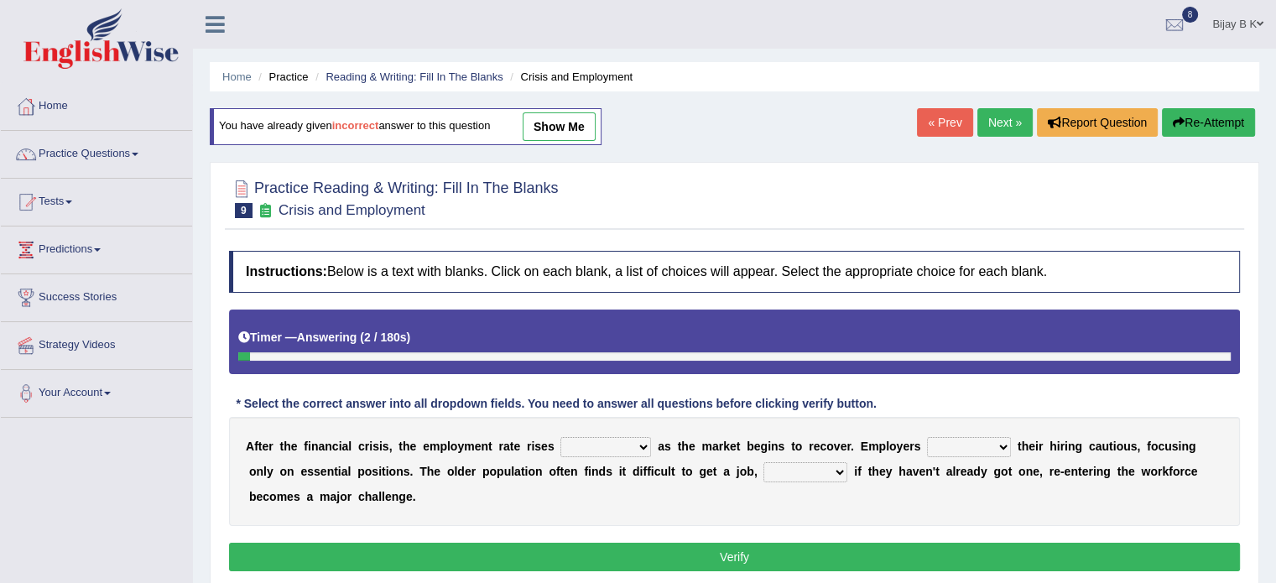
click at [581, 445] on select "normally conversely strenuously sharply" at bounding box center [606, 447] width 91 height 20
select select "strenuously"
click at [561, 437] on select "normally conversely strenuously sharply" at bounding box center [606, 447] width 91 height 20
click at [933, 443] on select "keeping kept keep are kept" at bounding box center [969, 447] width 84 height 20
select select "keep"
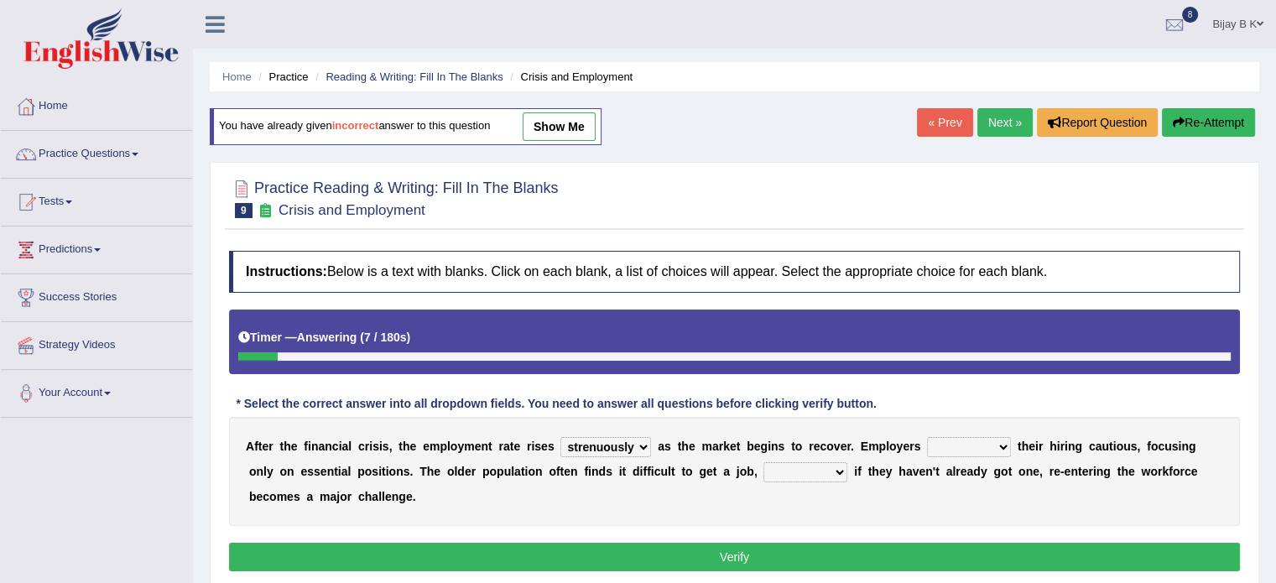
click at [927, 437] on select "keeping kept keep are kept" at bounding box center [969, 447] width 84 height 20
drag, startPoint x: 823, startPoint y: 452, endPoint x: 816, endPoint y: 469, distance: 18.4
click at [816, 469] on div "A f t e r t h e f i n a n c i a l c r i s i s , t h e e m p l o y m e n t r a t…" at bounding box center [734, 471] width 1011 height 109
click at [816, 469] on select "although while then because" at bounding box center [806, 472] width 84 height 20
select select "because"
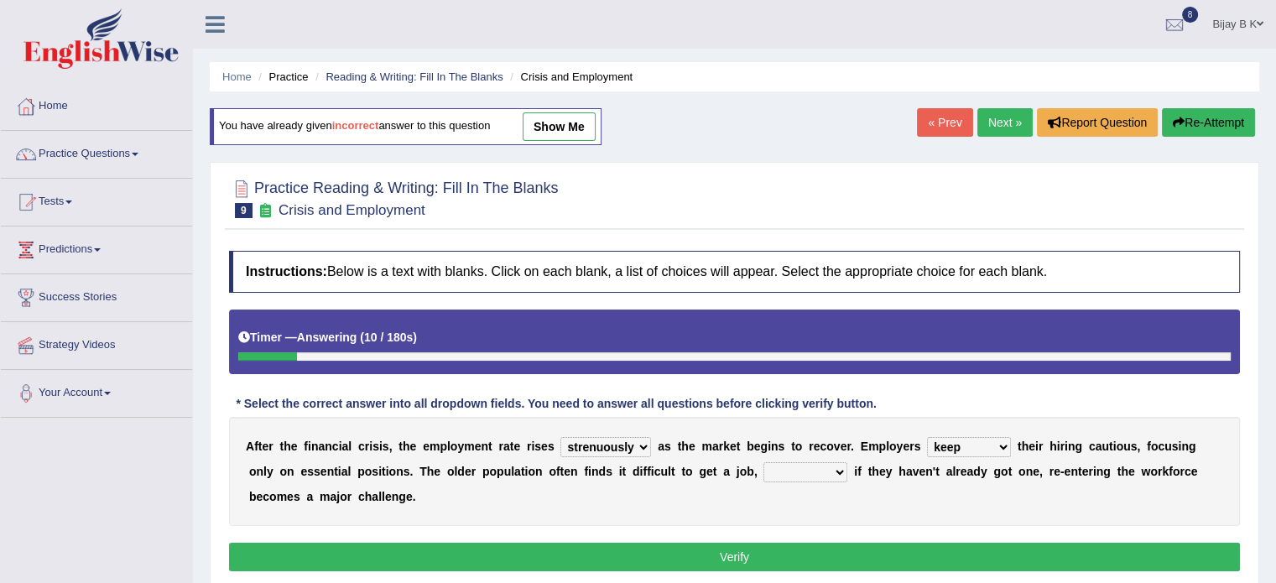
click at [764, 462] on select "although while then because" at bounding box center [806, 472] width 84 height 20
click at [619, 540] on div "Instructions: Below is a text with blanks. Click on each blank, a list of choic…" at bounding box center [735, 414] width 1020 height 342
click at [625, 550] on button "Verify" at bounding box center [734, 557] width 1011 height 29
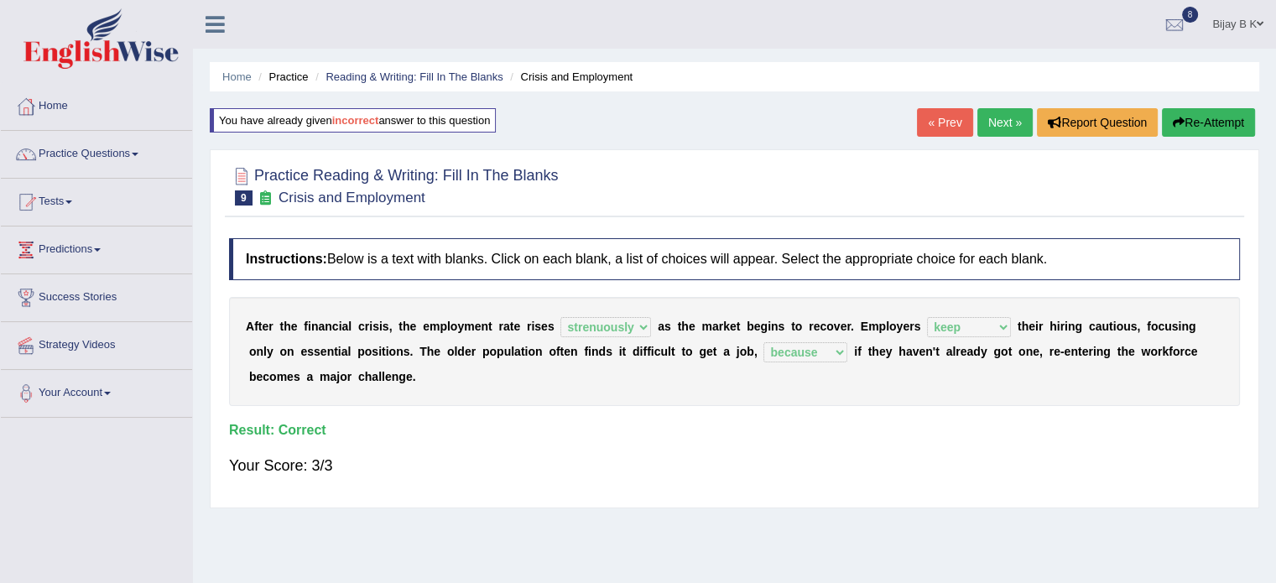
click at [986, 124] on link "Next »" at bounding box center [1005, 122] width 55 height 29
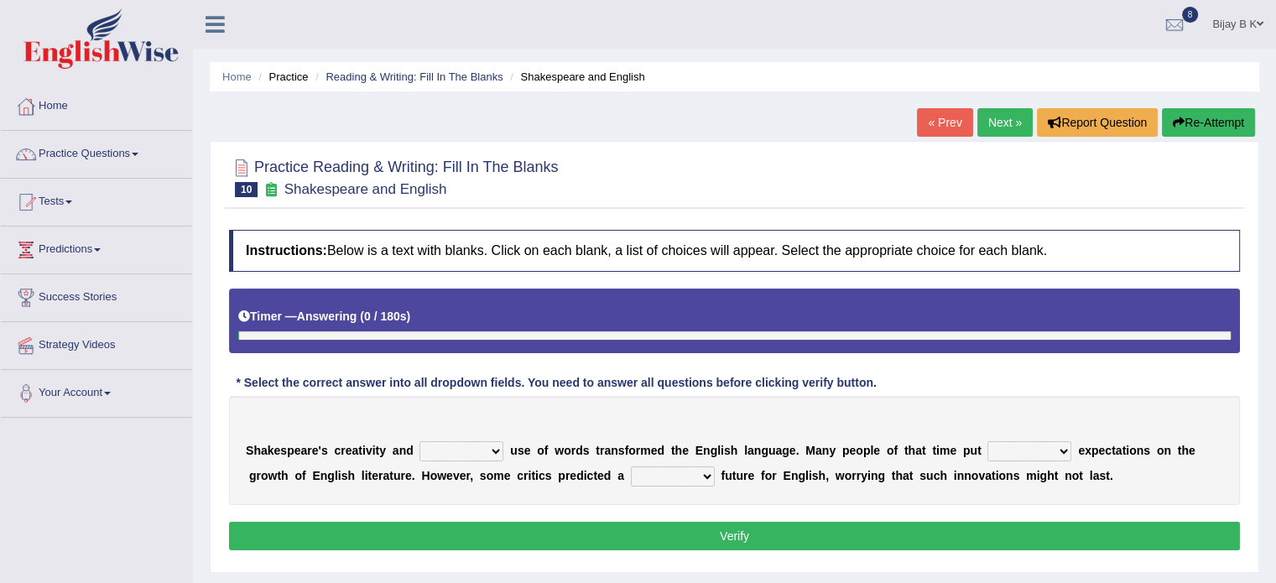
click at [986, 124] on link "Next »" at bounding box center [1005, 122] width 55 height 29
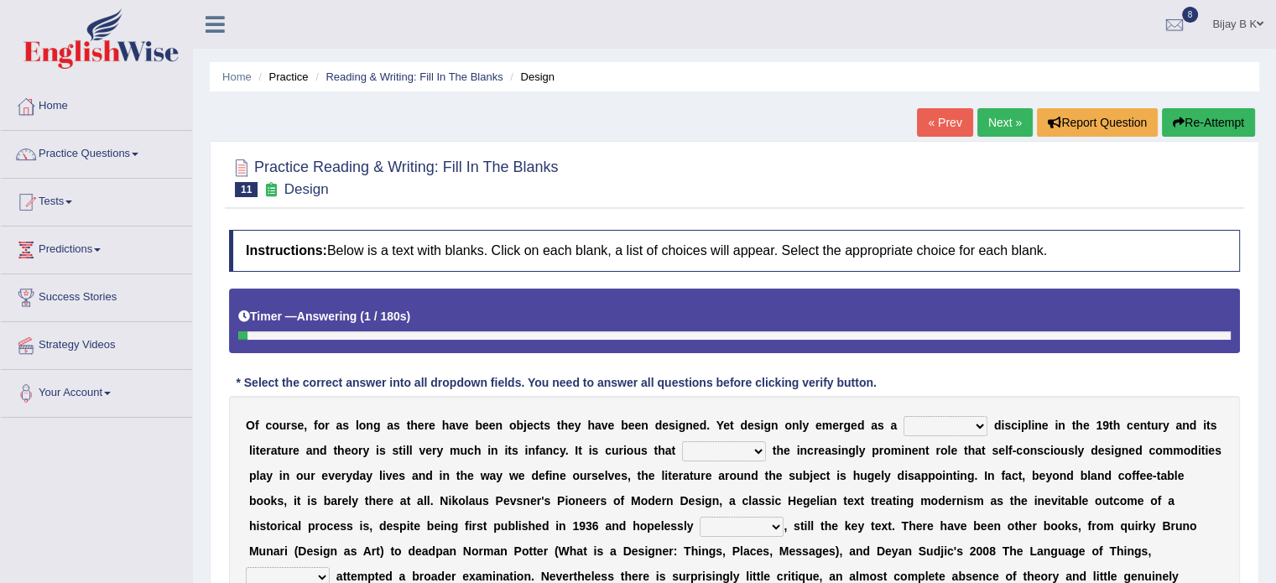
click at [920, 127] on link "« Prev" at bounding box center [944, 122] width 55 height 29
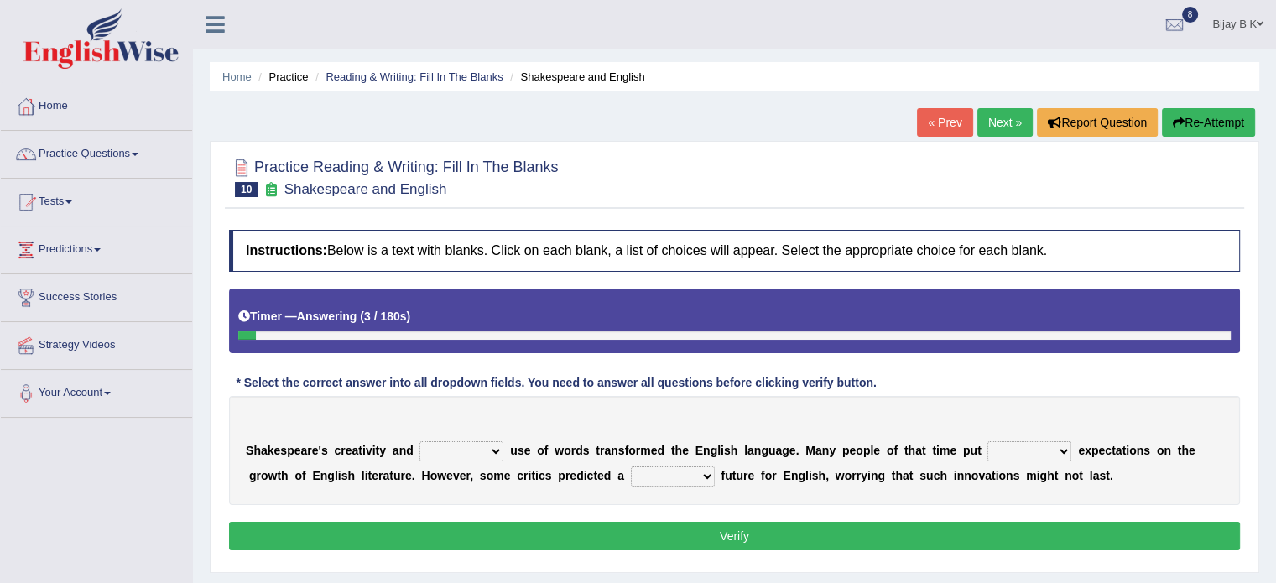
click at [456, 449] on select "idealized intensive fancied inventive" at bounding box center [462, 451] width 84 height 20
select select "inventive"
click at [420, 441] on select "idealized intensive fancied inventive" at bounding box center [462, 451] width 84 height 20
click at [1004, 442] on select "wide much high more" at bounding box center [1030, 451] width 84 height 20
select select "wide"
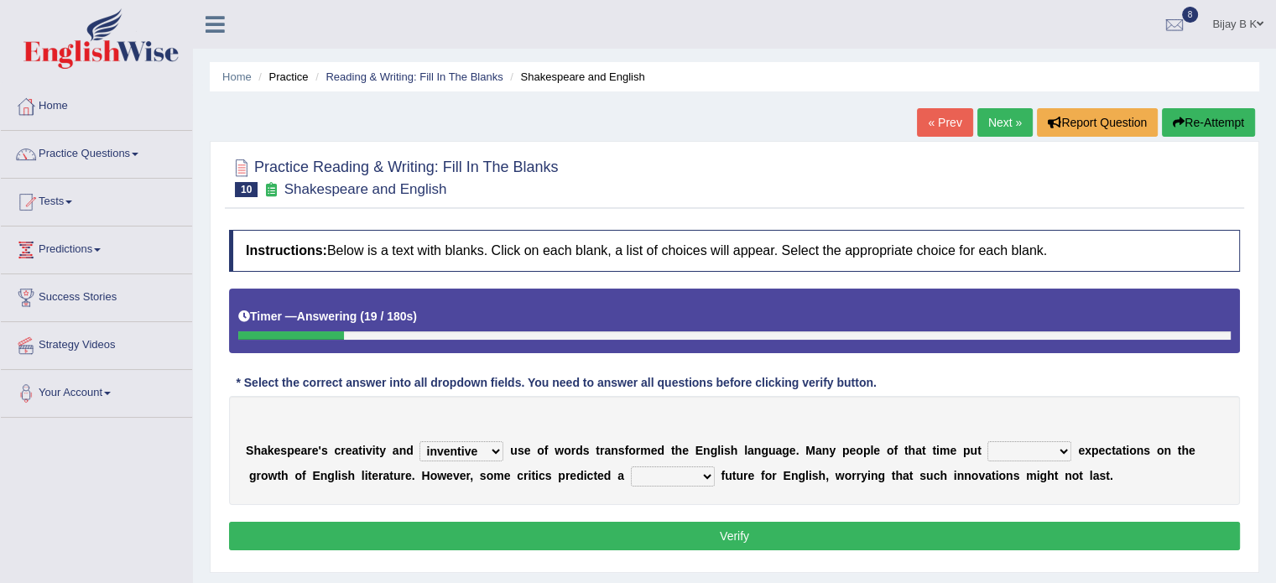
click at [988, 441] on select "wide much high more" at bounding box center [1030, 451] width 84 height 20
click at [643, 477] on select "monetary promising irresistible daunting" at bounding box center [673, 477] width 84 height 20
select select "monetary"
click at [631, 467] on select "monetary promising irresistible daunting" at bounding box center [673, 477] width 84 height 20
click at [644, 529] on button "Verify" at bounding box center [734, 536] width 1011 height 29
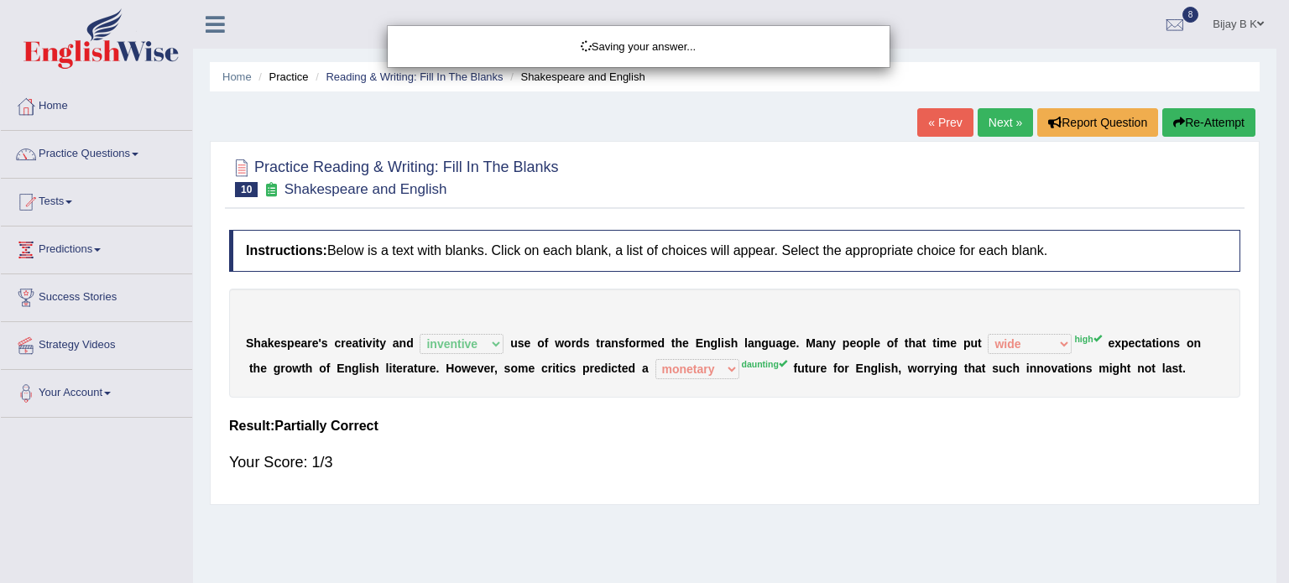
click at [644, 529] on body "Toggle navigation Home Practice Questions Speaking Practice Read Aloud Repeat S…" at bounding box center [644, 291] width 1289 height 583
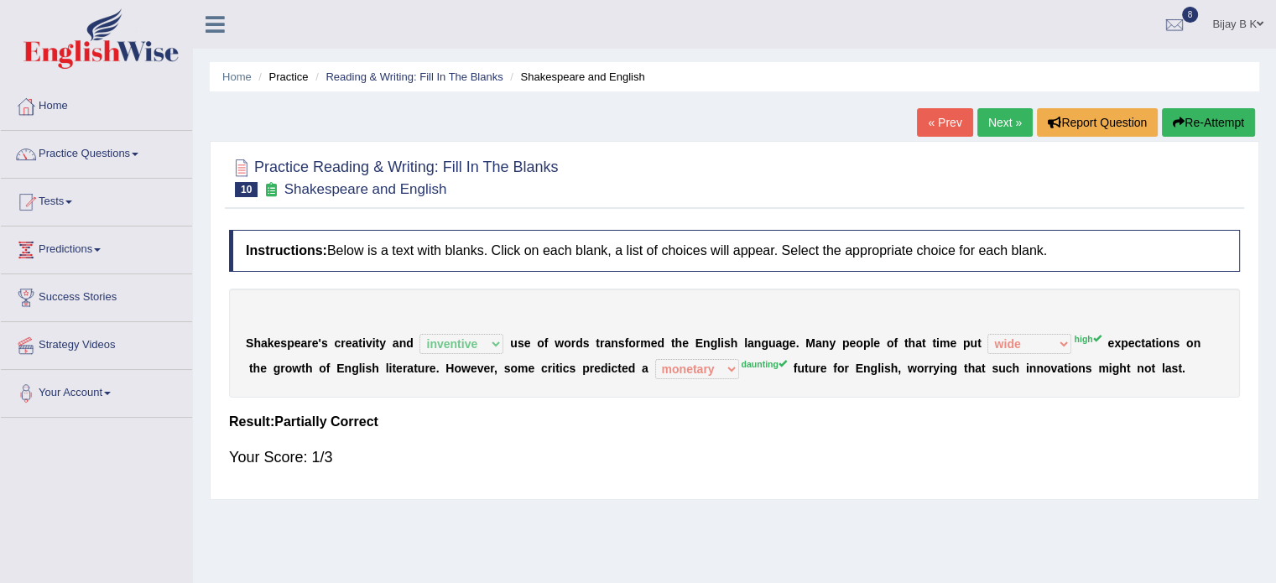
click at [1207, 112] on button "Re-Attempt" at bounding box center [1208, 122] width 93 height 29
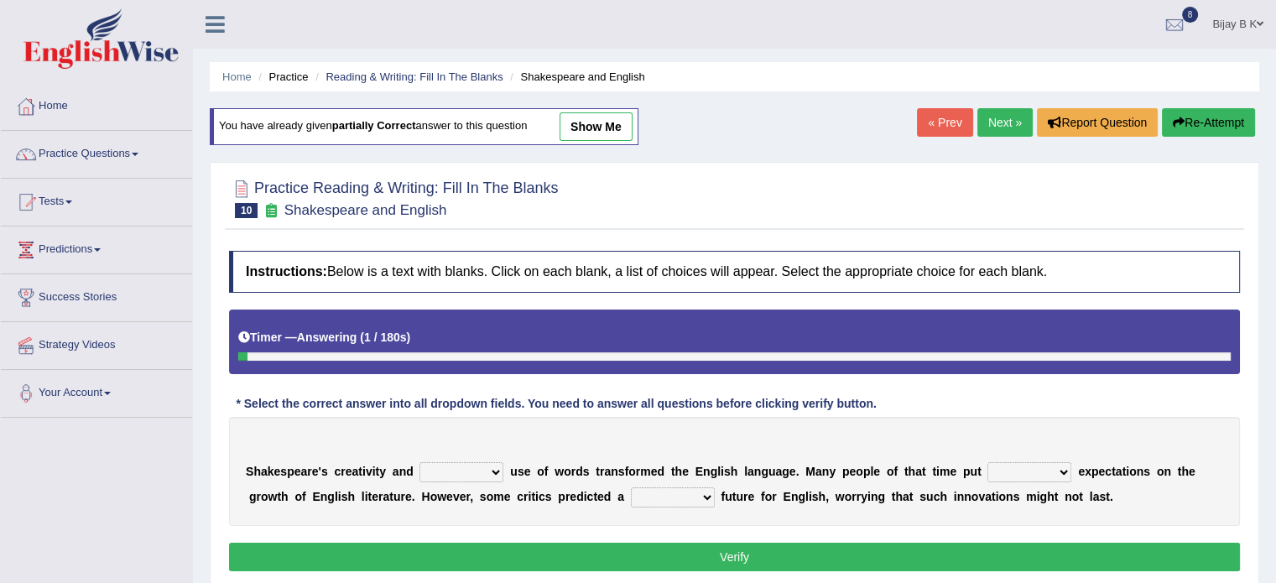
click at [453, 465] on select "idealized intensive fancied inventive" at bounding box center [462, 472] width 84 height 20
select select "inventive"
click at [420, 462] on select "idealized intensive fancied inventive" at bounding box center [462, 472] width 84 height 20
click at [1061, 462] on select "wide much high more" at bounding box center [1030, 472] width 84 height 20
select select "high"
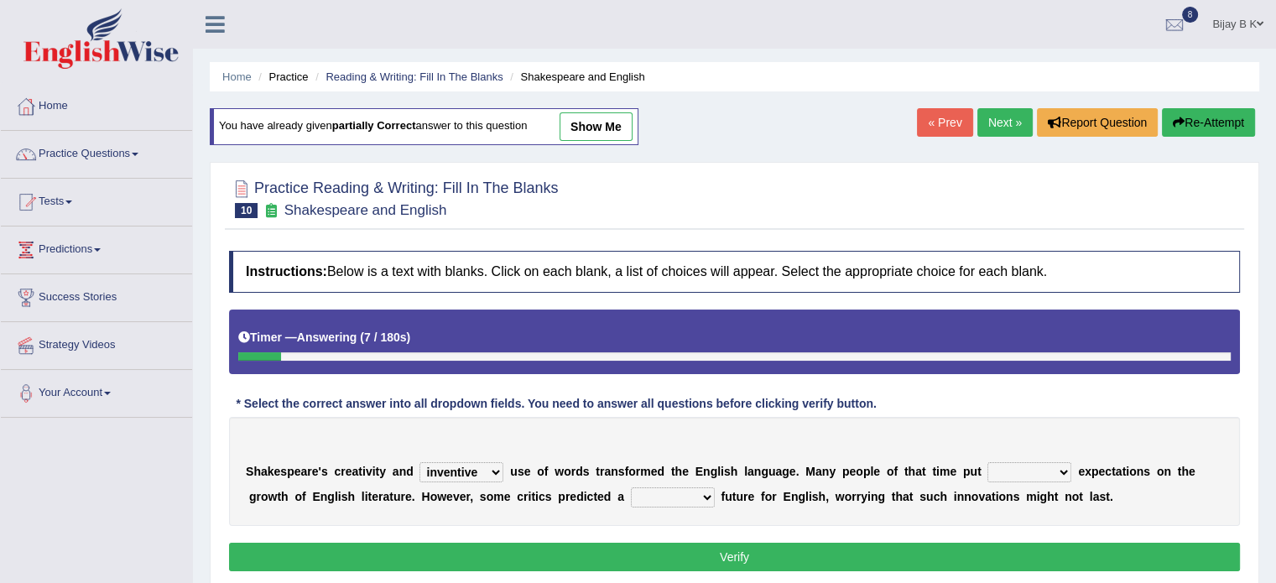
click at [988, 462] on select "wide much high more" at bounding box center [1030, 472] width 84 height 20
click at [639, 493] on select "monetary promising irresistible daunting" at bounding box center [673, 498] width 84 height 20
select select "daunting"
click at [631, 488] on select "monetary promising irresistible daunting" at bounding box center [673, 498] width 84 height 20
click at [649, 548] on button "Verify" at bounding box center [734, 557] width 1011 height 29
